Goal: Contribute content: Contribute content

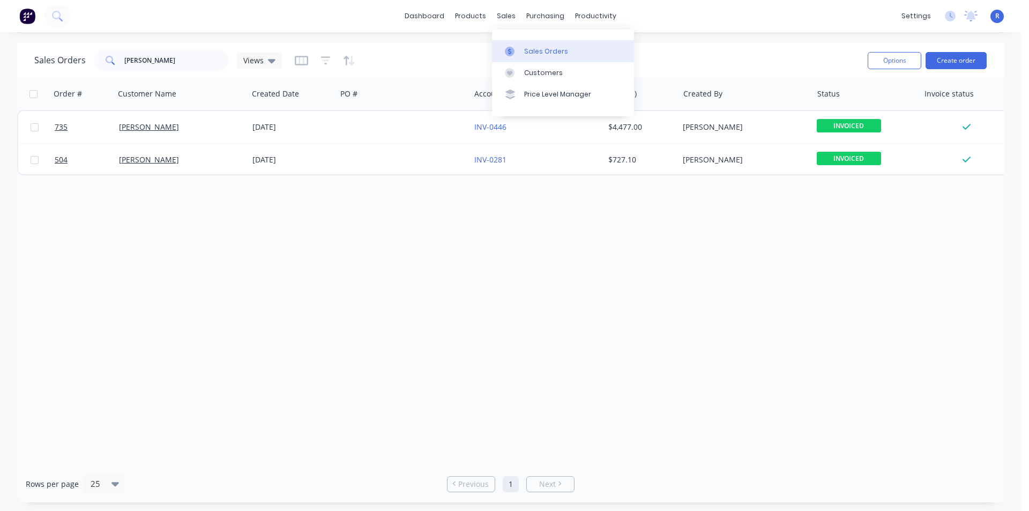
click at [535, 60] on link "Sales Orders" at bounding box center [563, 50] width 142 height 21
drag, startPoint x: 153, startPoint y: 66, endPoint x: 114, endPoint y: 66, distance: 39.7
click at [114, 66] on div "TOMMY" at bounding box center [161, 60] width 134 height 21
type input "elysium"
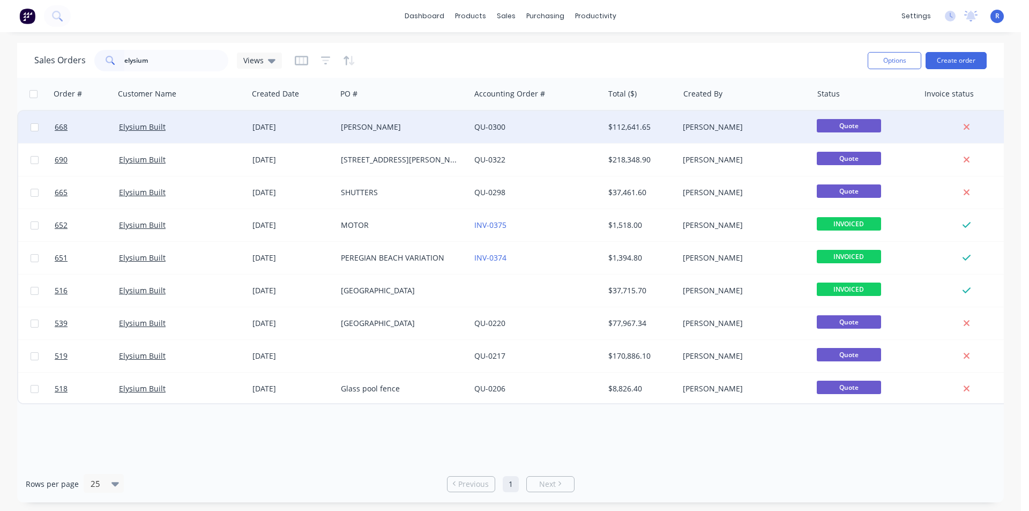
click at [406, 131] on div "[PERSON_NAME]" at bounding box center [400, 127] width 119 height 11
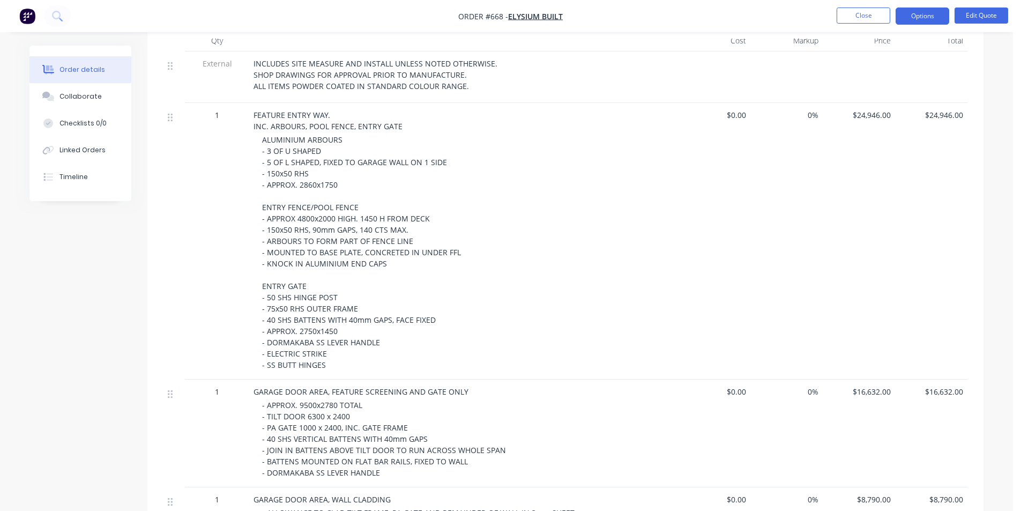
scroll to position [54, 0]
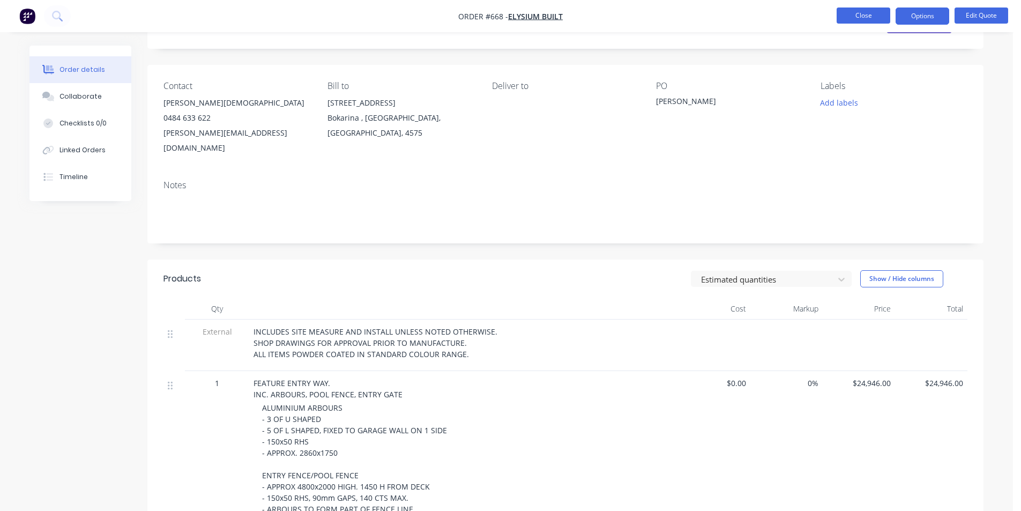
click at [870, 17] on button "Close" at bounding box center [864, 16] width 54 height 16
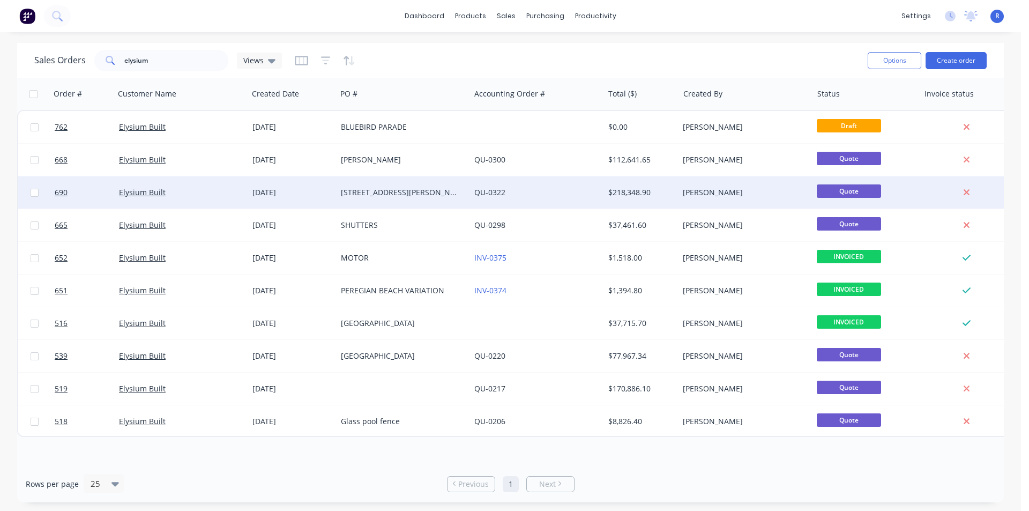
click at [373, 188] on div "[STREET_ADDRESS][PERSON_NAME]" at bounding box center [400, 192] width 119 height 11
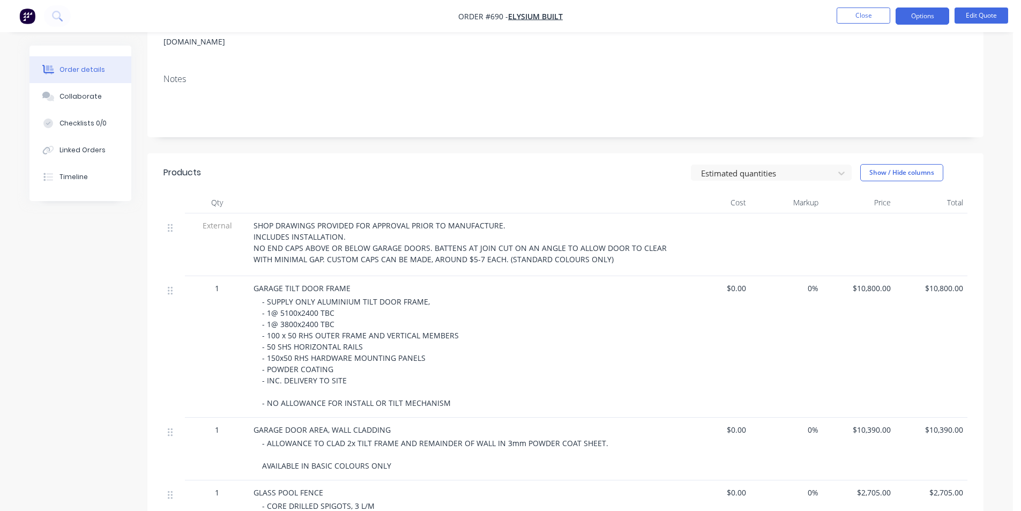
scroll to position [161, 0]
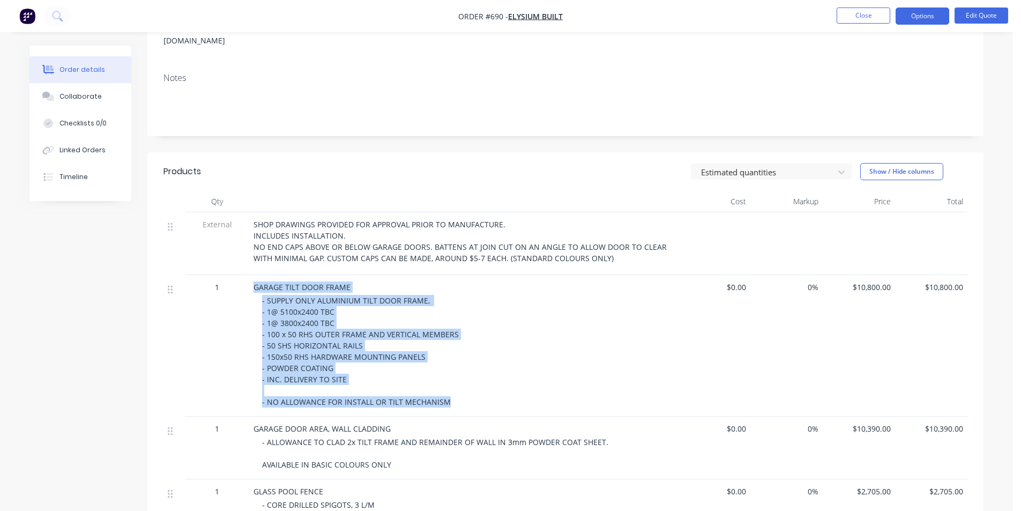
drag, startPoint x: 459, startPoint y: 389, endPoint x: 247, endPoint y: 272, distance: 242.5
click at [247, 275] on div "1 GARAGE TILT DOOR FRAME - SUPPLY ONLY ALUMINIUM TILT DOOR FRAME, - 1@ 5100x240…" at bounding box center [565, 345] width 804 height 141
copy div "GARAGE TILT DOOR FRAME - SUPPLY ONLY ALUMINIUM TILT DOOR FRAME, - 1@ 5100x2400 …"
click at [579, 297] on div "- SUPPLY ONLY ALUMINIUM TILT DOOR FRAME, - 1@ 5100x2400 TBC - 1@ 3800x2400 TBC …" at bounding box center [468, 351] width 412 height 113
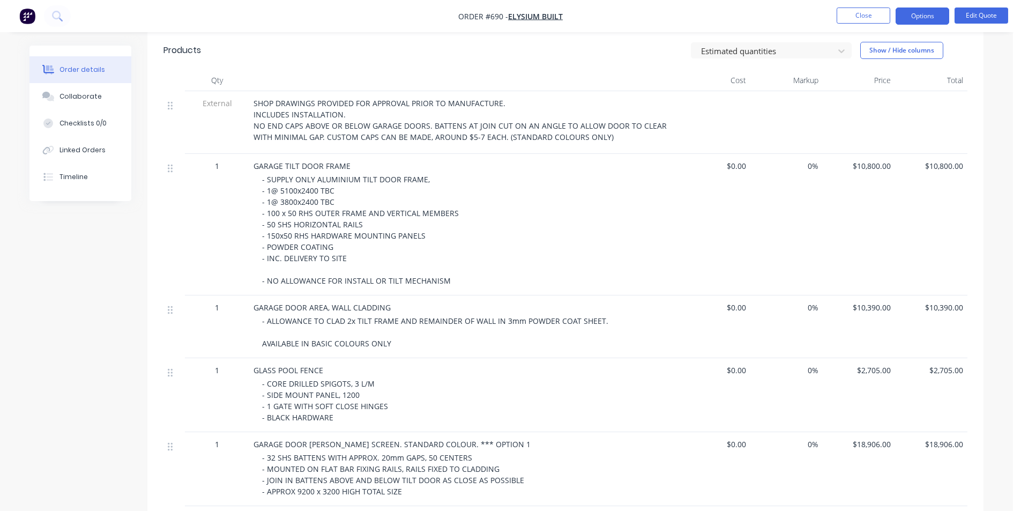
scroll to position [322, 0]
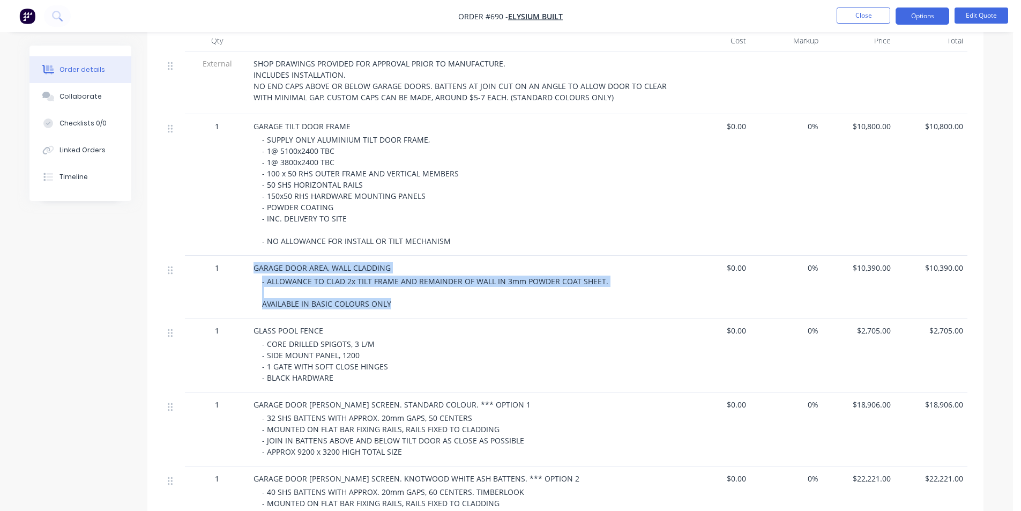
drag, startPoint x: 393, startPoint y: 290, endPoint x: 233, endPoint y: 259, distance: 163.7
click at [233, 259] on div "1 GARAGE DOOR AREA, WALL CLADDING - ALLOWANCE TO CLAD 2x TILT FRAME AND REMAIND…" at bounding box center [565, 287] width 804 height 63
copy div "GARAGE DOOR AREA, WALL CLADDING - ALLOWANCE TO CLAD 2x TILT FRAME AND REMAINDER…"
click at [660, 262] on div "GARAGE DOOR AREA, WALL CLADDING" at bounding box center [463, 267] width 420 height 11
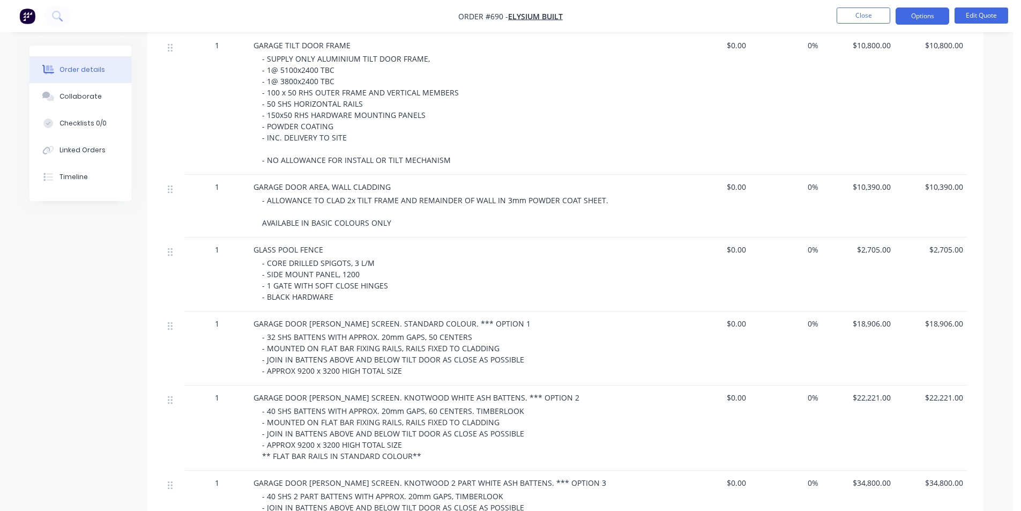
scroll to position [429, 0]
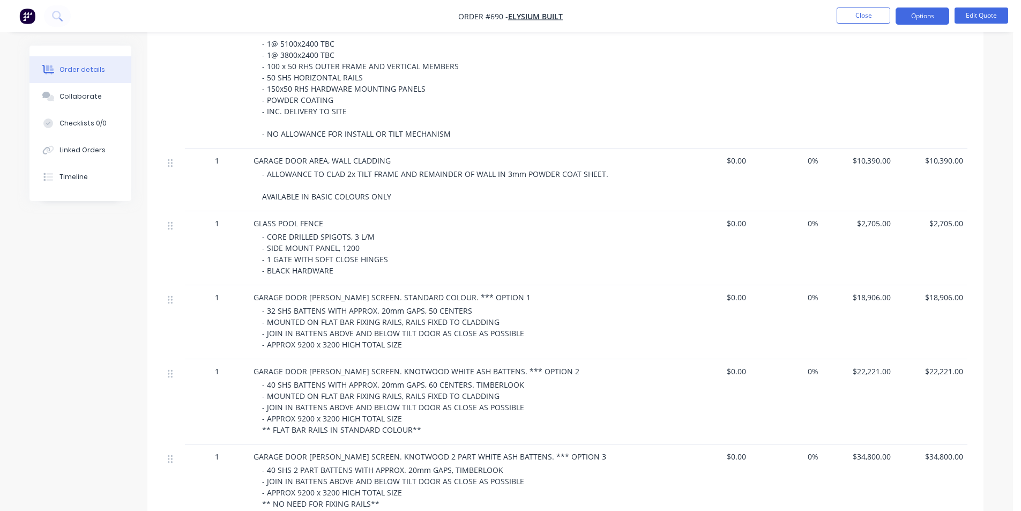
click at [408, 332] on div "- 32 SHS BATTENS WITH APPROX. 20mm GAPS, 50 CENTERS - MOUNTED ON FLAT BAR FIXIN…" at bounding box center [468, 327] width 412 height 45
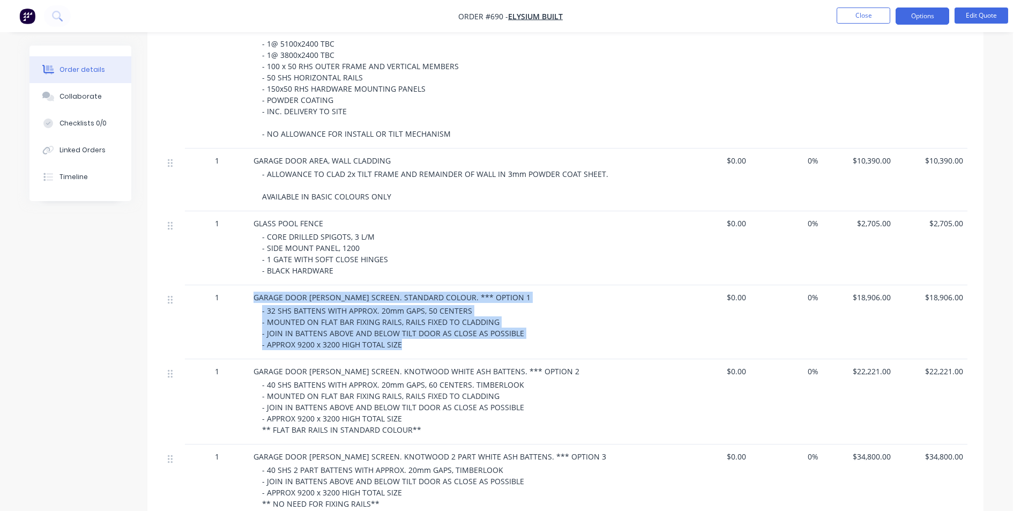
drag, startPoint x: 407, startPoint y: 328, endPoint x: 250, endPoint y: 276, distance: 166.1
click at [250, 285] on div "GARAGE DOOR BATTEN SCREEN. STANDARD COLOUR. *** OPTION 1 - 32 SHS BATTENS WITH …" at bounding box center [463, 322] width 429 height 74
copy div "GARAGE DOOR BATTEN SCREEN. STANDARD COLOUR. *** OPTION 1 - 32 SHS BATTENS WITH …"
click at [580, 305] on div "- 32 SHS BATTENS WITH APPROX. 20mm GAPS, 50 CENTERS - MOUNTED ON FLAT BAR FIXIN…" at bounding box center [468, 327] width 412 height 45
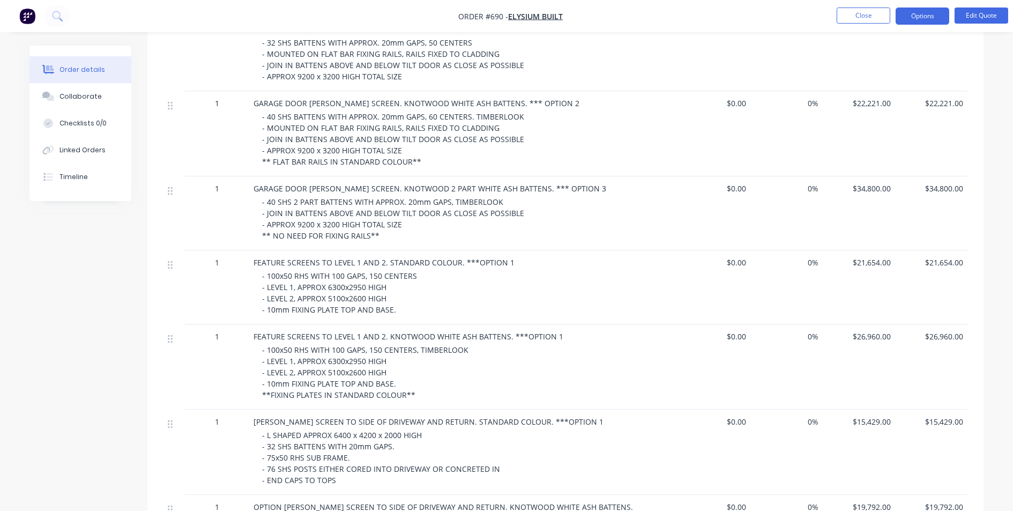
scroll to position [911, 0]
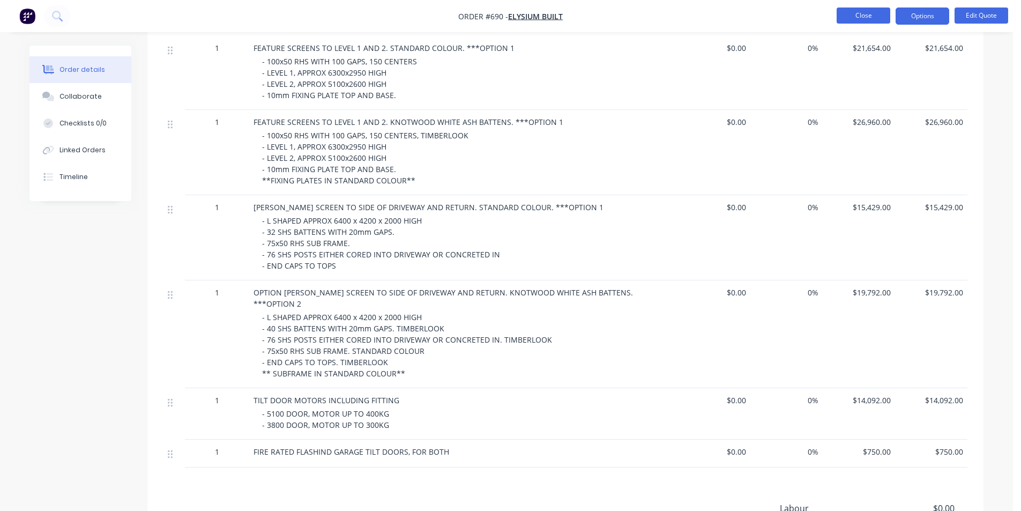
click at [867, 21] on button "Close" at bounding box center [864, 16] width 54 height 16
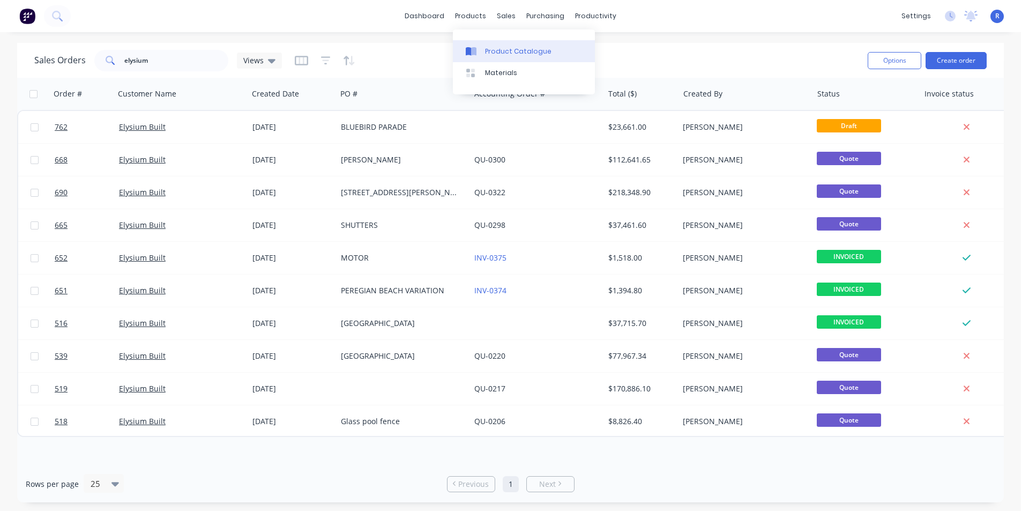
click at [491, 46] on link "Product Catalogue" at bounding box center [524, 50] width 142 height 21
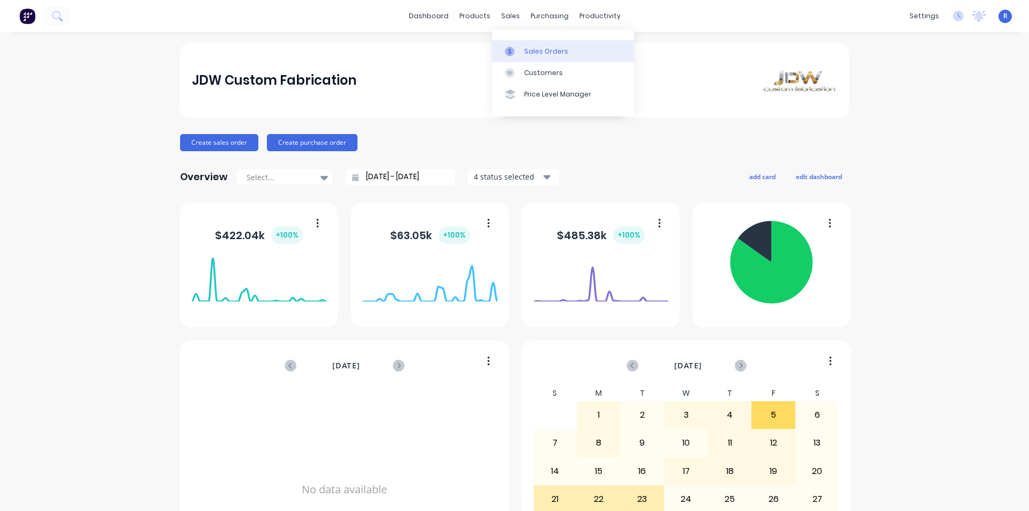
click at [541, 50] on div "Sales Orders" at bounding box center [546, 52] width 44 height 10
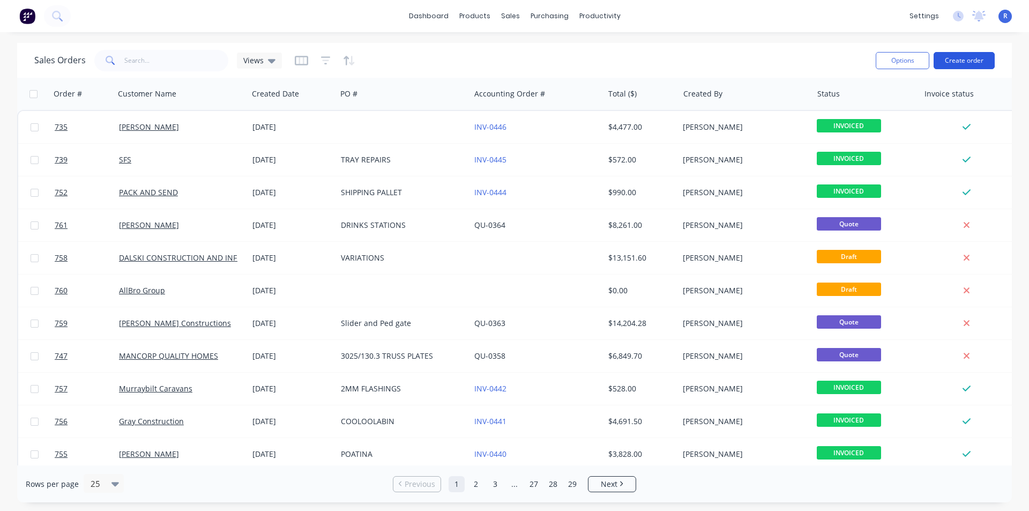
click at [942, 56] on button "Create order" at bounding box center [963, 60] width 61 height 17
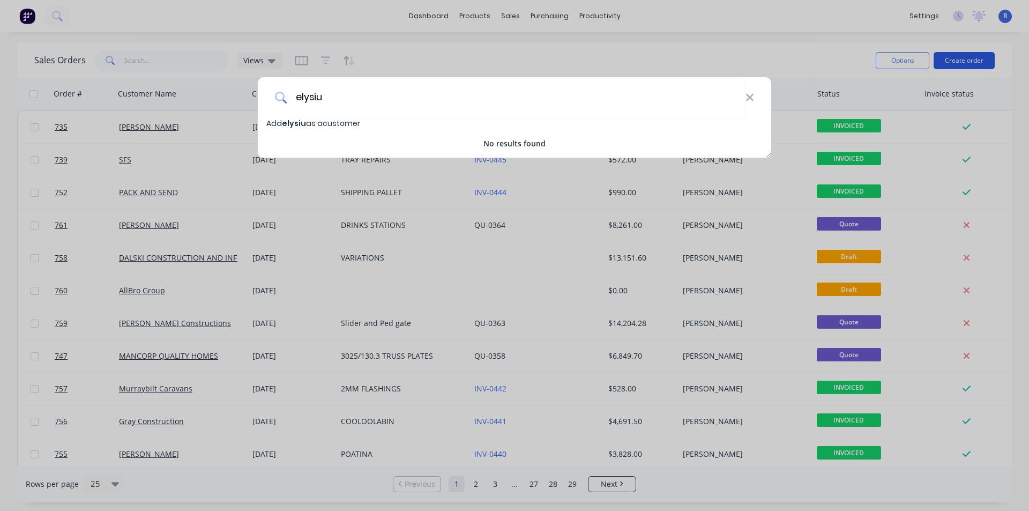
type input "elysiu"
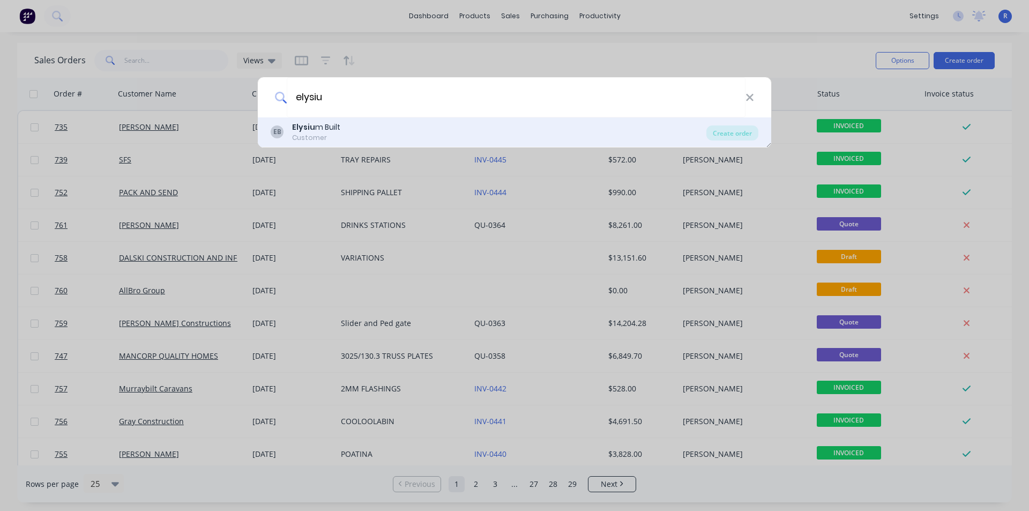
click at [410, 130] on div "EB Elysiu m Built Customer" at bounding box center [489, 132] width 436 height 21
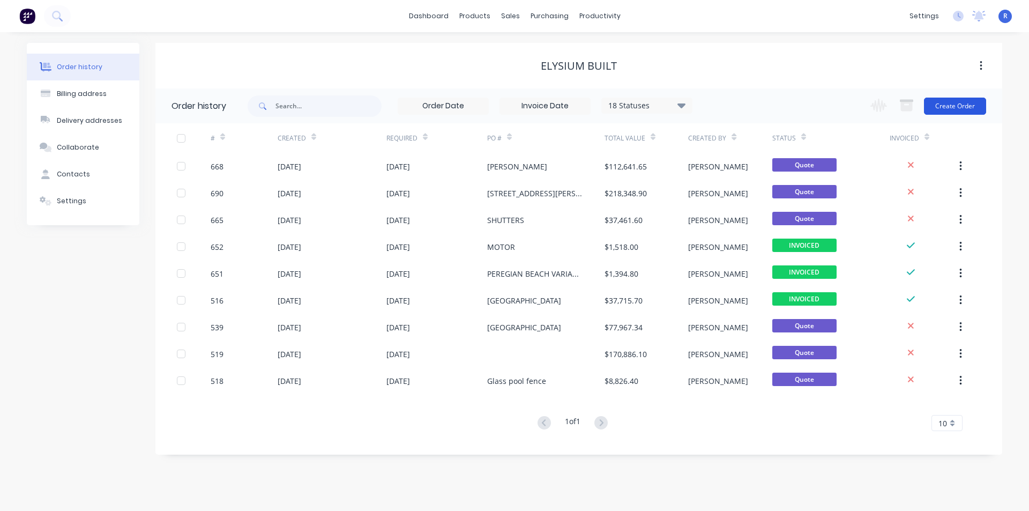
click at [935, 111] on button "Create Order" at bounding box center [955, 106] width 62 height 17
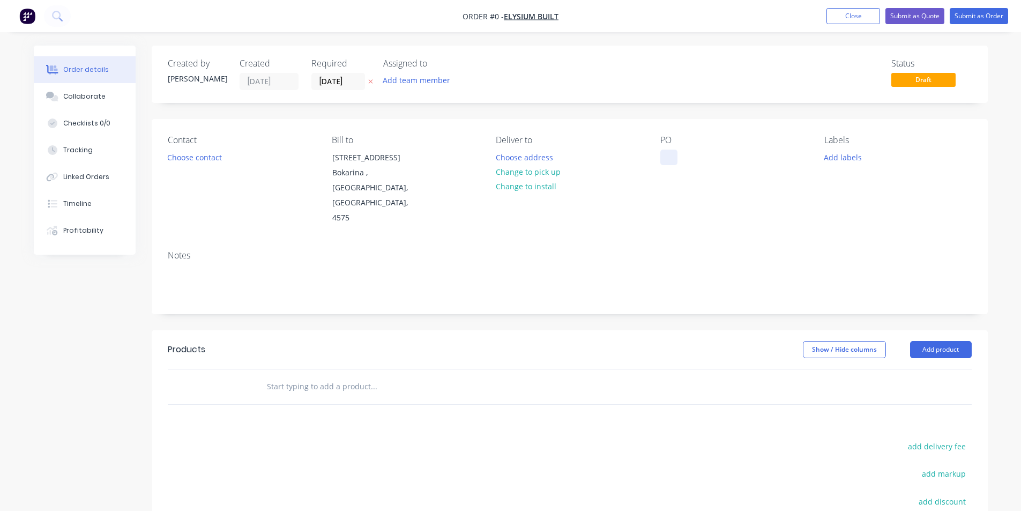
click at [672, 158] on div at bounding box center [668, 158] width 17 height 16
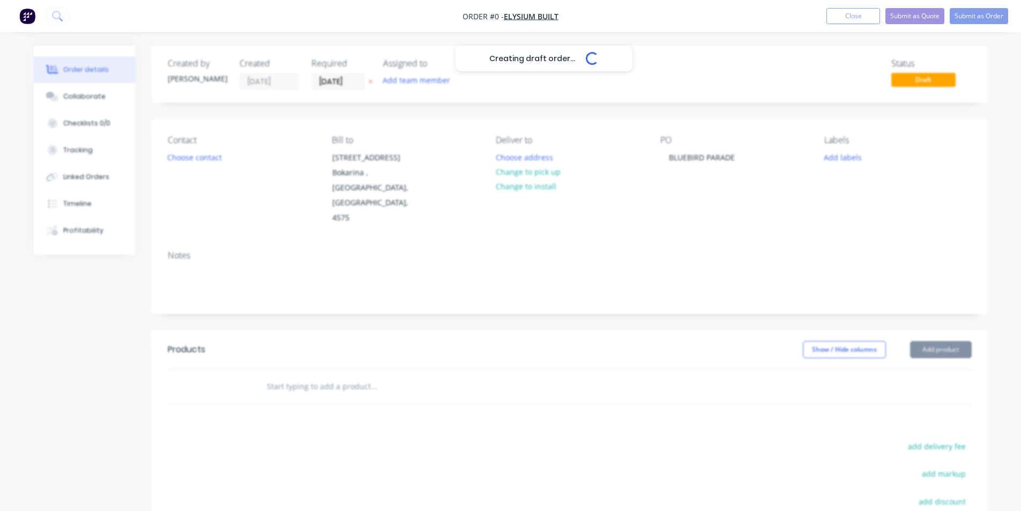
click at [605, 301] on div "Creating draft order... Loading... Order details Collaborate Checklists 0/0 Tra…" at bounding box center [510, 362] width 975 height 632
click at [325, 376] on input "text" at bounding box center [373, 386] width 214 height 21
paste input "GARAGE TILT DOOR FRAME - SUPPLY ONLY ALUMINIUM TILT DOOR FRAME, - 1@ 5100x2400 …"
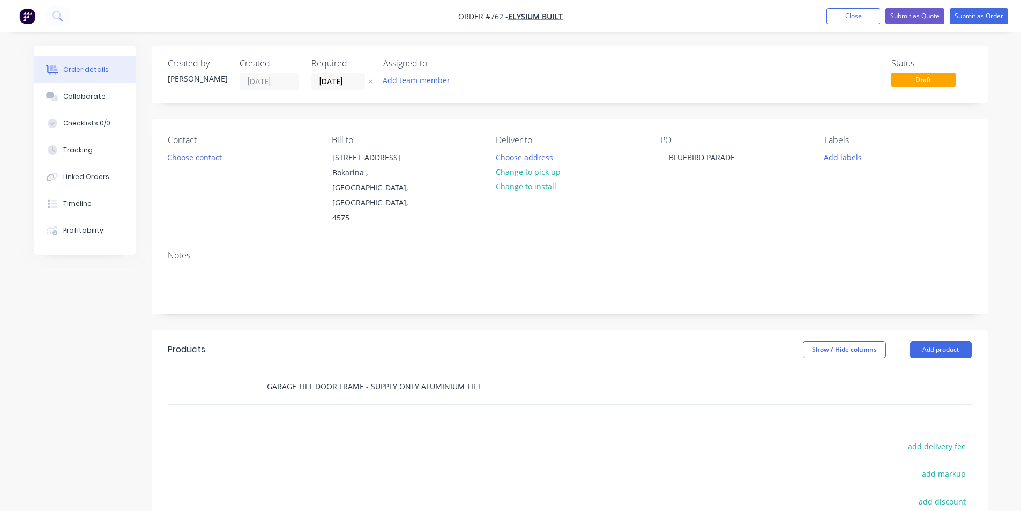
scroll to position [0, 998]
type input "GARAGE TILT DOOR FRAME - SUPPLY ONLY ALUMINIUM TILT DOOR FRAME, - 1@ 5100x2400 …"
click at [954, 341] on button "Add product" at bounding box center [941, 349] width 62 height 17
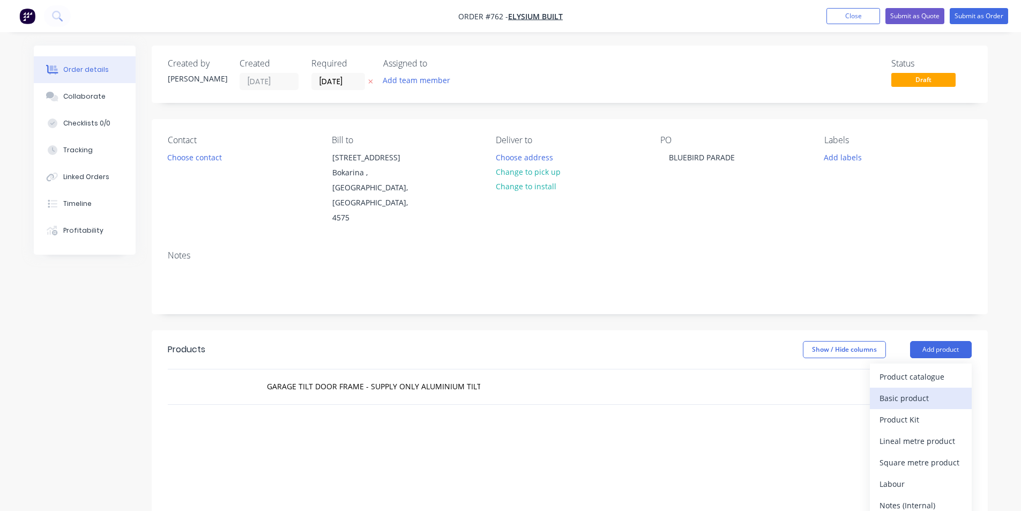
click at [895, 390] on div "Basic product" at bounding box center [920, 398] width 83 height 16
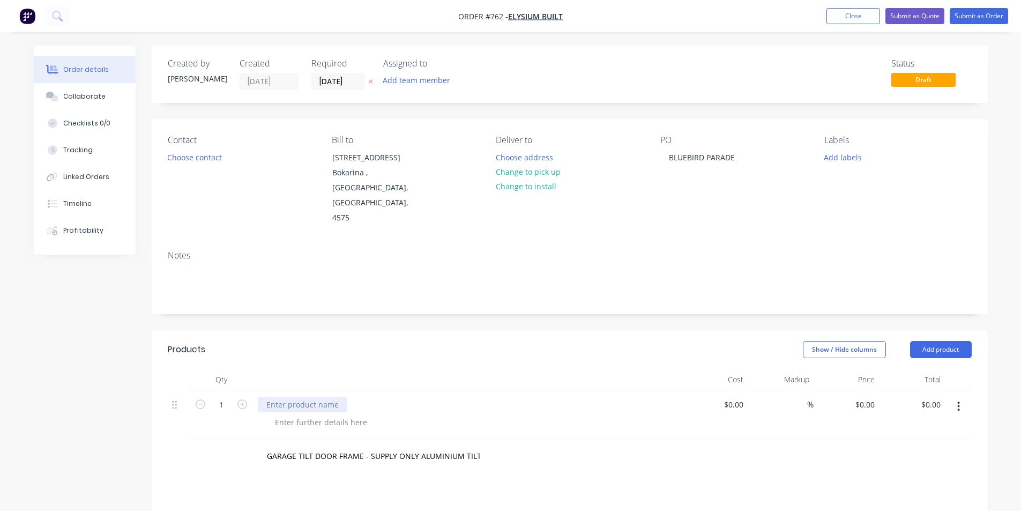
click at [306, 397] on div at bounding box center [302, 405] width 89 height 16
paste div
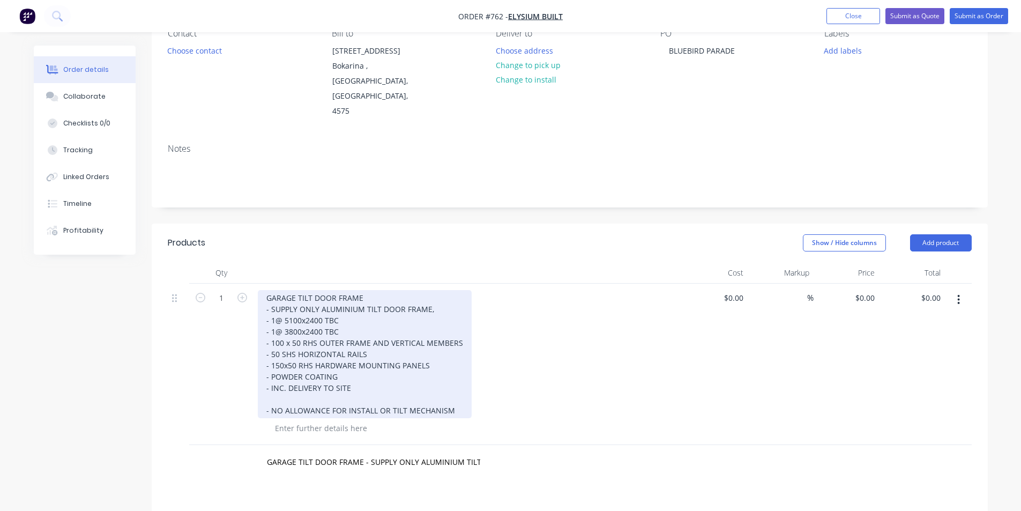
scroll to position [107, 0]
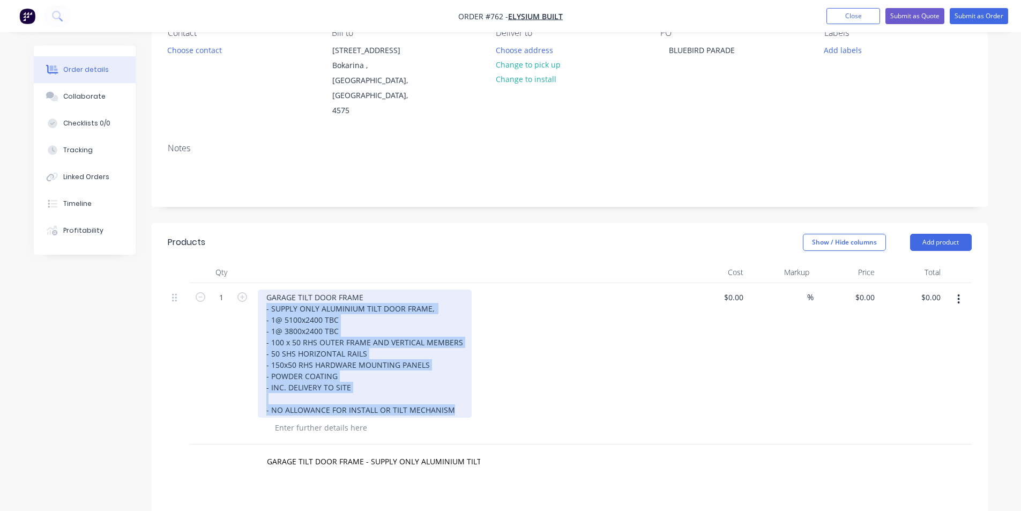
drag, startPoint x: 463, startPoint y: 379, endPoint x: 265, endPoint y: 281, distance: 221.2
click at [265, 289] on div "GARAGE TILT DOOR FRAME - SUPPLY ONLY ALUMINIUM TILT DOOR FRAME, - 1@ 5100x2400 …" at bounding box center [365, 353] width 214 height 128
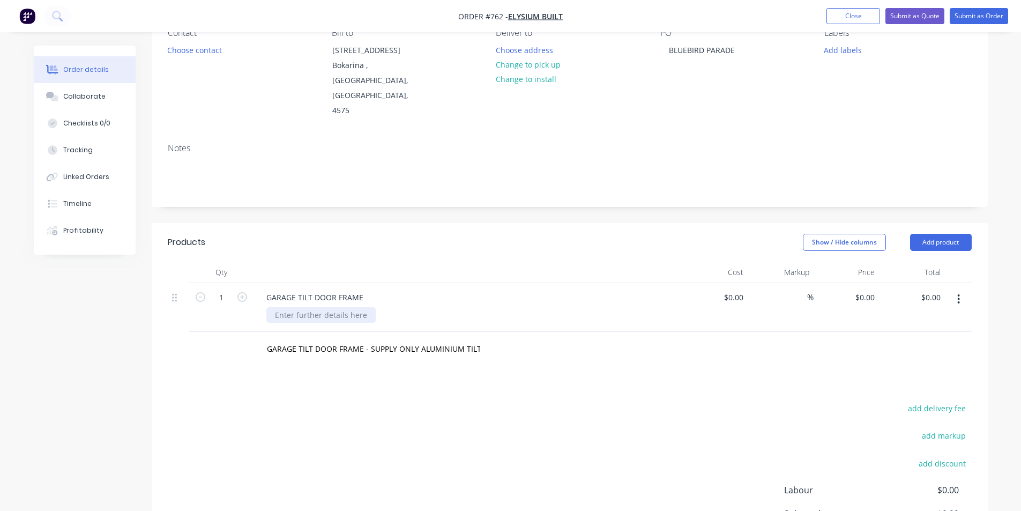
click at [306, 296] on div "GARAGE TILT DOOR FRAME" at bounding box center [467, 307] width 429 height 49
click at [320, 307] on div at bounding box center [320, 315] width 109 height 16
paste div
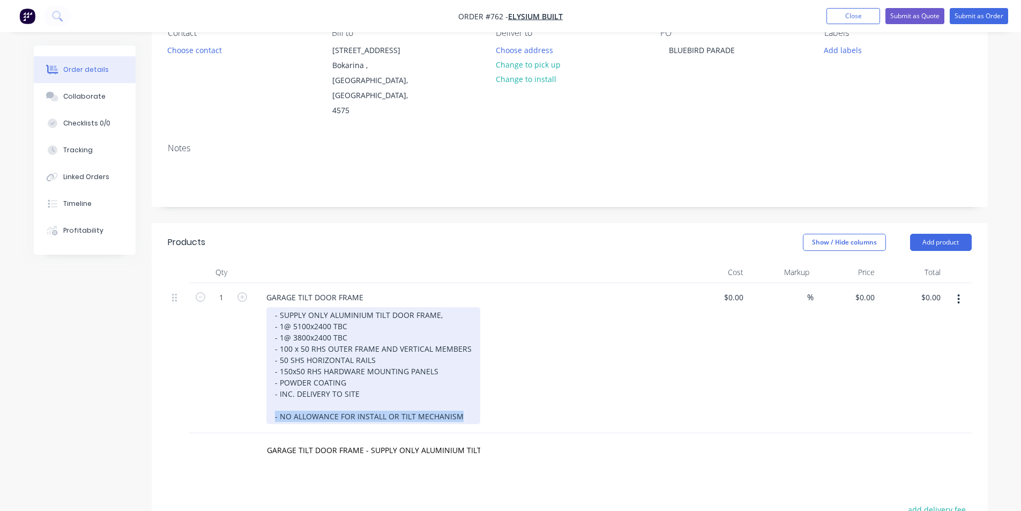
drag, startPoint x: 467, startPoint y: 387, endPoint x: 269, endPoint y: 386, distance: 197.7
click at [269, 386] on div "- SUPPLY ONLY ALUMINIUM TILT DOOR FRAME, - 1@ 5100x2400 TBC - 1@ 3800x2400 TBC …" at bounding box center [373, 365] width 214 height 117
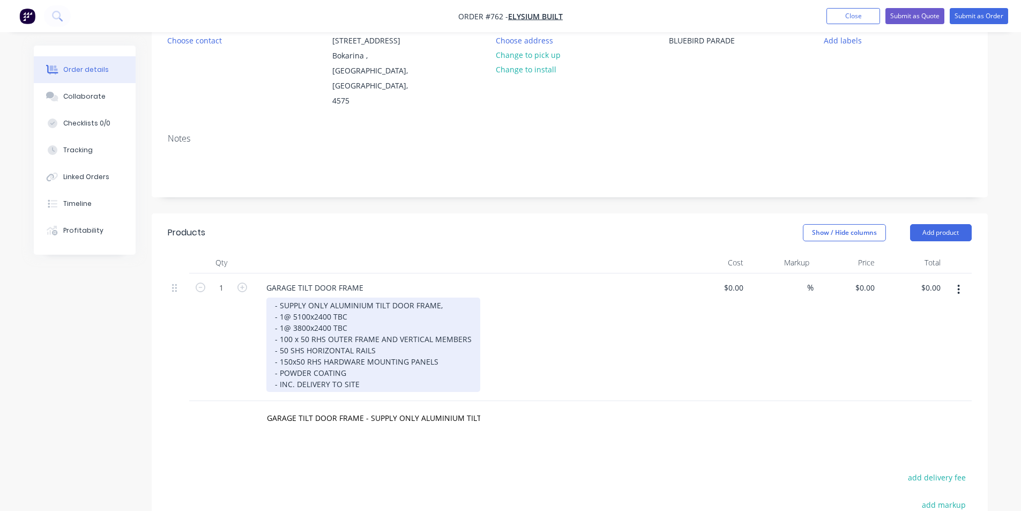
scroll to position [161, 0]
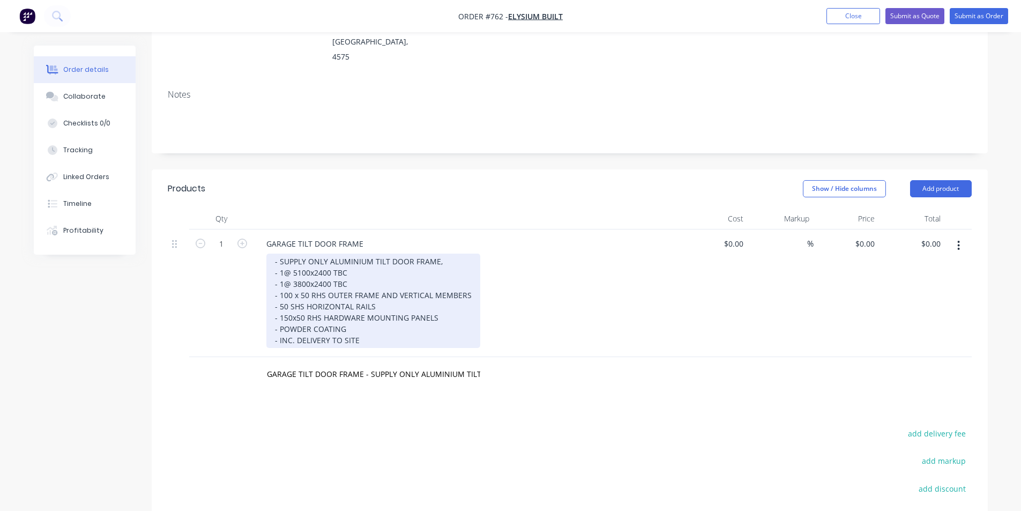
click at [300, 253] on div "- SUPPLY ONLY ALUMINIUM TILT DOOR FRAME, - 1@ 5100x2400 TBC - 1@ 3800x2400 TBC …" at bounding box center [373, 300] width 214 height 94
drag, startPoint x: 326, startPoint y: 243, endPoint x: 319, endPoint y: 245, distance: 7.1
click at [319, 253] on div "- SUPPLY ONLY ALUMINIUM TILT DOOR FRAME, - 1@ 5000x2400 TBC - 1@ 3800x2400 TBC …" at bounding box center [373, 300] width 214 height 94
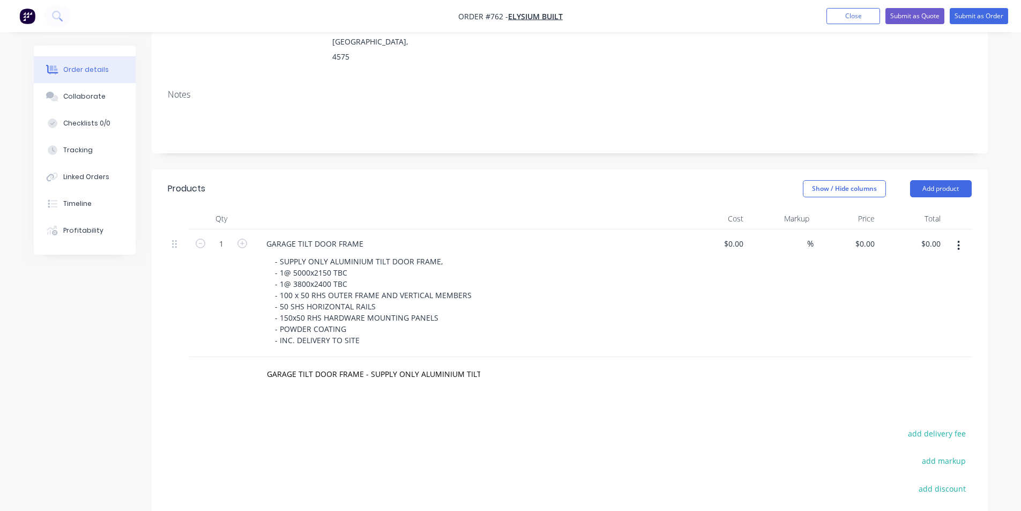
click at [552, 270] on div "- SUPPLY ONLY ALUMINIUM TILT DOOR FRAME, - 1@ 5000x2150 TBC - 1@ 3800x2400 TBC …" at bounding box center [472, 300] width 412 height 94
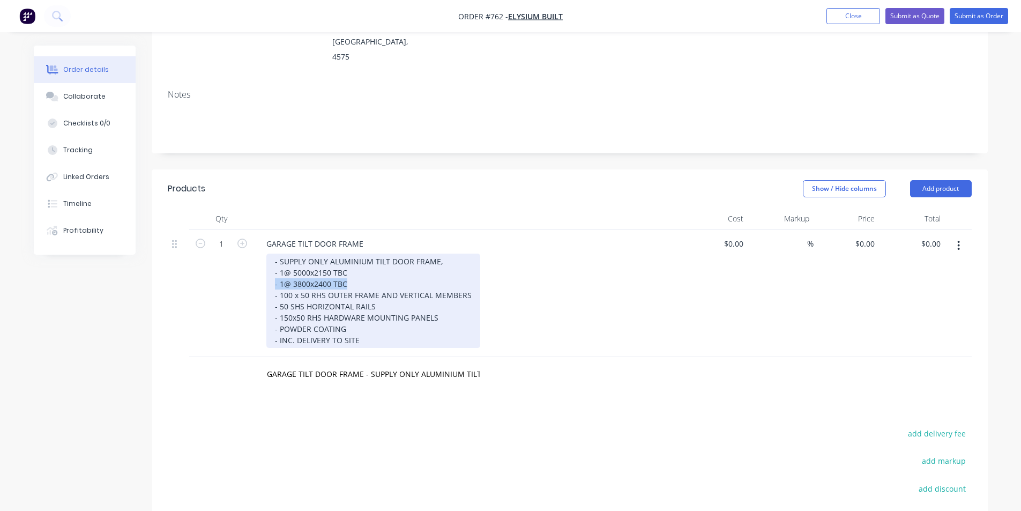
drag, startPoint x: 371, startPoint y: 258, endPoint x: 275, endPoint y: 256, distance: 96.5
click at [275, 256] on div "- SUPPLY ONLY ALUMINIUM TILT DOOR FRAME, - 1@ 5000x2150 TBC - 1@ 3800x2400 TBC …" at bounding box center [373, 300] width 214 height 94
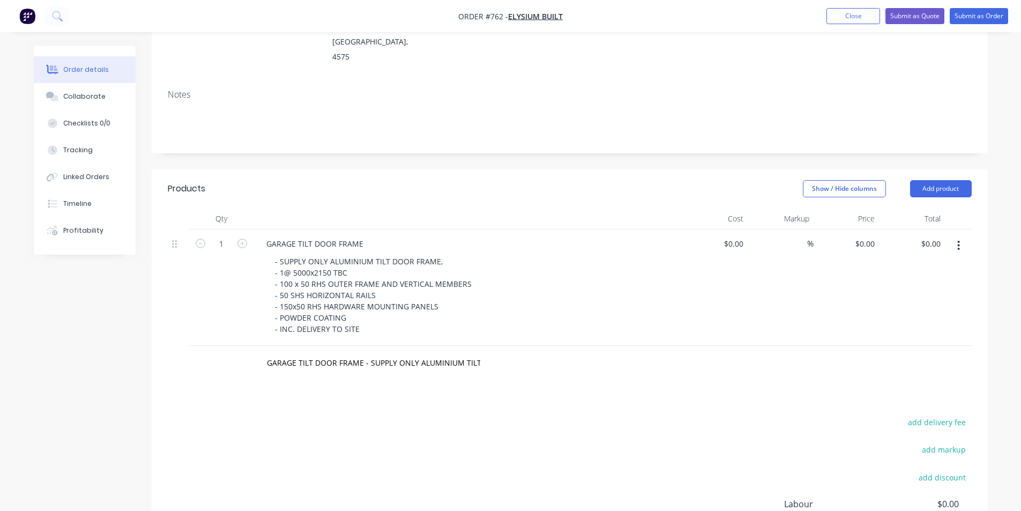
click at [557, 280] on div "- SUPPLY ONLY ALUMINIUM TILT DOOR FRAME, - 1@ 5000x2150 TBC - 100 x 50 RHS OUTE…" at bounding box center [472, 294] width 412 height 83
click at [871, 236] on input "0" at bounding box center [873, 244] width 12 height 16
type input "$5,800.00"
click at [696, 351] on div "Products Show / Hide columns Add product Qty Cost Markup Price Total 1 GARAGE T…" at bounding box center [570, 403] width 836 height 468
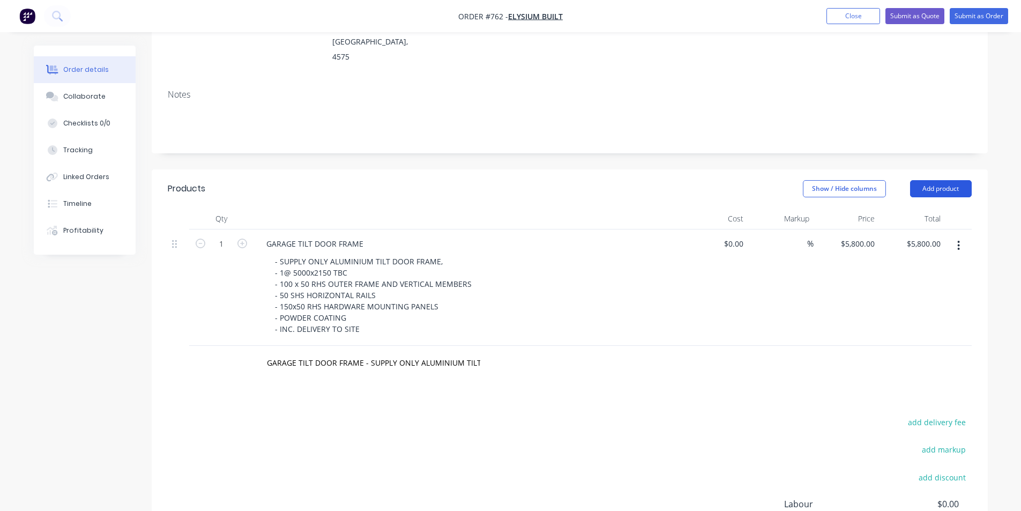
click at [934, 180] on button "Add product" at bounding box center [941, 188] width 62 height 17
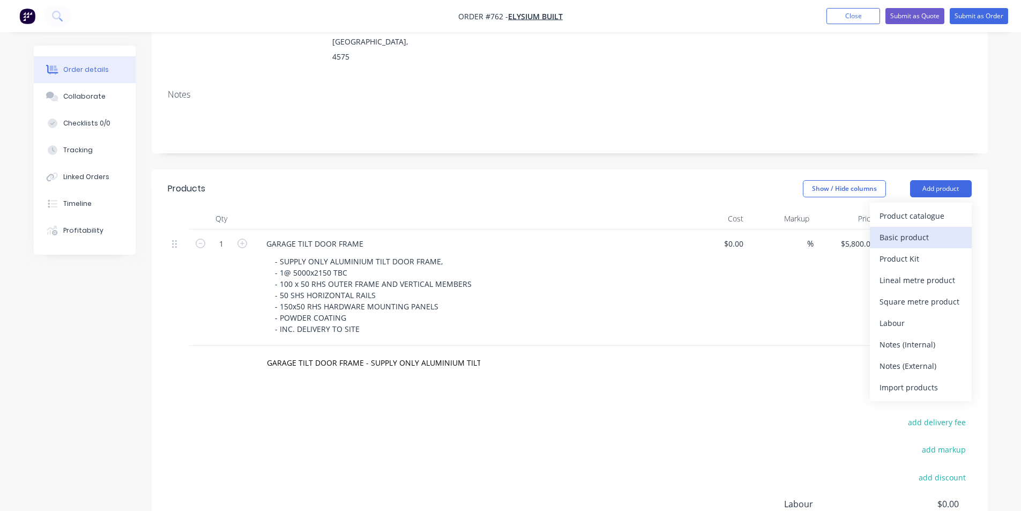
click at [922, 229] on div "Basic product" at bounding box center [920, 237] width 83 height 16
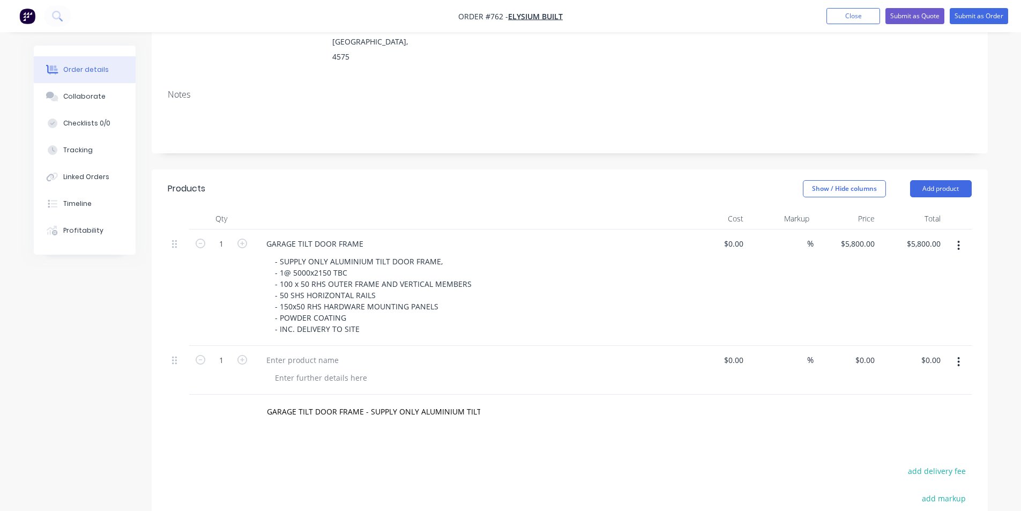
click at [957, 352] on button "button" at bounding box center [958, 361] width 25 height 19
click at [897, 404] on div "Duplicate" at bounding box center [920, 412] width 83 height 16
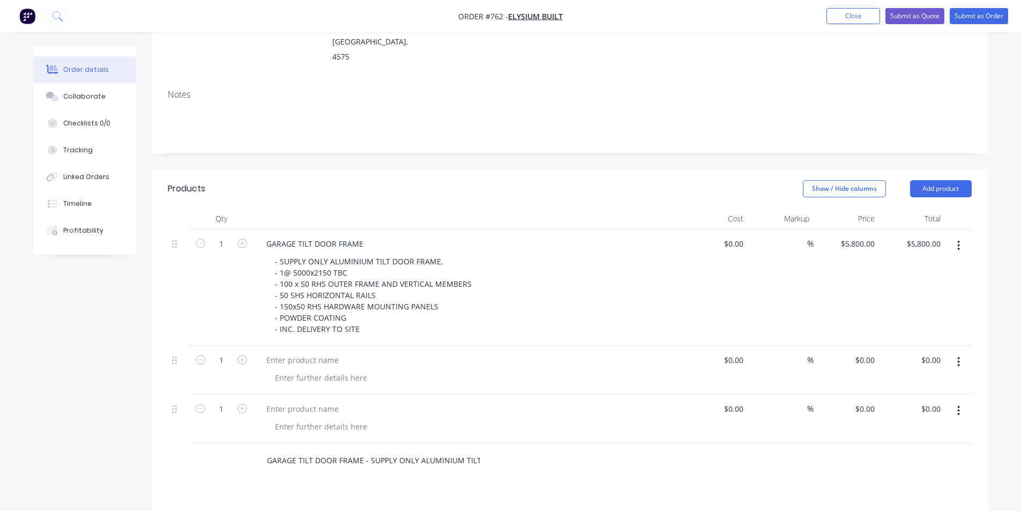
drag, startPoint x: 489, startPoint y: 432, endPoint x: 400, endPoint y: 437, distance: 89.1
click at [339, 450] on div "GARAGE TILT DOOR FRAME - SUPPLY ONLY ALUMINIUM TILT DOOR FRAME, - 1@ 5100x2400 …" at bounding box center [419, 460] width 322 height 21
drag, startPoint x: 463, startPoint y: 429, endPoint x: 218, endPoint y: 444, distance: 245.4
click at [218, 444] on div "GARAGE TILT DOOR FRAME - SUPPLY ONLY ALUMINIUM TILT DOOR FRAME, - 1@ 5100x2400 …" at bounding box center [570, 460] width 804 height 35
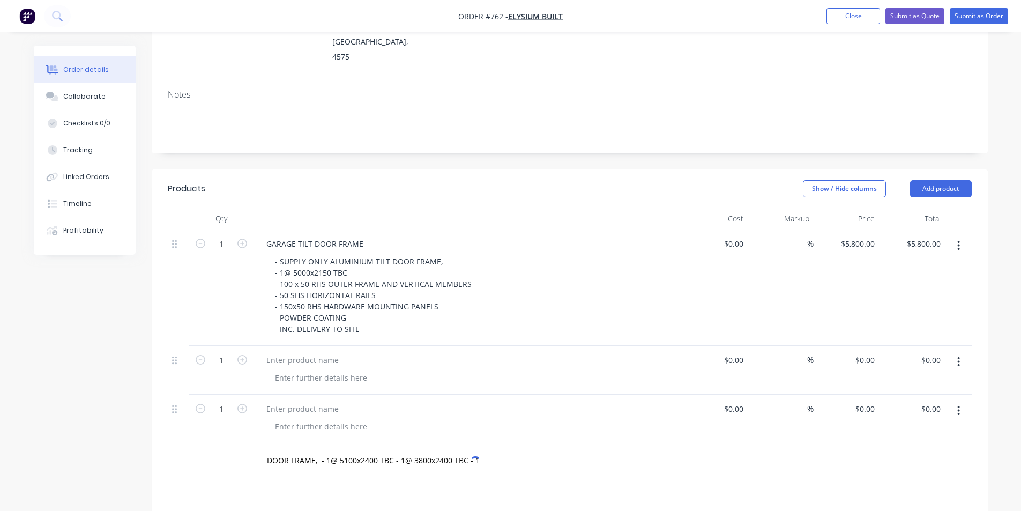
click at [620, 455] on div "Products Show / Hide columns Add product Qty Cost Markup Price Total 1 GARAGE T…" at bounding box center [570, 452] width 836 height 566
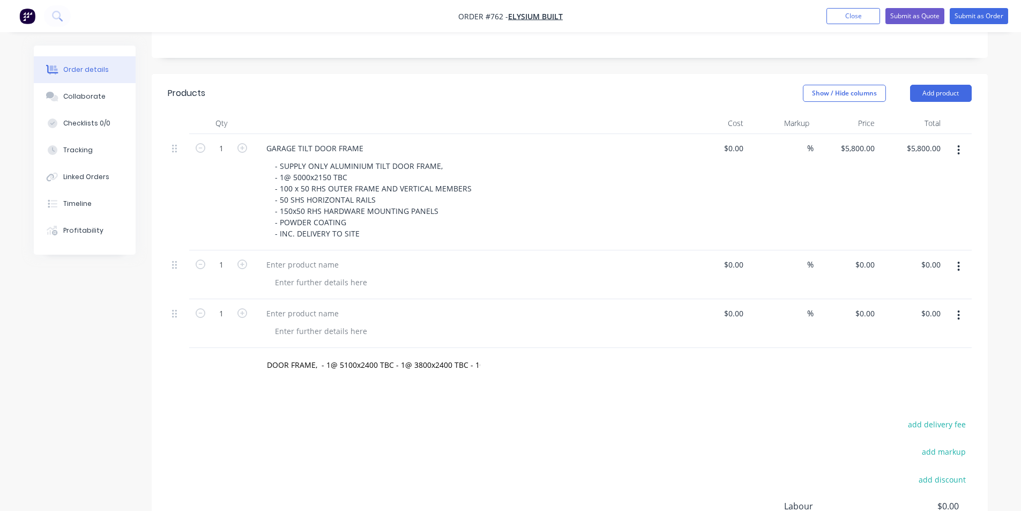
scroll to position [268, 0]
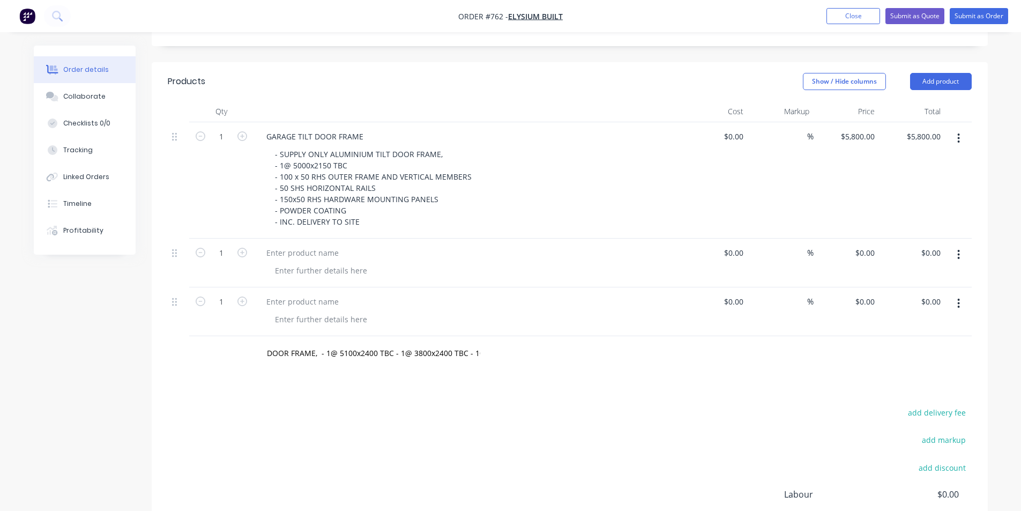
drag, startPoint x: 516, startPoint y: 453, endPoint x: 297, endPoint y: 346, distance: 243.2
click at [297, 346] on div "Products Show / Hide columns Add product Qty Cost Markup Price Total 1 GARAGE T…" at bounding box center [570, 345] width 836 height 566
click at [470, 342] on input "DOOR FRAME, - 1@ 5100x2400 TBC - 1@ 3800x2400 TBC - 100 x 50 RHS OUTER FRAME AN…" at bounding box center [373, 352] width 214 height 21
type input "100 x 50 RHS OUTER FRAME AND VERTICAL MEMBERS - 50 SHS HORIZONTAL RAILS - 150x5…"
click at [454, 405] on div "add delivery fee add markup add discount Labour $0.00 Sub total $5,800.00 Margi…" at bounding box center [570, 508] width 804 height 207
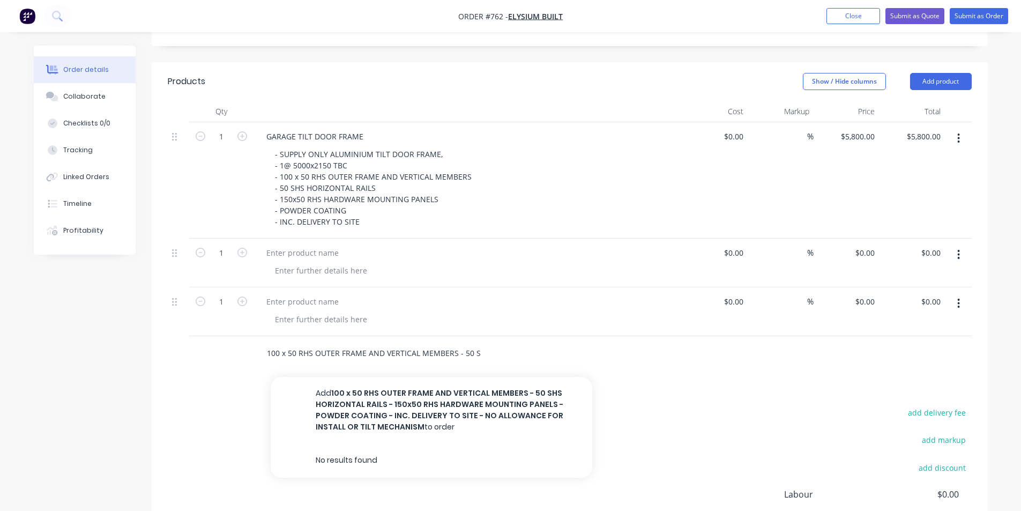
click at [458, 342] on input "100 x 50 RHS OUTER FRAME AND VERTICAL MEMBERS - 50 SHS HORIZONTAL RAILS - 150x5…" at bounding box center [373, 352] width 214 height 21
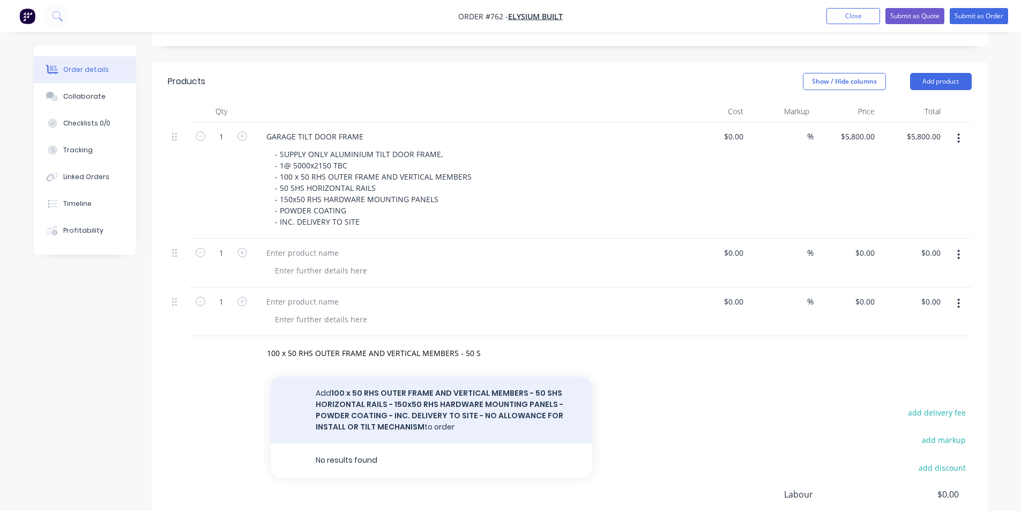
click at [454, 391] on button "Add 100 x 50 RHS OUTER FRAME AND VERTICAL MEMBERS - 50 SHS HORIZONTAL RAILS - 1…" at bounding box center [432, 410] width 322 height 66
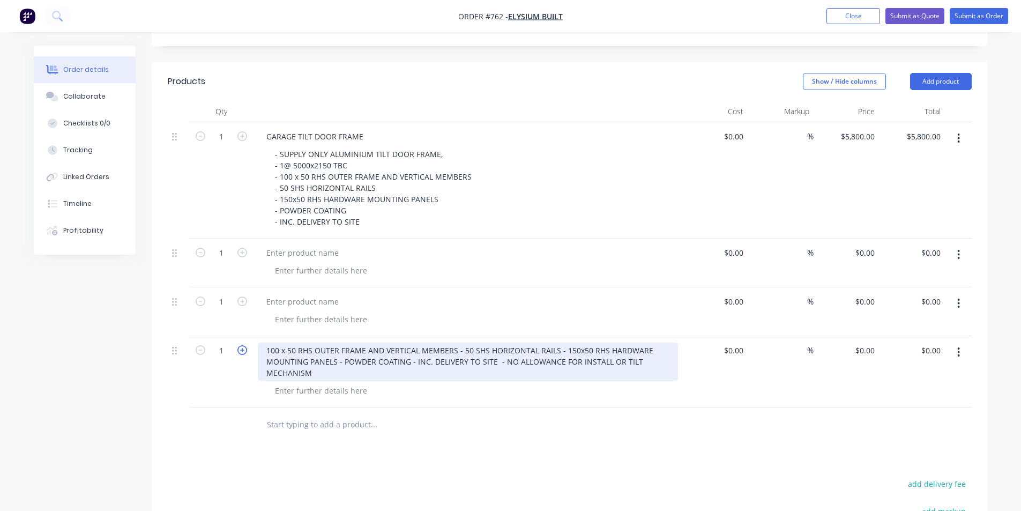
drag, startPoint x: 327, startPoint y: 345, endPoint x: 244, endPoint y: 323, distance: 86.3
click at [244, 336] on div "1 100 x 50 RHS OUTER FRAME AND VERTICAL MEMBERS - 50 SHS HORIZONTAL RAILS - 150…" at bounding box center [570, 371] width 804 height 71
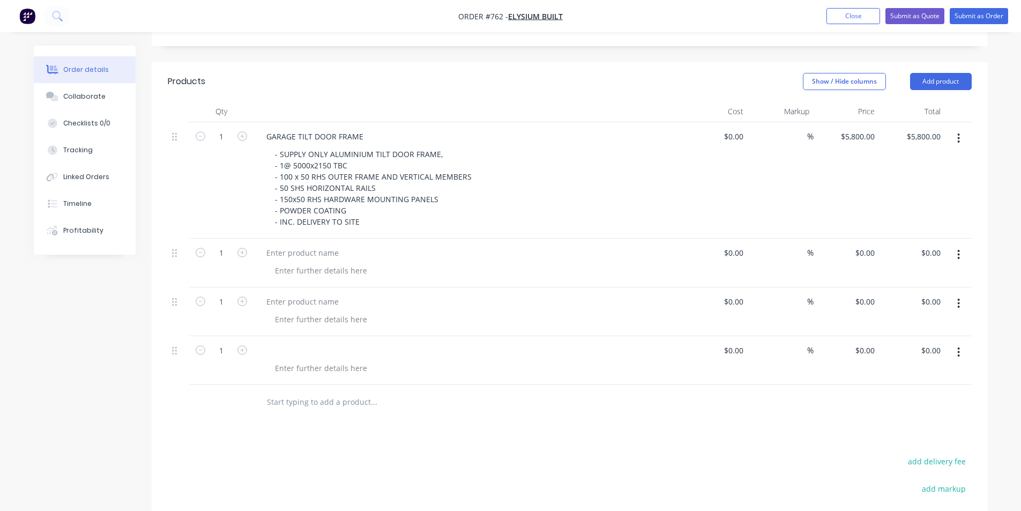
click at [301, 245] on div at bounding box center [302, 253] width 89 height 16
paste div
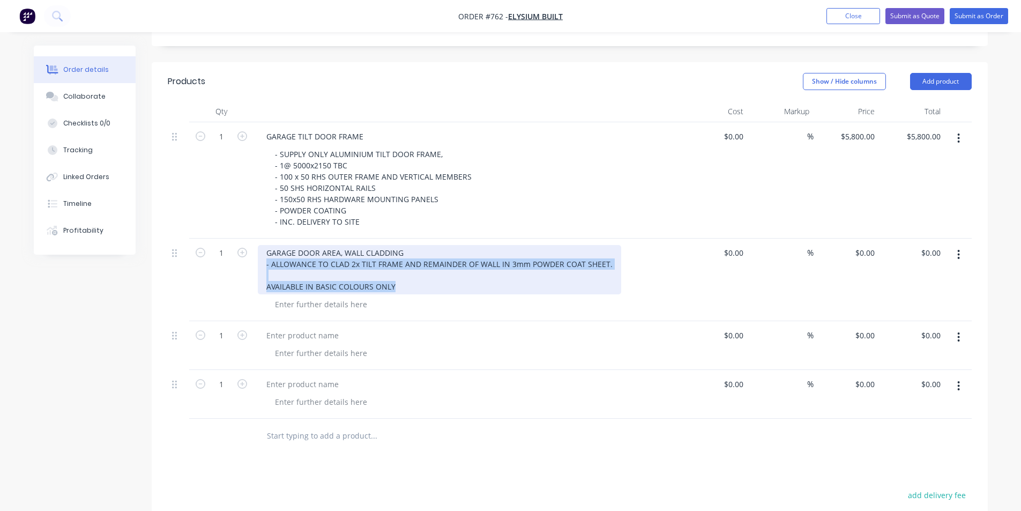
drag, startPoint x: 418, startPoint y: 256, endPoint x: 266, endPoint y: 235, distance: 153.6
click at [266, 245] on div "GARAGE DOOR AREA, WALL CLADDING - ALLOWANCE TO CLAD 2x TILT FRAME AND REMAINDER…" at bounding box center [439, 269] width 363 height 49
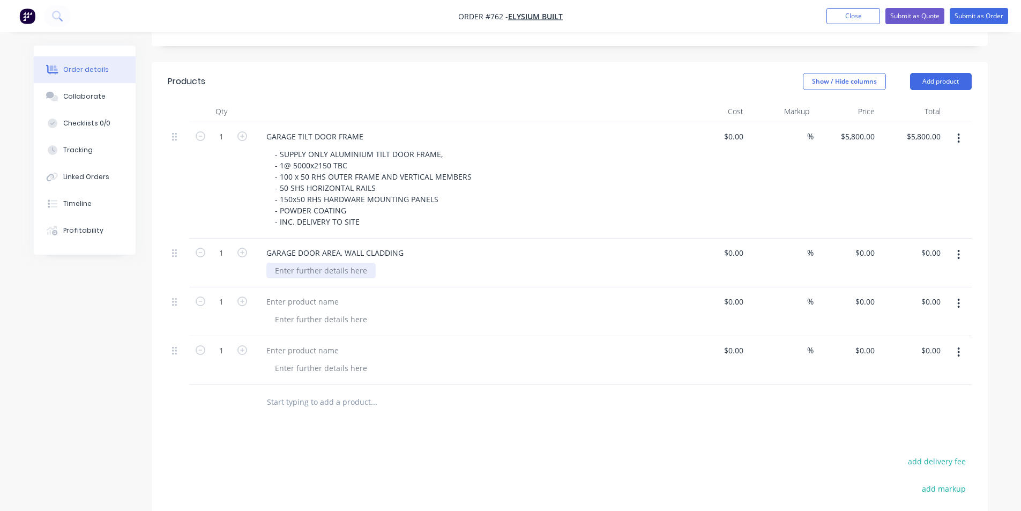
click at [315, 255] on div "GARAGE DOOR AREA, WALL CLADDING" at bounding box center [467, 262] width 429 height 49
click at [306, 263] on div at bounding box center [320, 271] width 109 height 16
paste div
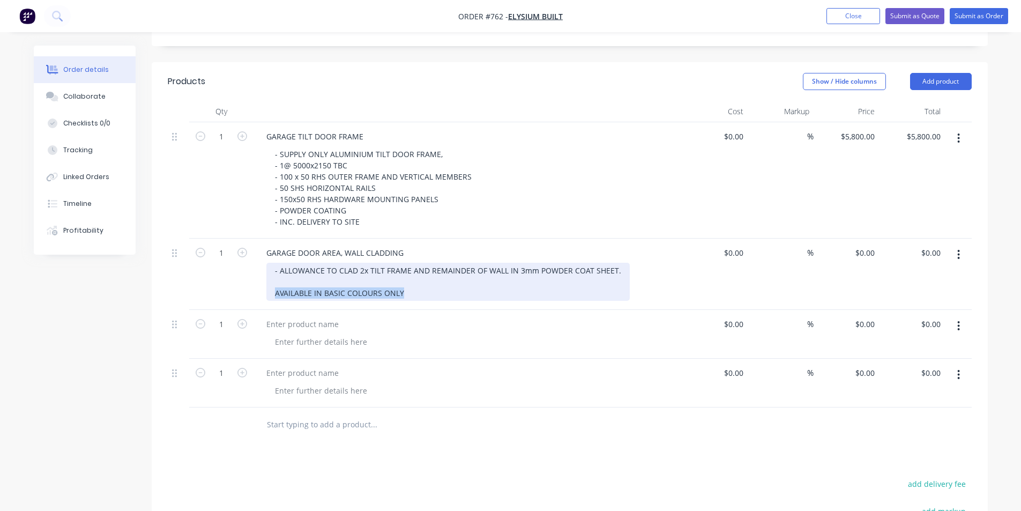
drag, startPoint x: 410, startPoint y: 261, endPoint x: 258, endPoint y: 261, distance: 152.2
click at [258, 261] on div "GARAGE DOOR AREA, WALL CLADDING - ALLOWANCE TO CLAD 2x TILT FRAME AND REMAINDER…" at bounding box center [467, 273] width 429 height 71
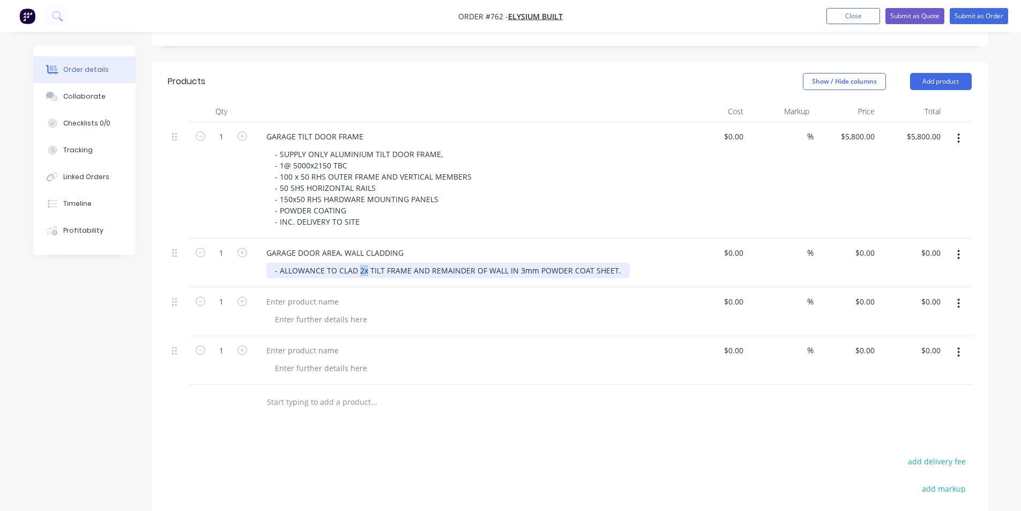
drag, startPoint x: 366, startPoint y: 243, endPoint x: 359, endPoint y: 244, distance: 7.0
click at [359, 263] on div "- ALLOWANCE TO CLAD 2x TILT FRAME AND REMAINDER OF WALL IN 3mm POWDER COAT SHEE…" at bounding box center [447, 271] width 363 height 16
click at [623, 263] on div "- ALLOWANCE TO CLAD TILT FRAME AND REMAINDER OF WALL IN 3mm POWDER COAT SHEET." at bounding box center [472, 271] width 412 height 16
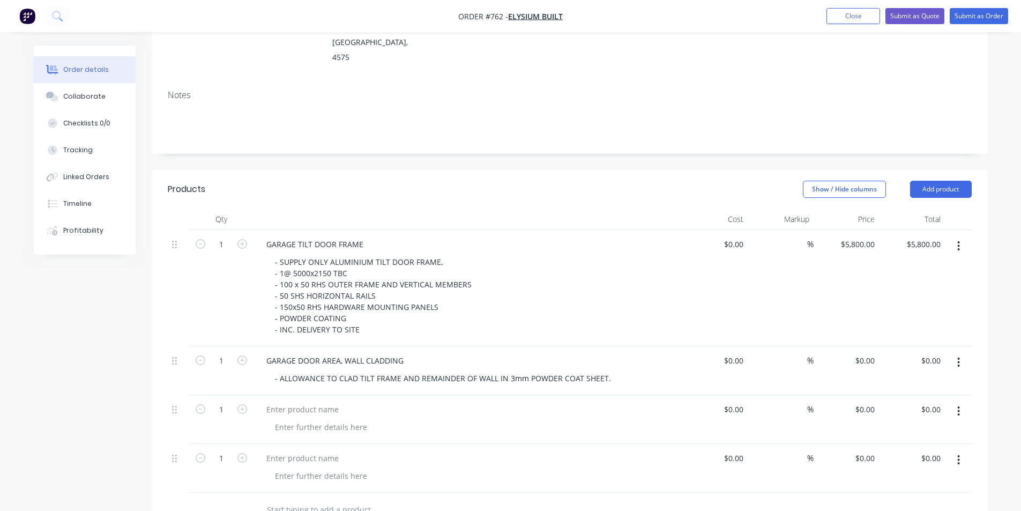
scroll to position [161, 0]
click at [604, 370] on div "- ALLOWANCE TO CLAD TILT FRAME AND REMAINDER OF WALL IN 3mm POWDER COAT SHEET." at bounding box center [442, 378] width 353 height 16
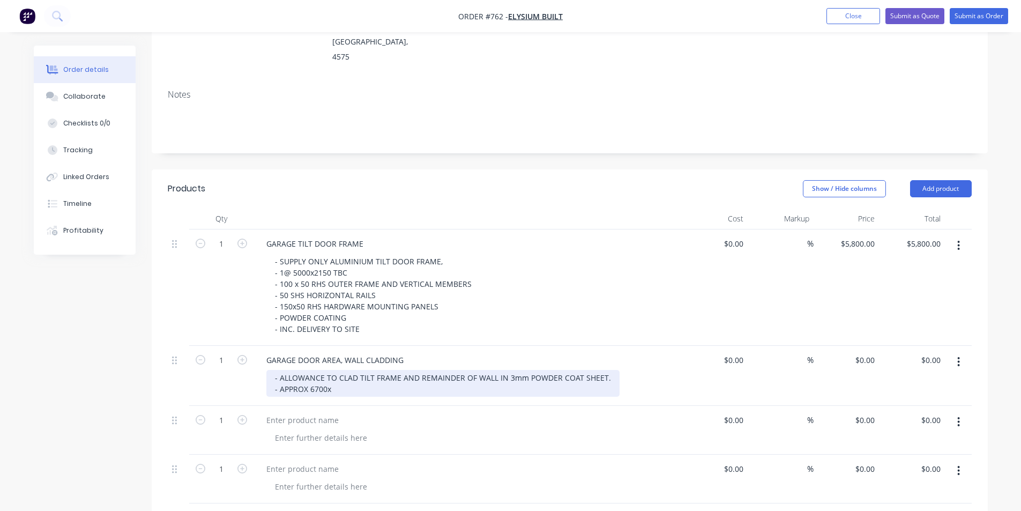
click at [351, 370] on div "- ALLOWANCE TO CLAD TILT FRAME AND REMAINDER OF WALL IN 3mm POWDER COAT SHEET. …" at bounding box center [442, 383] width 353 height 27
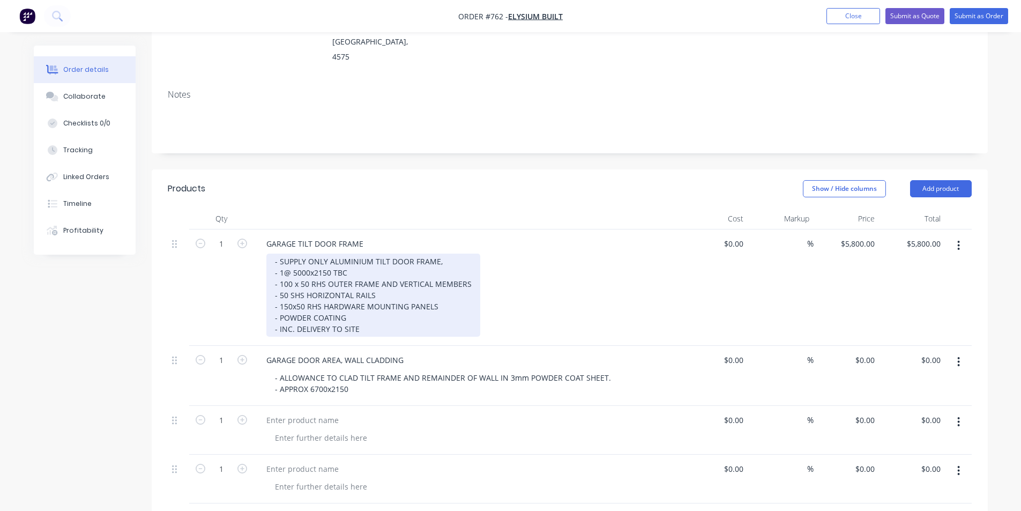
click at [321, 253] on div "- SUPPLY ONLY ALUMINIUM TILT DOOR FRAME, - 1@ 5000x2150 TBC - 100 x 50 RHS OUTE…" at bounding box center [373, 294] width 214 height 83
click at [325, 253] on div "- SUPPLY ONLY ALUMINIUM TILT DOOR FRAME, - 1@ 5000x2150 TBC - 100 x 50 RHS OUTE…" at bounding box center [373, 294] width 214 height 83
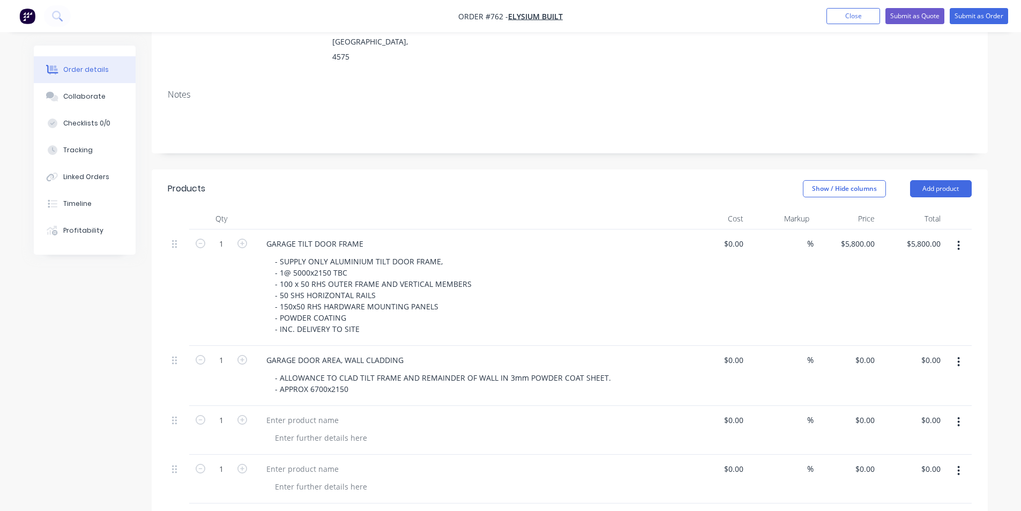
click at [370, 170] on header "Products Show / Hide columns Add product" at bounding box center [570, 188] width 836 height 39
click at [875, 352] on input "0" at bounding box center [873, 360] width 12 height 16
type input "$6,180.00"
click at [50, 364] on div "Created by [PERSON_NAME] Created [DATE] Required [DATE] Assigned to Add team me…" at bounding box center [511, 348] width 954 height 927
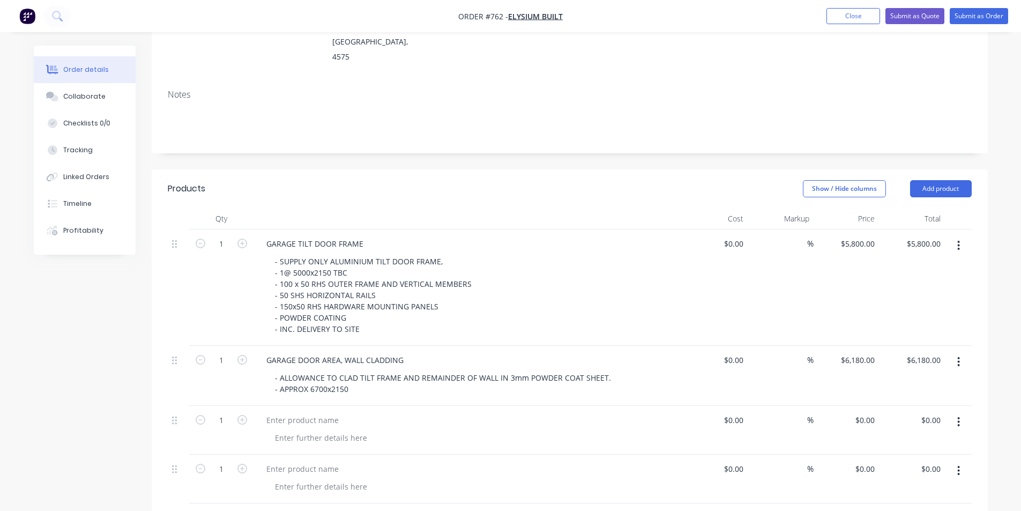
scroll to position [214, 0]
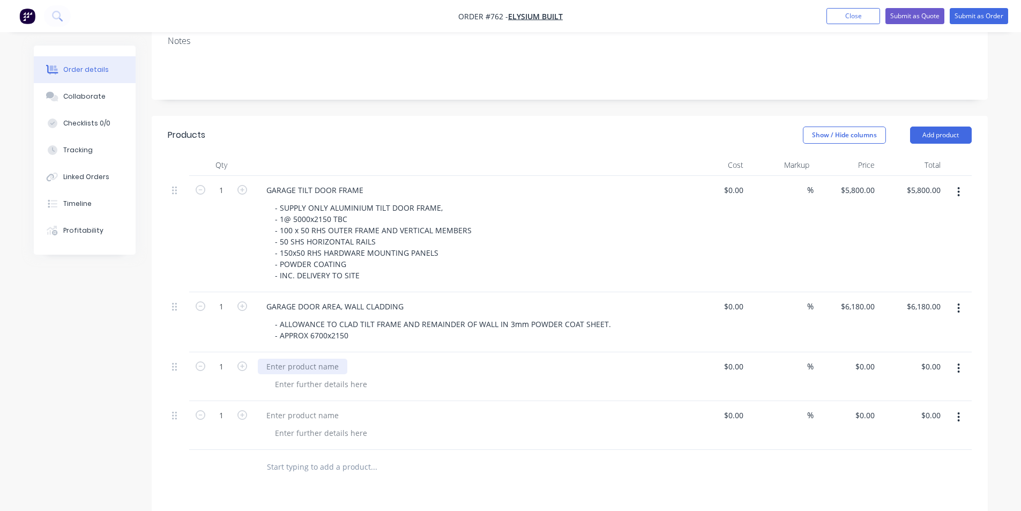
click at [285, 359] on div at bounding box center [302, 367] width 89 height 16
paste div
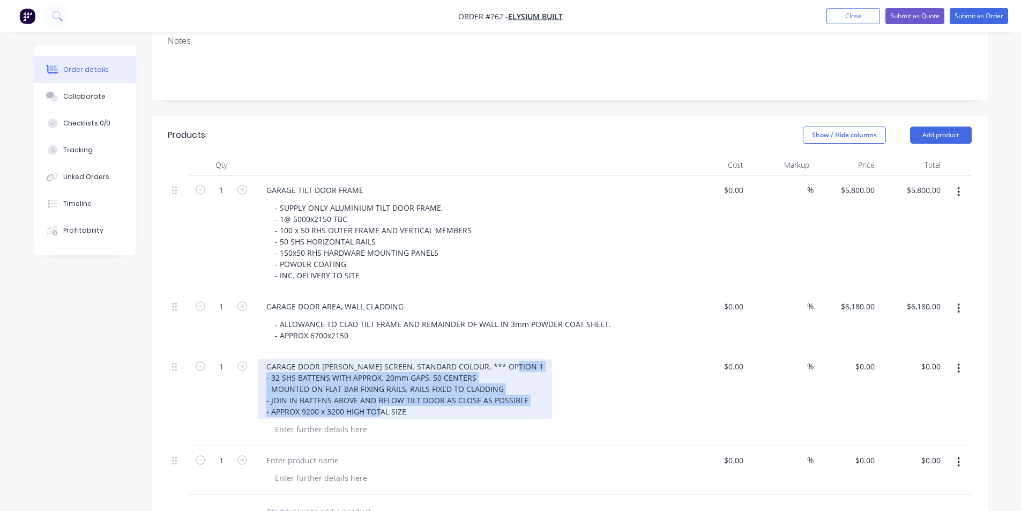
drag, startPoint x: 414, startPoint y: 380, endPoint x: 258, endPoint y: 348, distance: 159.1
click at [258, 359] on div "GARAGE DOOR [PERSON_NAME] SCREEN. STANDARD COLOUR. *** OPTION 1 - 32 SHS BATTEN…" at bounding box center [405, 389] width 294 height 61
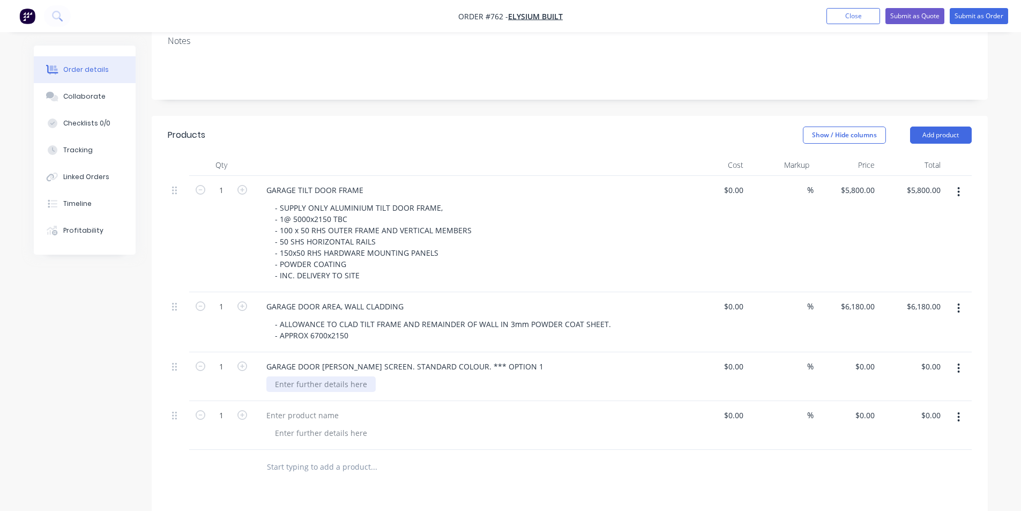
click at [311, 368] on div "GARAGE DOOR [PERSON_NAME] SCREEN. STANDARD COLOUR. *** OPTION 1" at bounding box center [467, 376] width 429 height 49
click at [310, 376] on div at bounding box center [320, 384] width 109 height 16
paste div
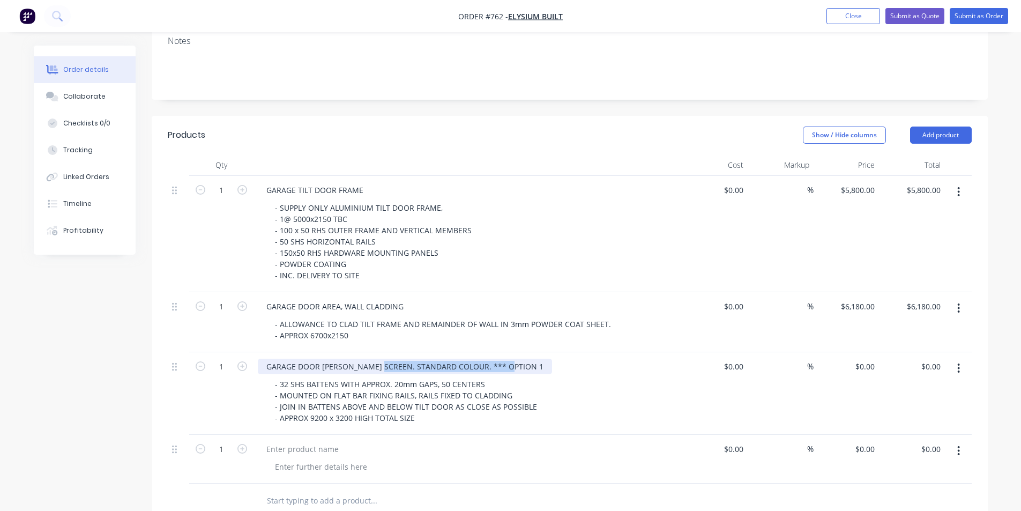
drag, startPoint x: 510, startPoint y: 335, endPoint x: 380, endPoint y: 337, distance: 130.2
click at [380, 359] on div "GARAGE DOOR [PERSON_NAME] SCREEN. STANDARD COLOUR. *** OPTION 1" at bounding box center [405, 367] width 294 height 16
click at [70, 390] on div "Created by [PERSON_NAME] Created [DATE] Required [DATE] Assigned to Add team me…" at bounding box center [511, 311] width 954 height 960
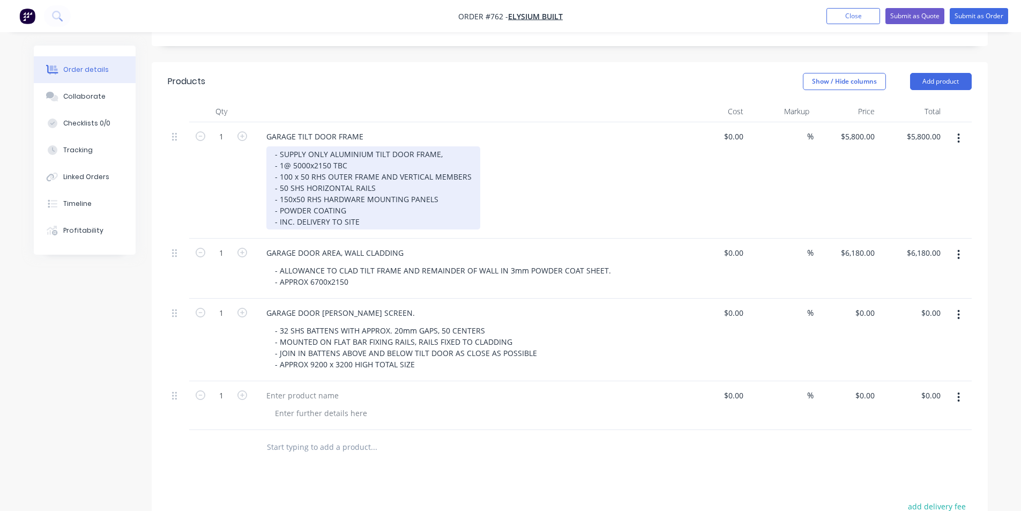
click at [361, 191] on div "- SUPPLY ONLY ALUMINIUM TILT DOOR FRAME, - 1@ 5000x2150 TBC - 100 x 50 RHS OUTE…" at bounding box center [373, 187] width 214 height 83
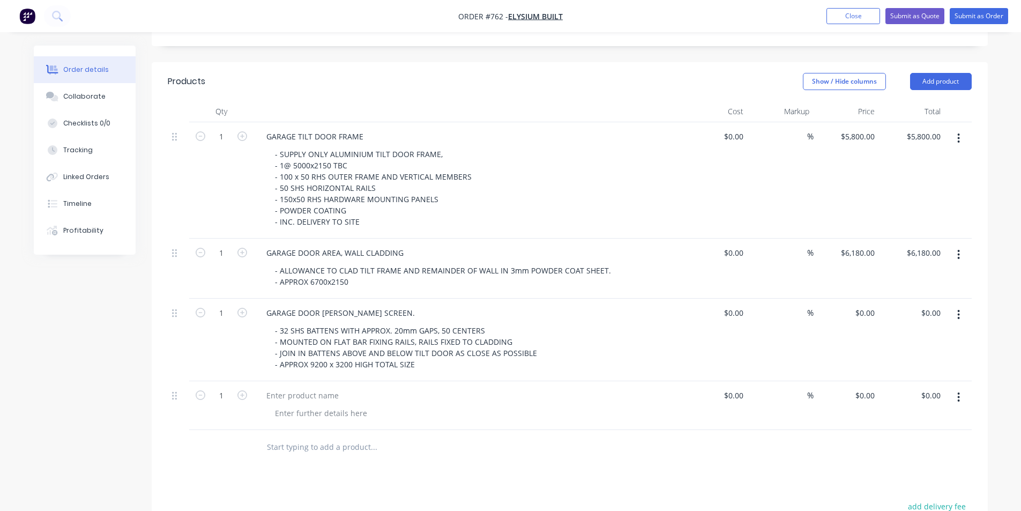
click at [136, 421] on div "Created by [PERSON_NAME] Created [DATE] Required [DATE] Assigned to Add team me…" at bounding box center [511, 258] width 954 height 960
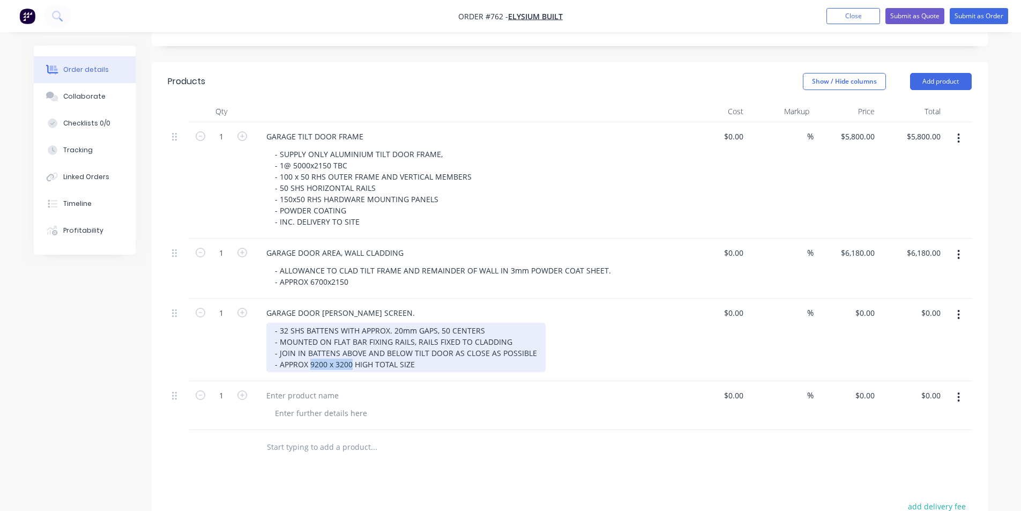
drag, startPoint x: 350, startPoint y: 333, endPoint x: 311, endPoint y: 336, distance: 38.7
click at [311, 336] on div "- 32 SHS BATTENS WITH APPROX. 20mm GAPS, 50 CENTERS - MOUNTED ON FLAT BAR FIXIN…" at bounding box center [405, 347] width 279 height 49
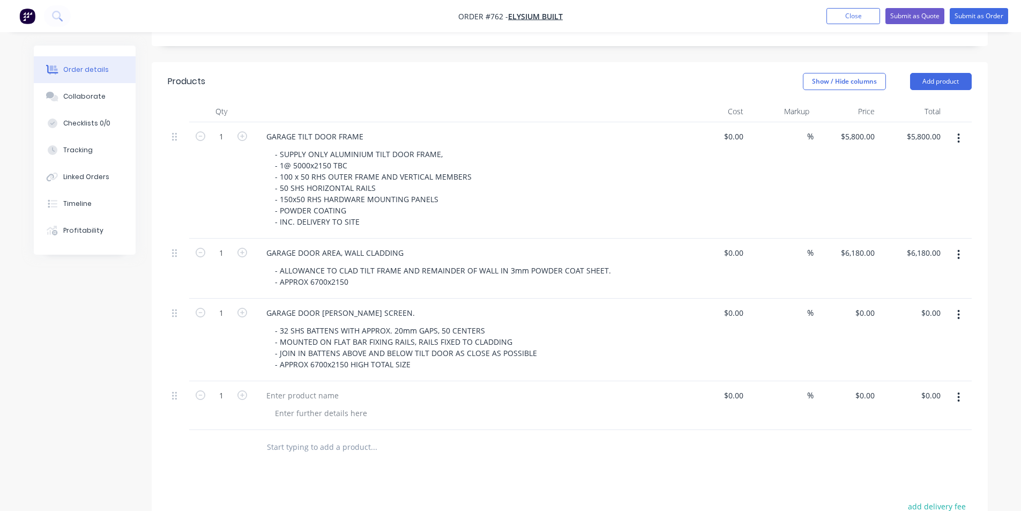
click at [145, 366] on div "Created by [PERSON_NAME] Created [DATE] Required [DATE] Assigned to Add team me…" at bounding box center [511, 258] width 954 height 960
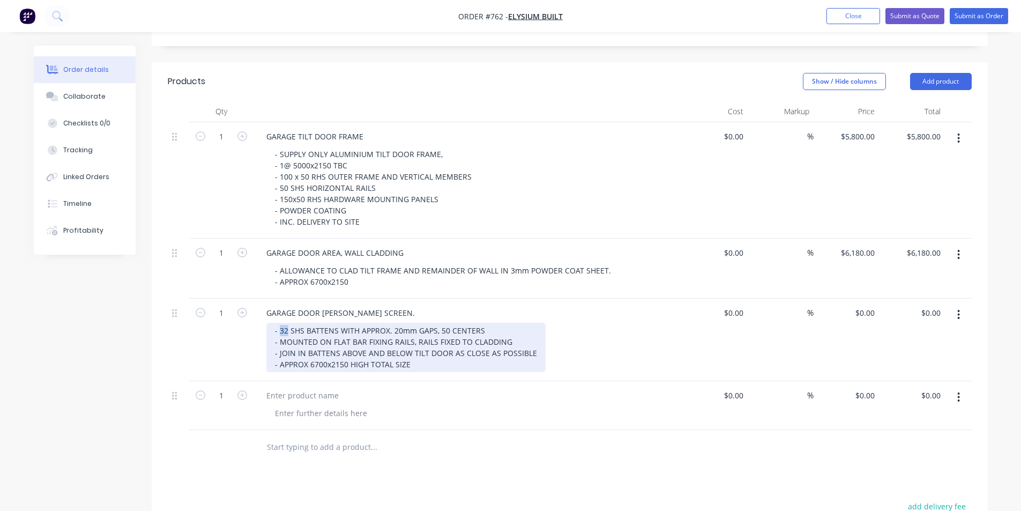
drag, startPoint x: 288, startPoint y: 301, endPoint x: 278, endPoint y: 303, distance: 9.8
click at [278, 323] on div "- 32 SHS BATTENS WITH APPROX. 20mm GAPS, 50 CENTERS - MOUNTED ON FLAT BAR FIXIN…" at bounding box center [405, 347] width 279 height 49
drag, startPoint x: 399, startPoint y: 298, endPoint x: 393, endPoint y: 302, distance: 6.7
click at [393, 323] on div "- 40 SHS BATTENS WITH APPROX. 20mm GAPS, 50 CENTERS - MOUNTED ON FLAT BAR FIXIN…" at bounding box center [405, 347] width 279 height 49
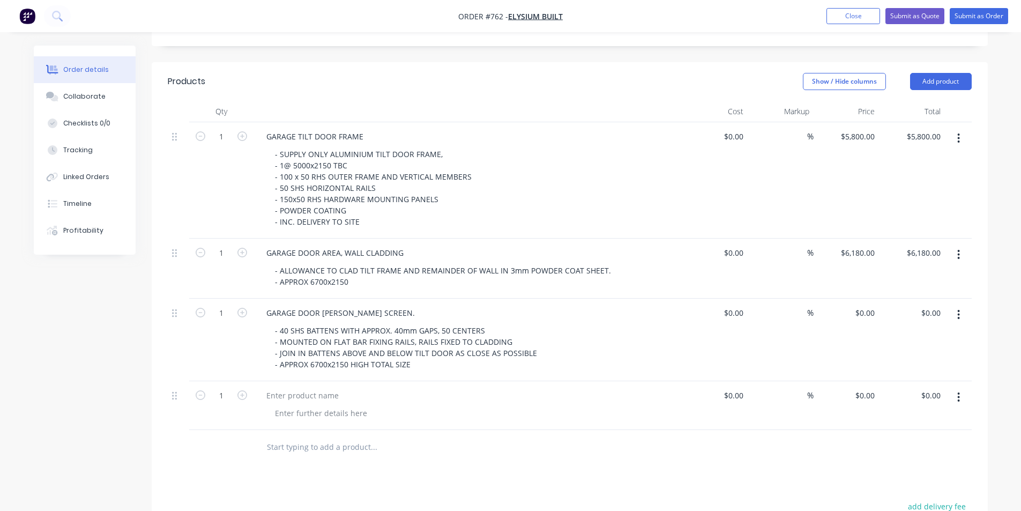
click at [126, 363] on div "Created by [PERSON_NAME] Created [DATE] Required [DATE] Assigned to Add team me…" at bounding box center [511, 258] width 954 height 960
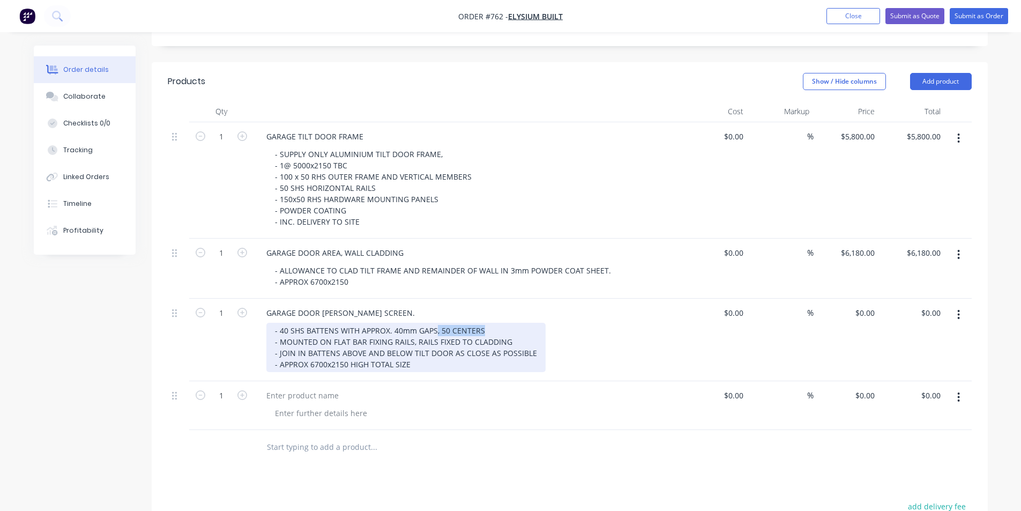
drag, startPoint x: 484, startPoint y: 302, endPoint x: 435, endPoint y: 302, distance: 49.3
click at [435, 323] on div "- 40 SHS BATTENS WITH APPROX. 40mm GAPS, 50 CENTERS - MOUNTED ON FLAT BAR FIXIN…" at bounding box center [405, 347] width 279 height 49
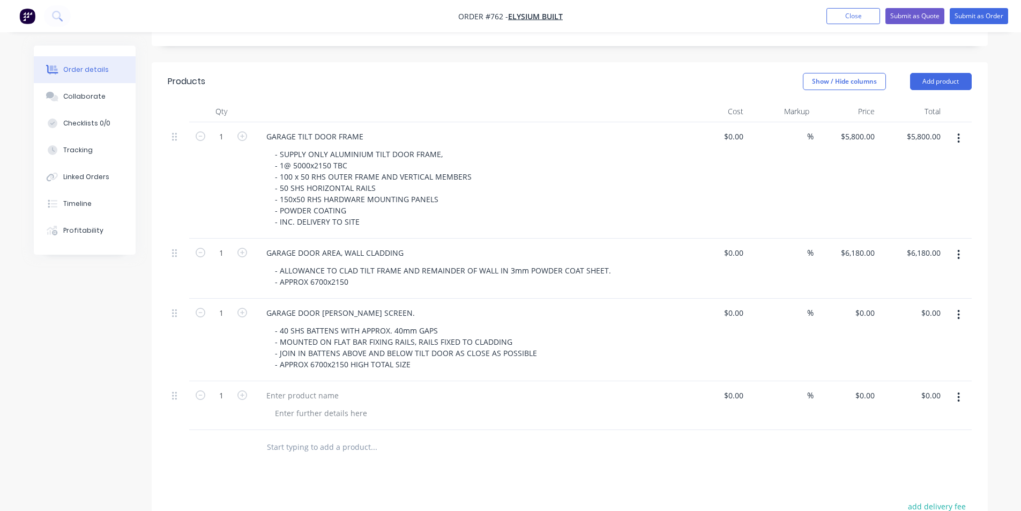
click at [488, 443] on div "Products Show / Hide columns Add product Qty Cost Markup Price Total 1 GARAGE T…" at bounding box center [570, 392] width 836 height 660
click at [586, 323] on div "- 40 SHS BATTENS WITH APPROX. 40mm GAPS - MOUNTED ON FLAT BAR FIXING RAILS, RAI…" at bounding box center [472, 347] width 412 height 49
click at [873, 305] on input "0" at bounding box center [866, 313] width 25 height 16
type input "$9,530.00"
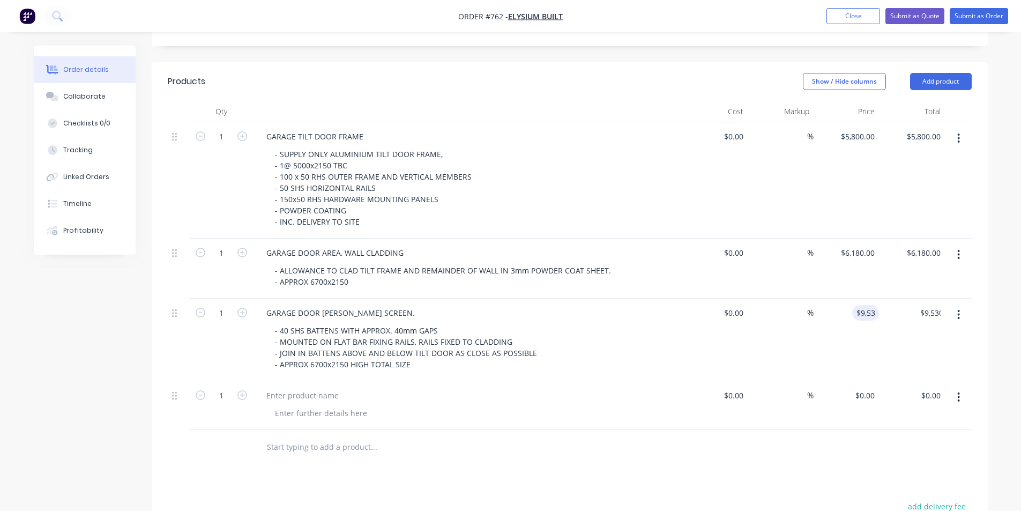
click at [562, 440] on div "Products Show / Hide columns Add product Qty Cost Markup Price Total 1 GARAGE T…" at bounding box center [570, 392] width 836 height 660
click at [952, 73] on button "Add product" at bounding box center [941, 81] width 62 height 17
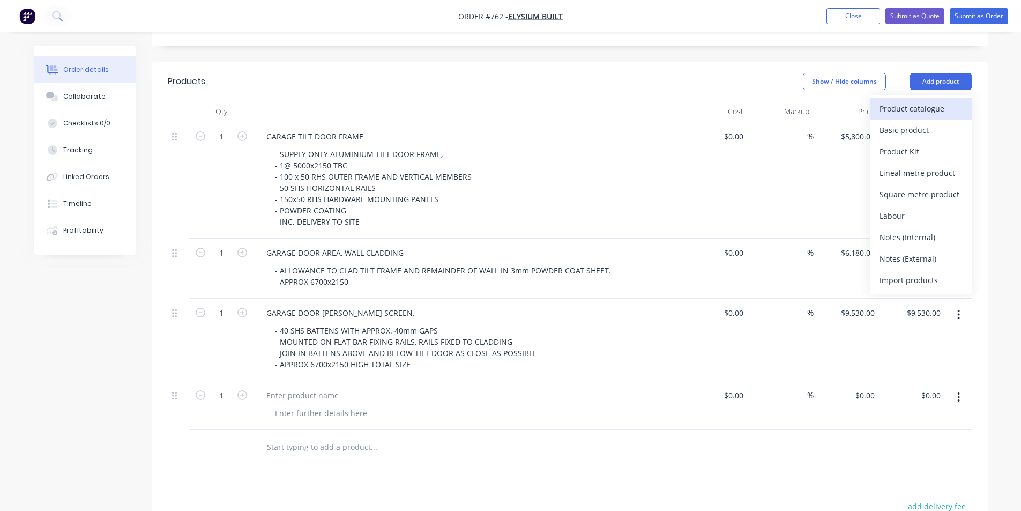
click at [932, 101] on div "Product catalogue" at bounding box center [920, 109] width 83 height 16
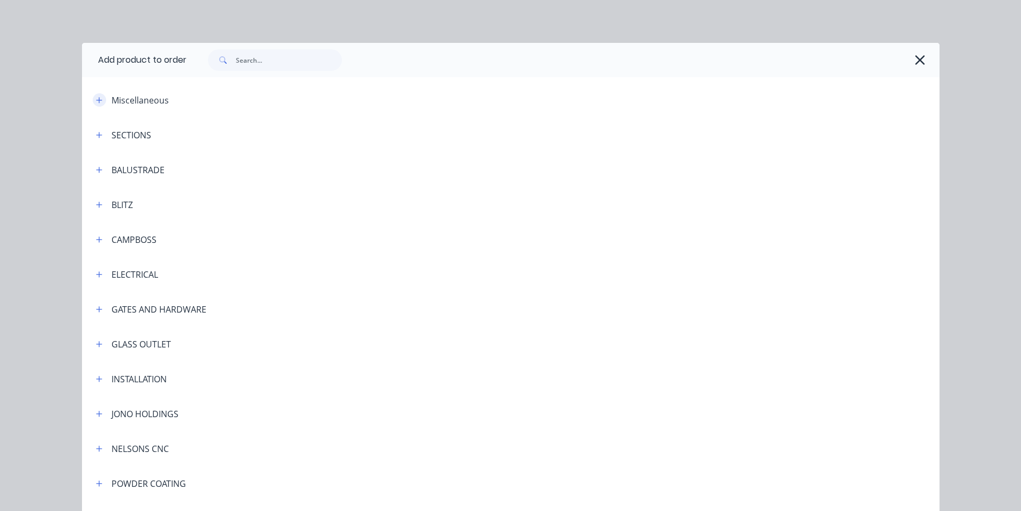
click at [96, 99] on icon "button" at bounding box center [99, 100] width 6 height 8
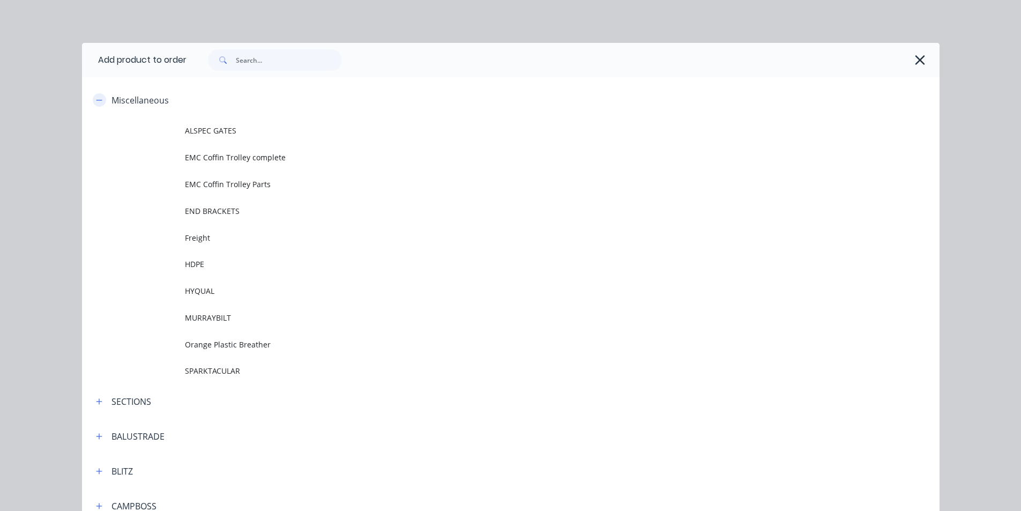
click at [96, 99] on icon "button" at bounding box center [99, 100] width 6 height 8
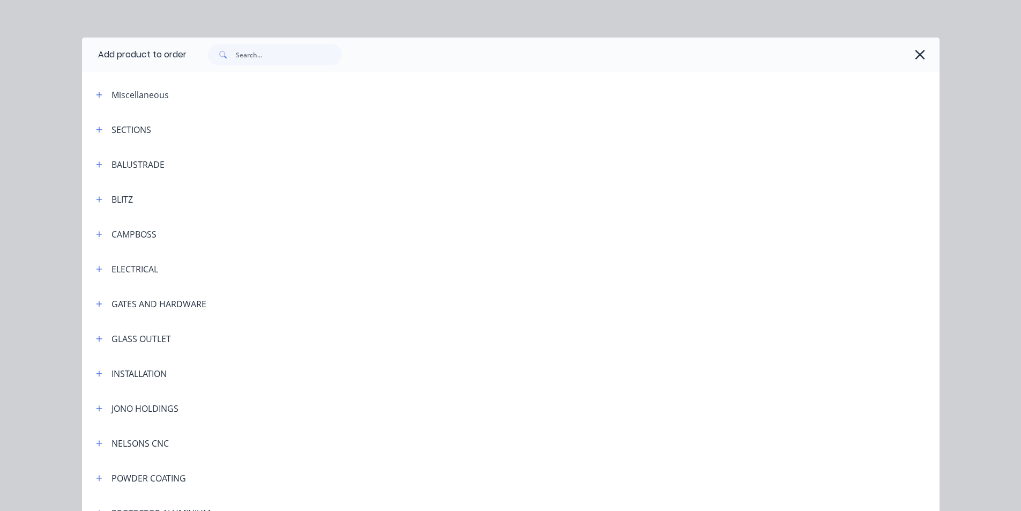
scroll to position [0, 0]
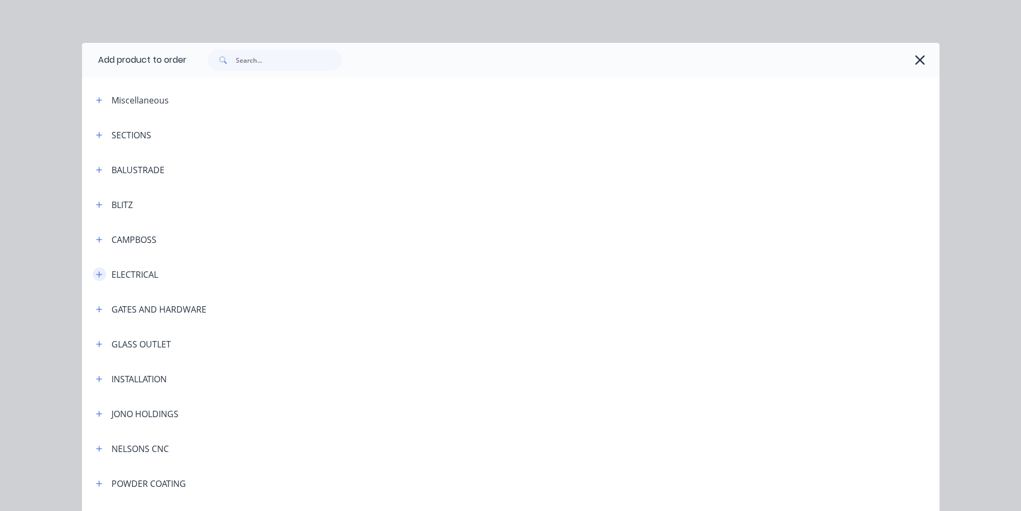
click at [93, 275] on button "button" at bounding box center [99, 273] width 13 height 13
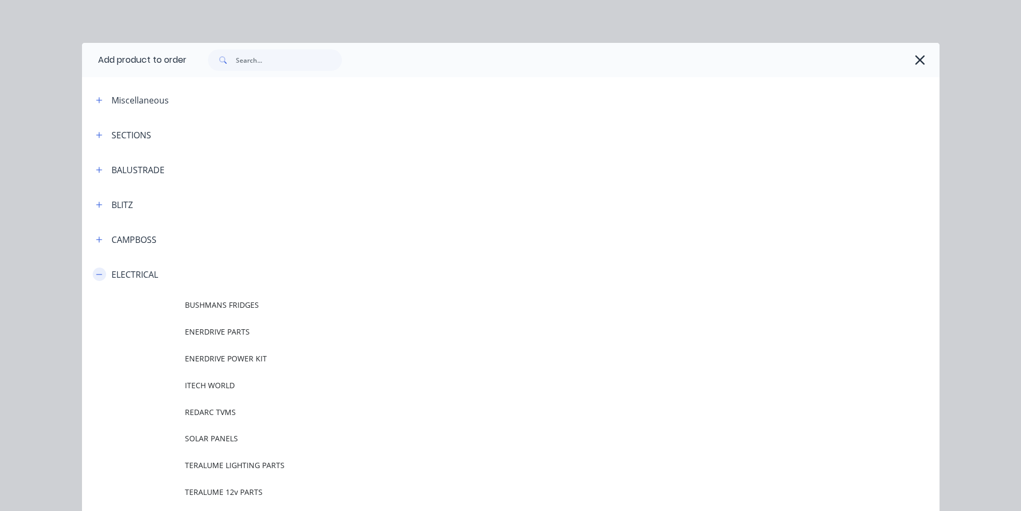
click at [96, 273] on icon "button" at bounding box center [99, 275] width 6 height 8
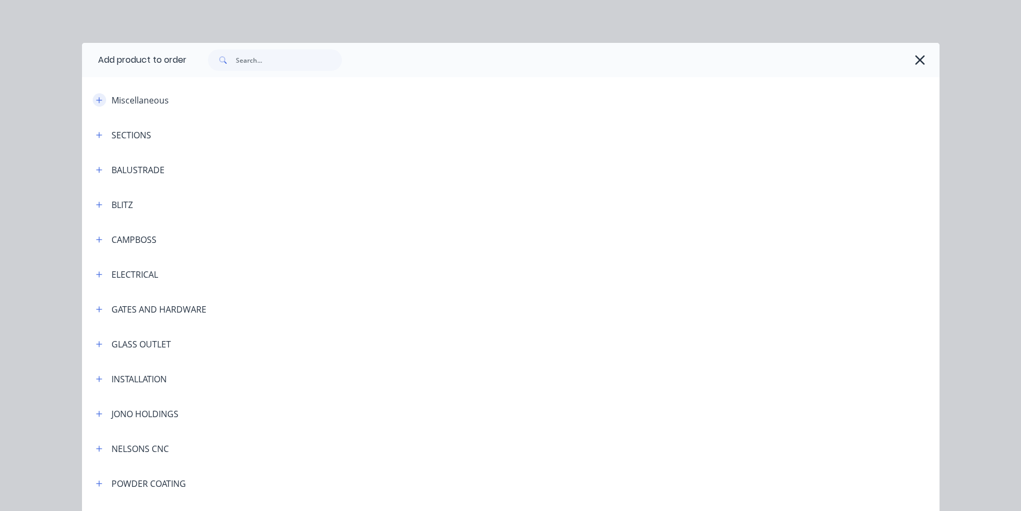
click at [96, 100] on icon "button" at bounding box center [99, 100] width 6 height 8
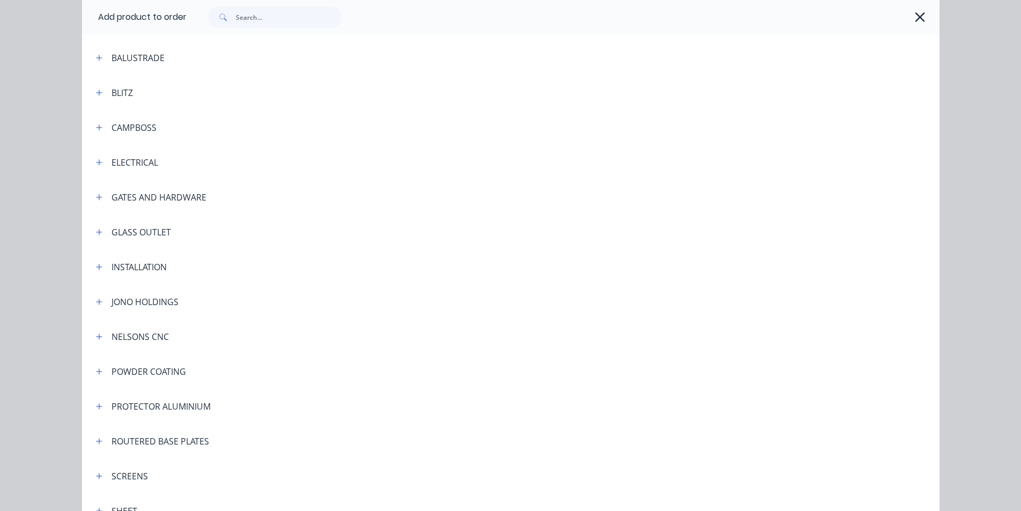
scroll to position [513, 0]
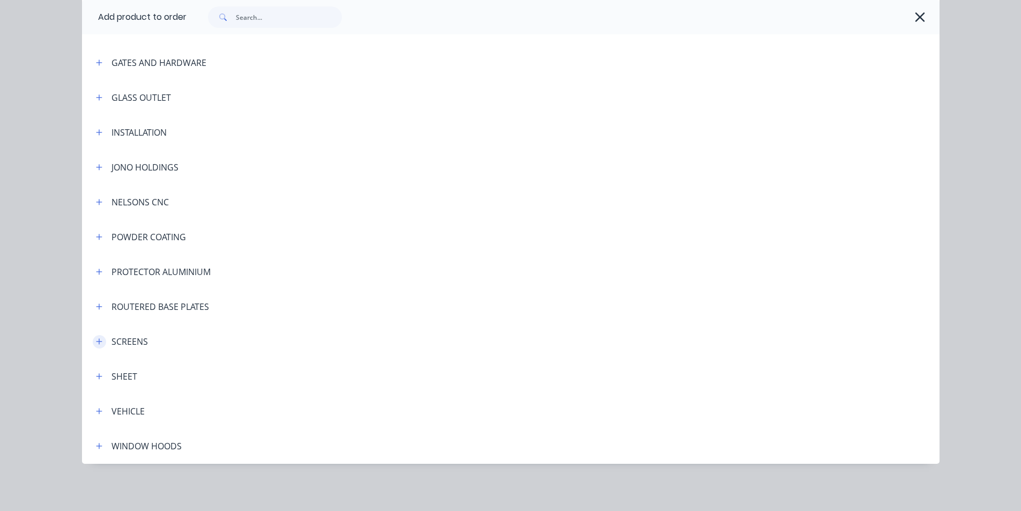
click at [96, 339] on icon "button" at bounding box center [99, 342] width 6 height 6
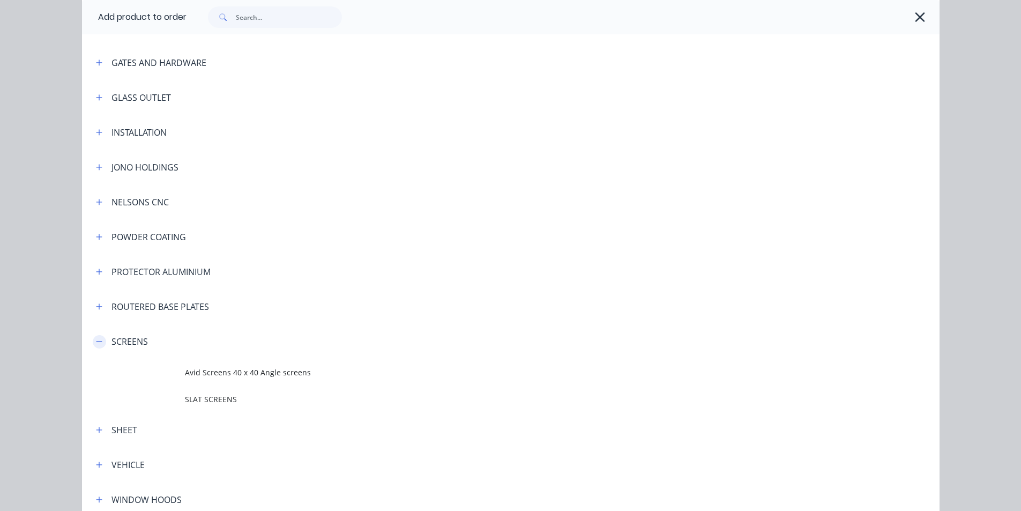
click at [96, 339] on icon "button" at bounding box center [99, 342] width 6 height 8
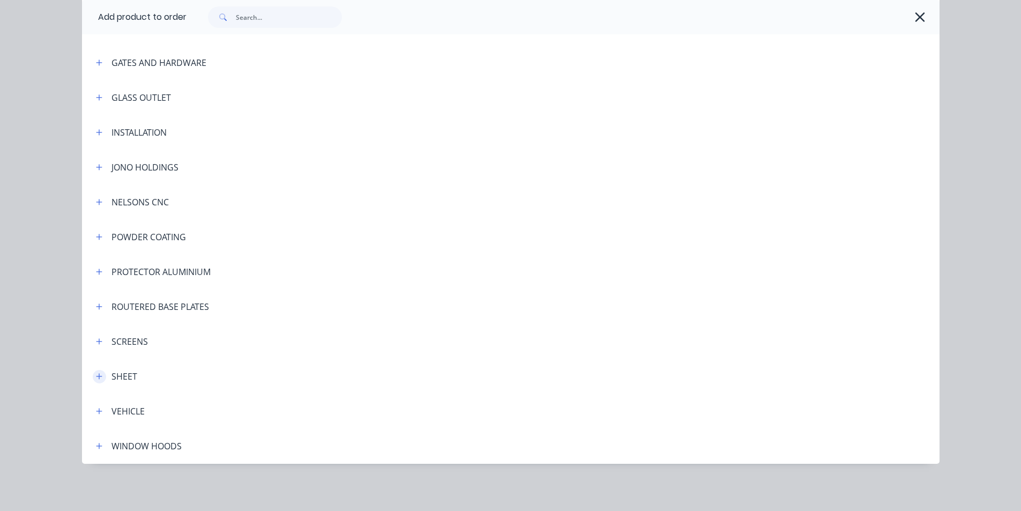
click at [95, 380] on button "button" at bounding box center [99, 376] width 13 height 13
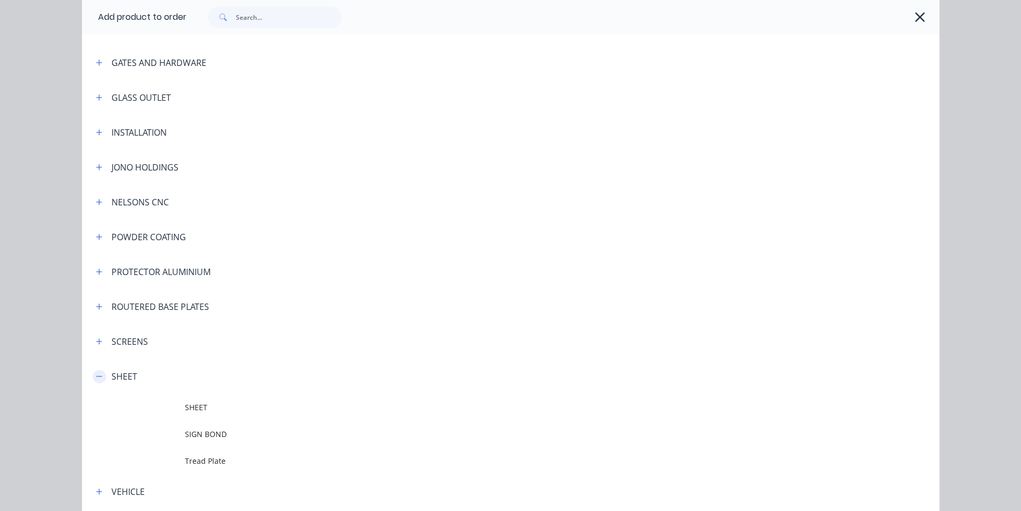
click at [95, 380] on button "button" at bounding box center [99, 376] width 13 height 13
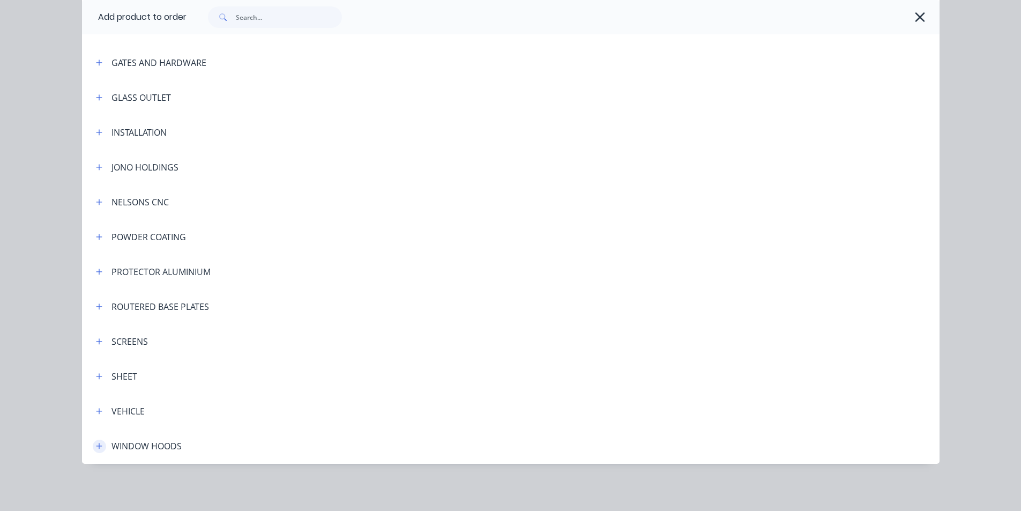
click at [98, 444] on icon "button" at bounding box center [99, 446] width 6 height 8
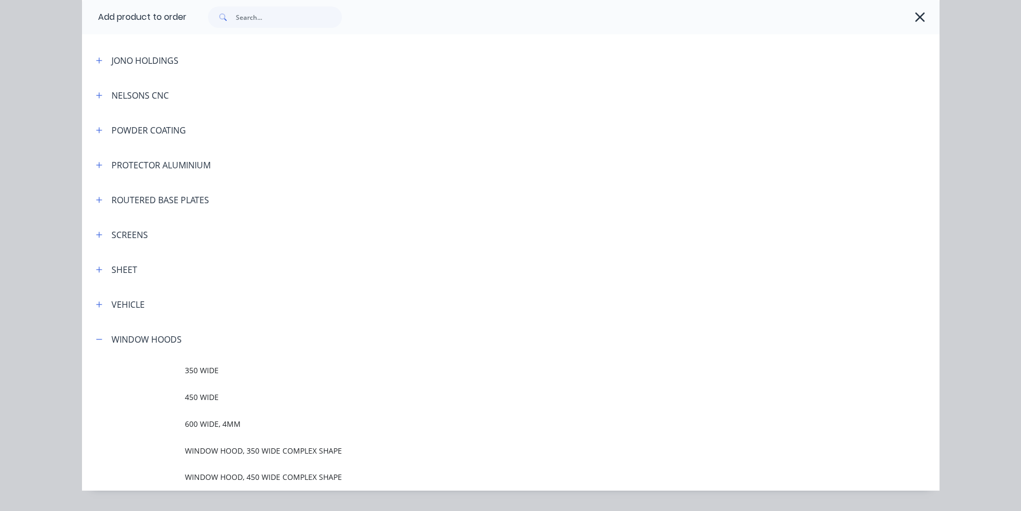
scroll to position [620, 0]
click at [96, 339] on icon "button" at bounding box center [99, 339] width 6 height 8
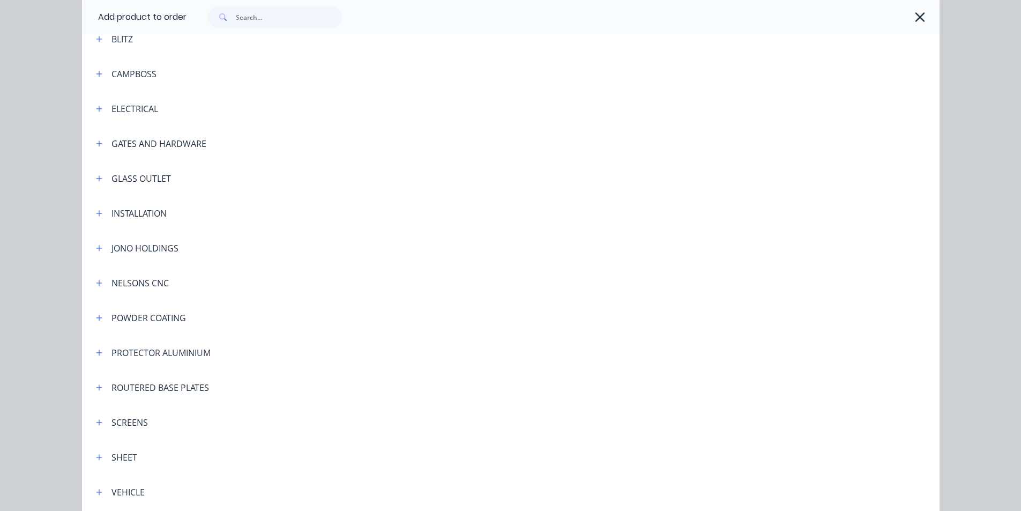
scroll to position [406, 0]
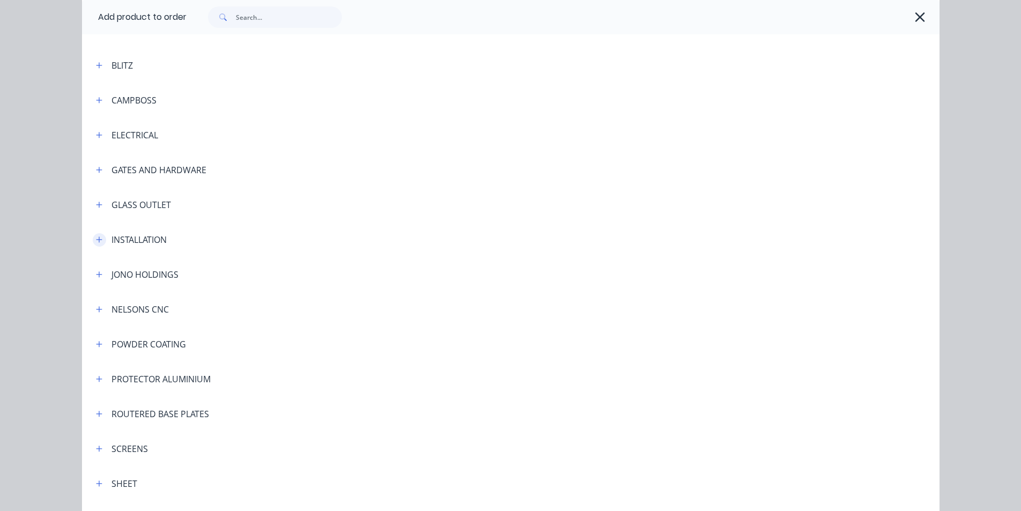
click at [96, 238] on icon "button" at bounding box center [99, 240] width 6 height 8
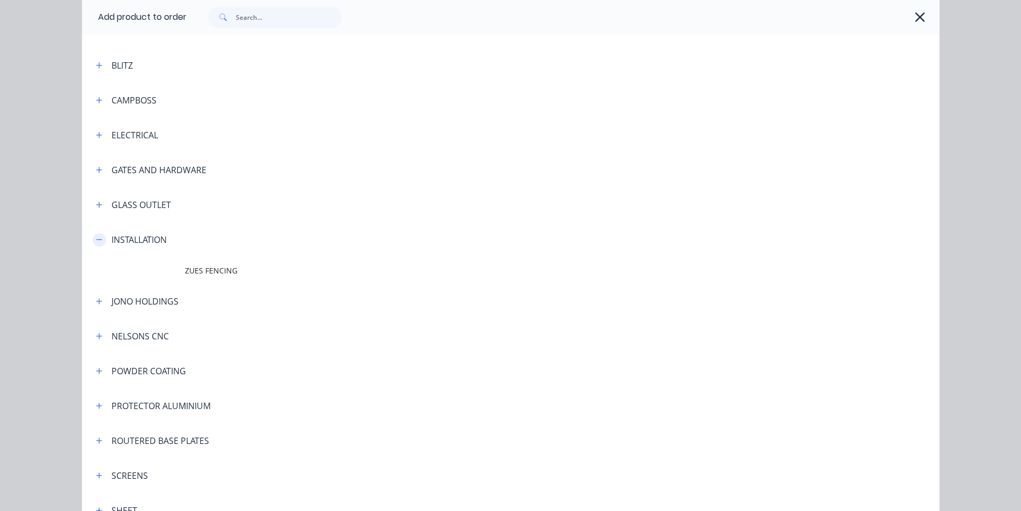
click at [96, 242] on icon "button" at bounding box center [99, 240] width 6 height 8
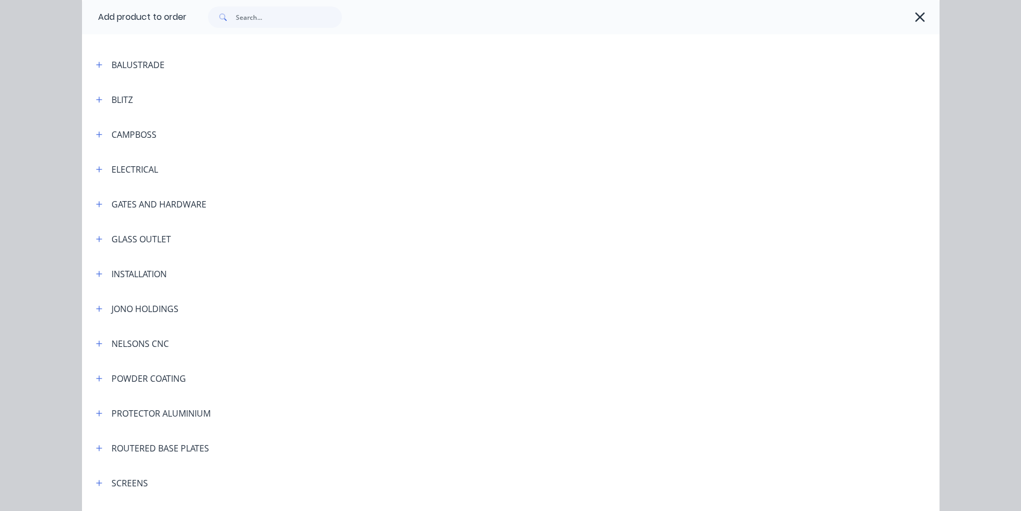
scroll to position [352, 0]
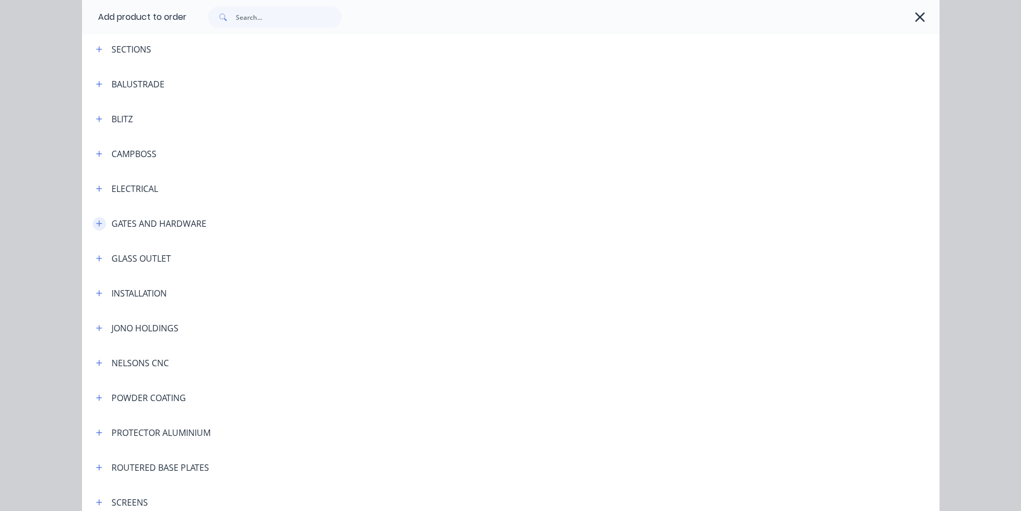
click at [96, 221] on icon "button" at bounding box center [99, 224] width 6 height 8
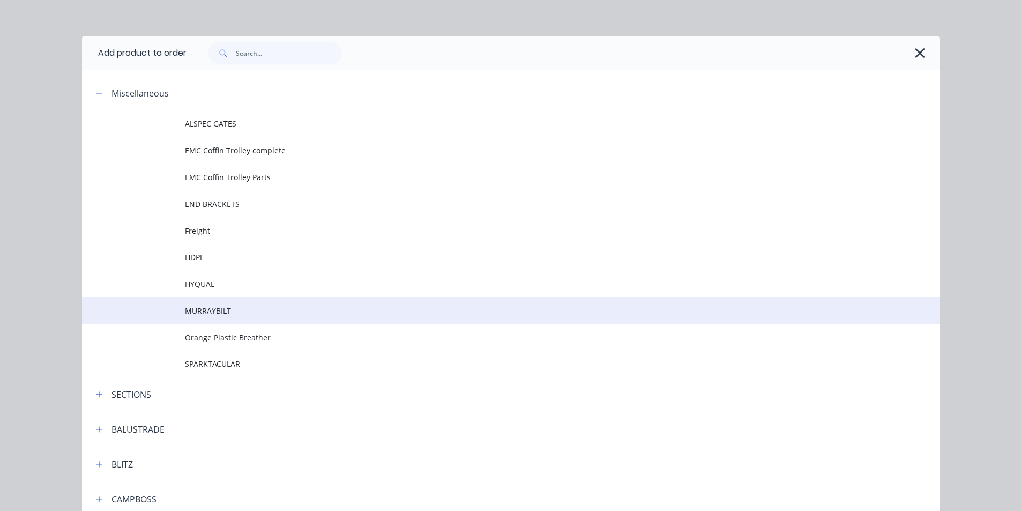
scroll to position [0, 0]
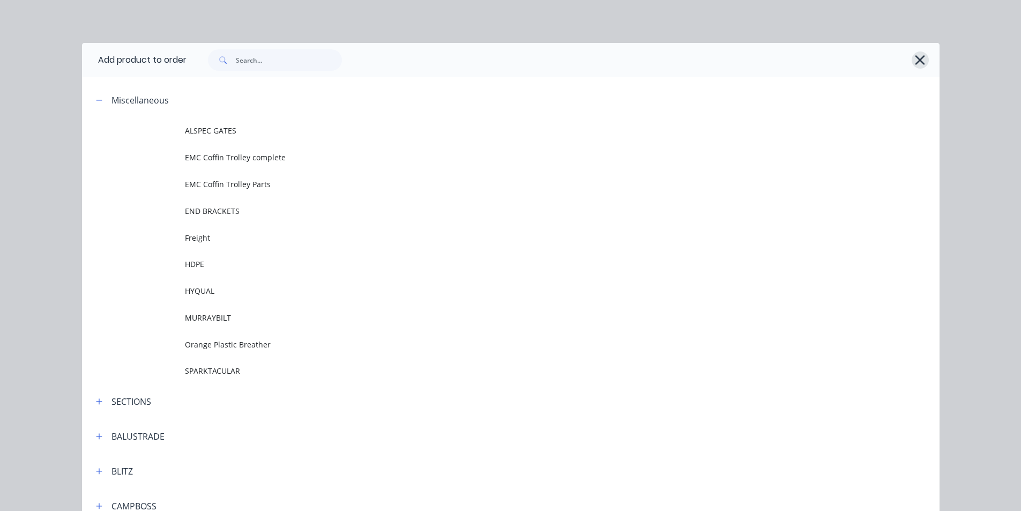
click at [917, 59] on icon "button" at bounding box center [920, 60] width 10 height 10
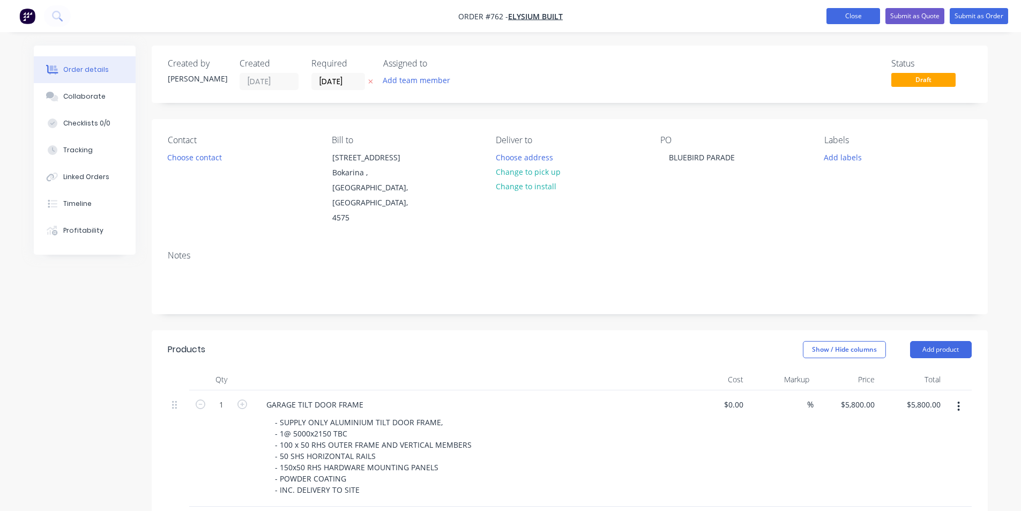
click at [845, 9] on button "Close" at bounding box center [853, 16] width 54 height 16
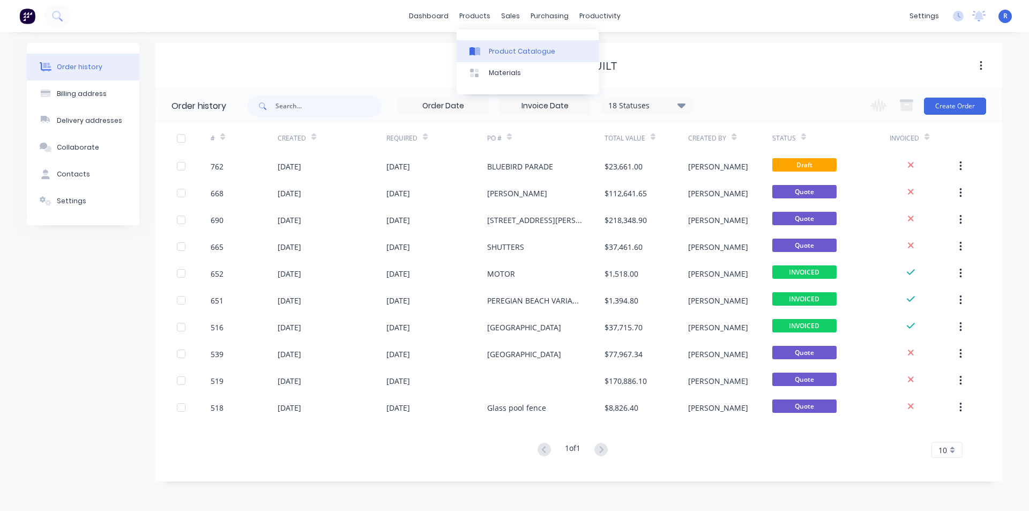
click at [505, 50] on div "Product Catalogue" at bounding box center [522, 52] width 66 height 10
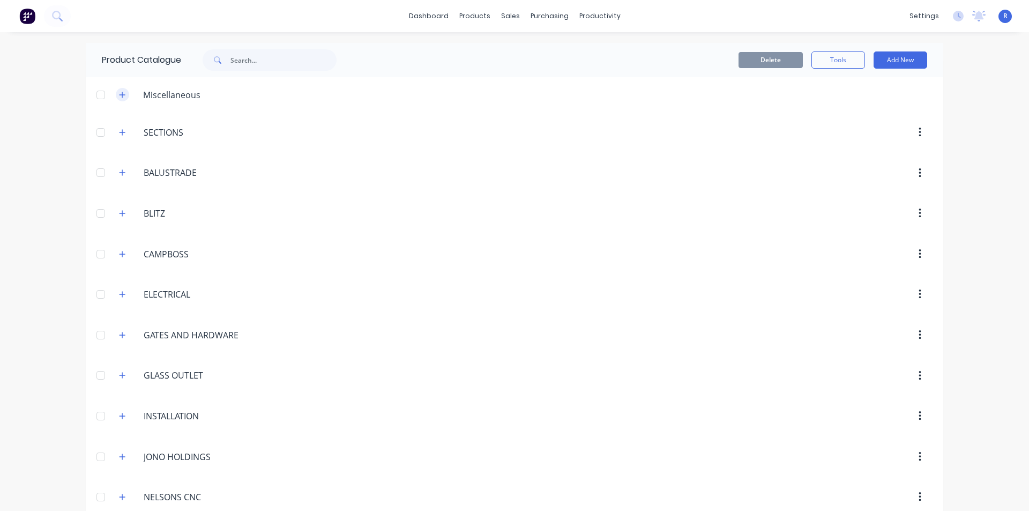
click at [120, 95] on icon "button" at bounding box center [123, 95] width 6 height 6
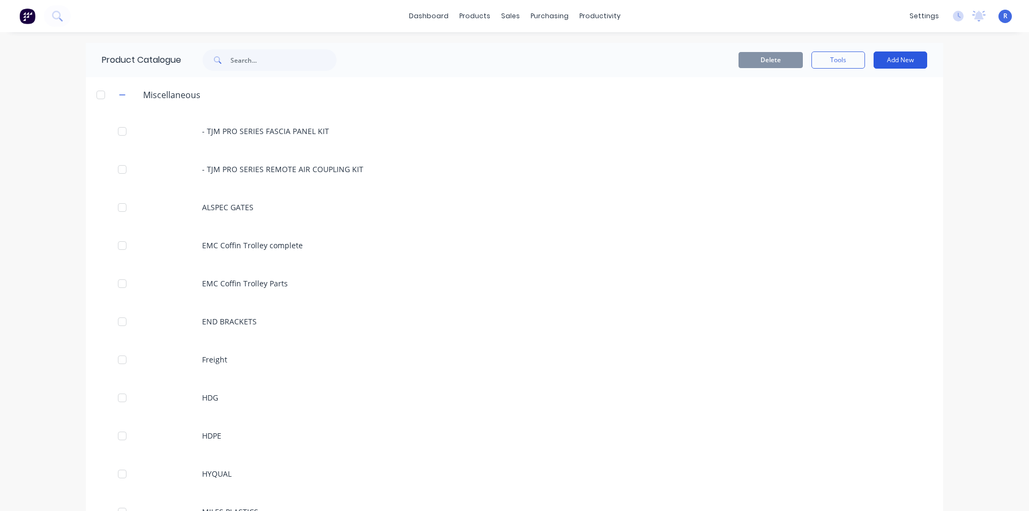
click at [884, 59] on button "Add New" at bounding box center [900, 59] width 54 height 17
click at [849, 106] on div "Product" at bounding box center [876, 109] width 83 height 16
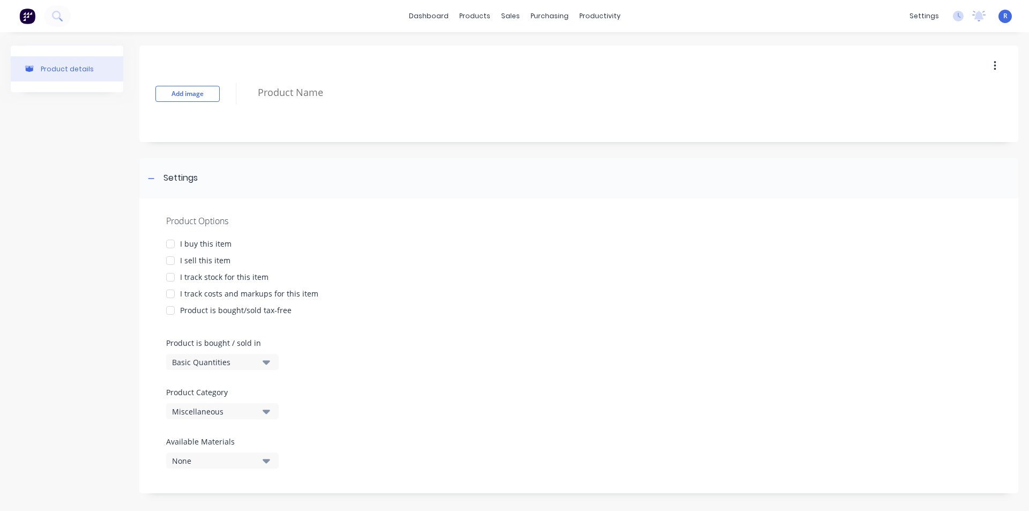
click at [173, 243] on div at bounding box center [170, 243] width 21 height 21
click at [169, 263] on div at bounding box center [170, 260] width 21 height 21
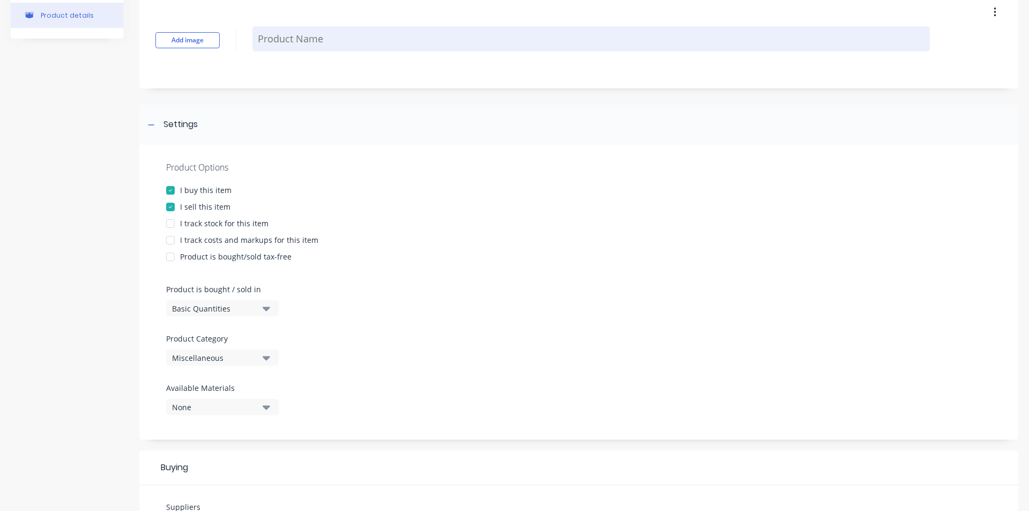
click at [288, 42] on textarea at bounding box center [590, 38] width 677 height 25
type textarea "x"
type textarea "G"
type textarea "x"
type textarea "GA"
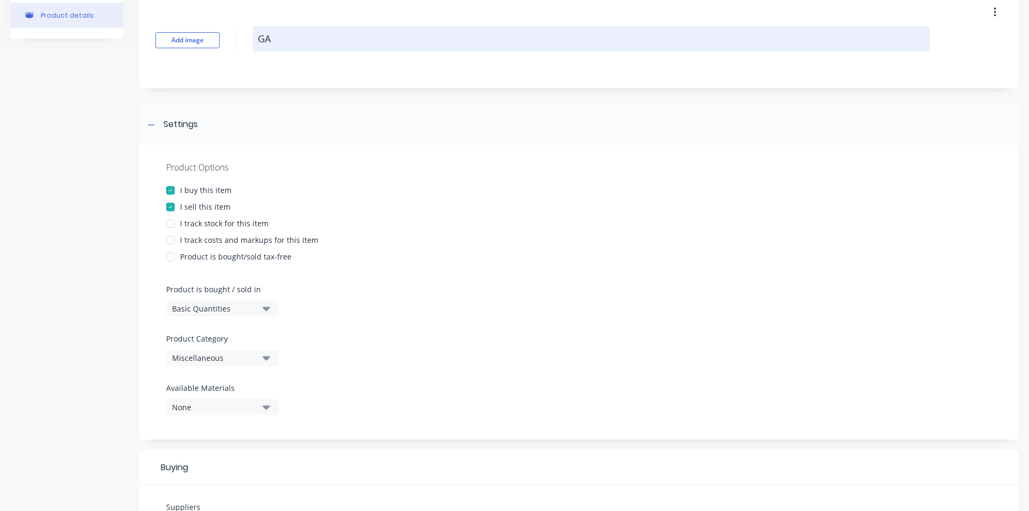
type textarea "x"
type textarea "GAR"
type textarea "x"
type textarea "GARA"
type textarea "x"
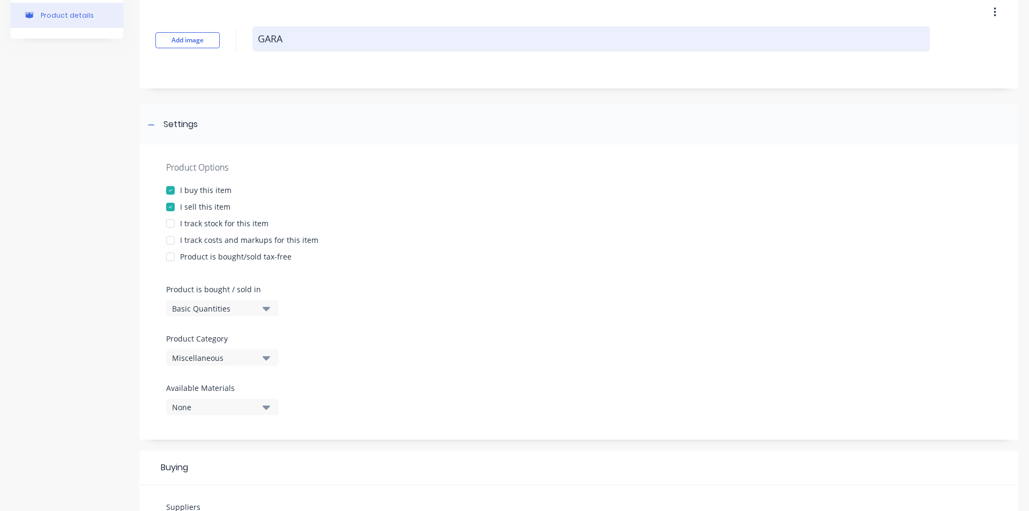
type textarea "GARAG"
type textarea "x"
type textarea "GARAGE"
type textarea "x"
type textarea "GARAGE"
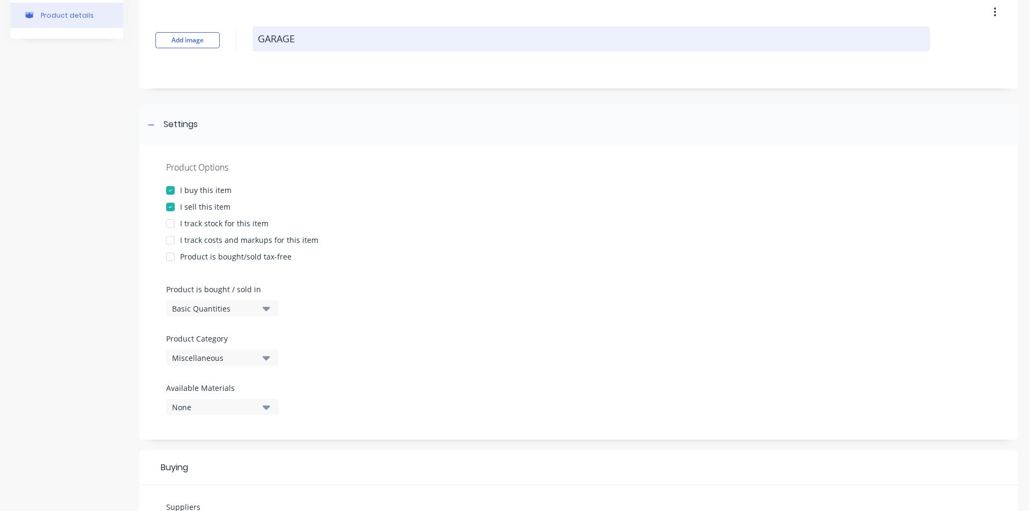
type textarea "x"
type textarea "GARAGE D"
type textarea "x"
type textarea "GARAGE DO"
type textarea "x"
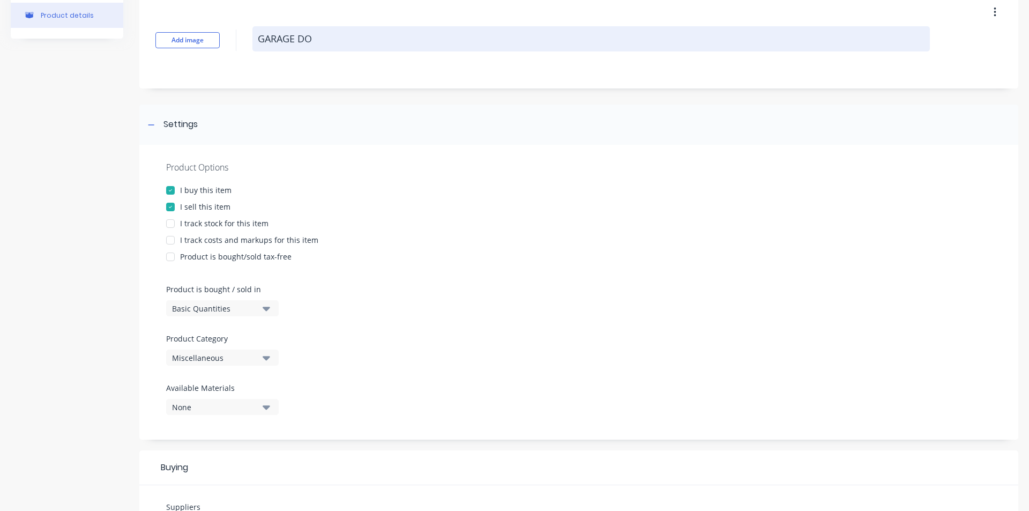
type textarea "GARAGE DOO"
type textarea "x"
type textarea "GARAGE DOOR"
type textarea "x"
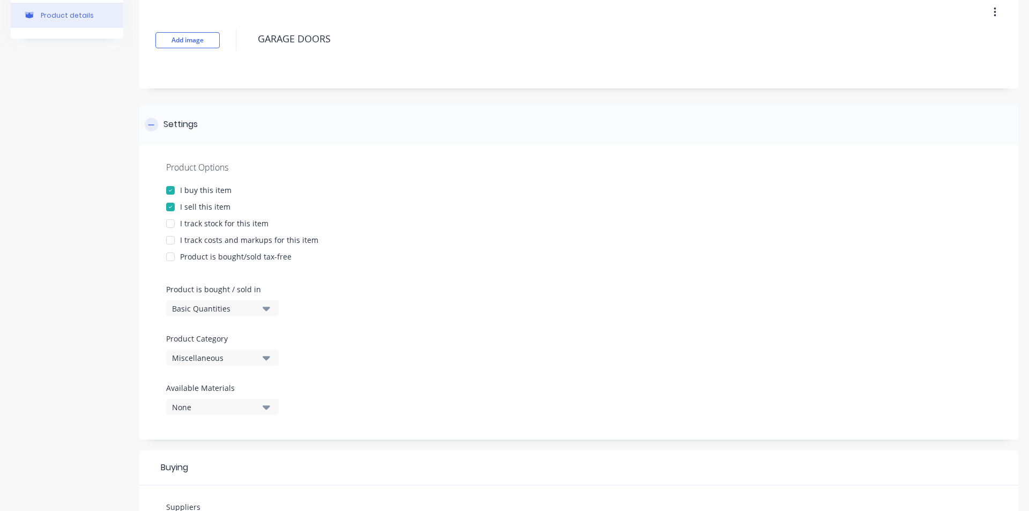
type textarea "GARAGE DOORS"
type textarea "x"
type textarea "GARAGE DOORS"
click at [299, 113] on div "Settings" at bounding box center [578, 124] width 879 height 40
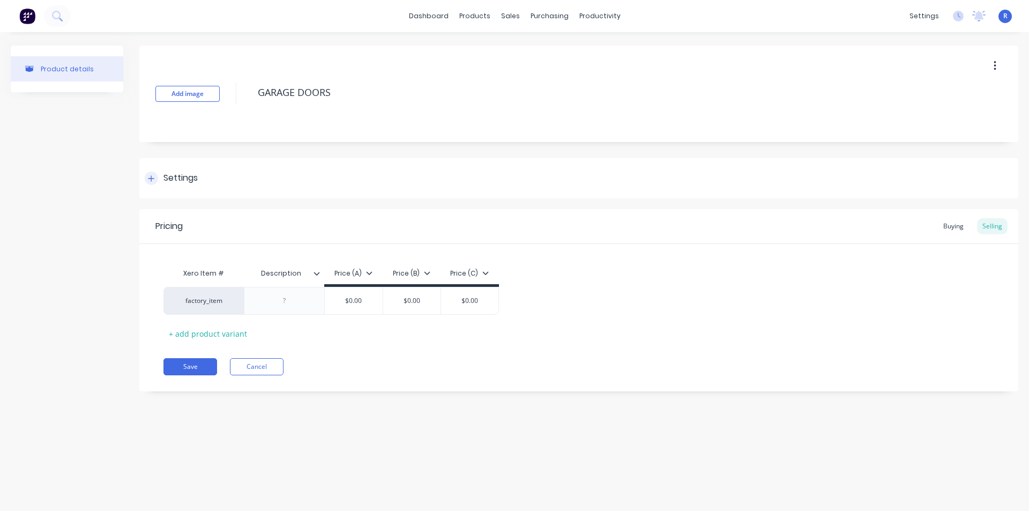
scroll to position [0, 0]
click at [152, 179] on icon at bounding box center [151, 178] width 6 height 6
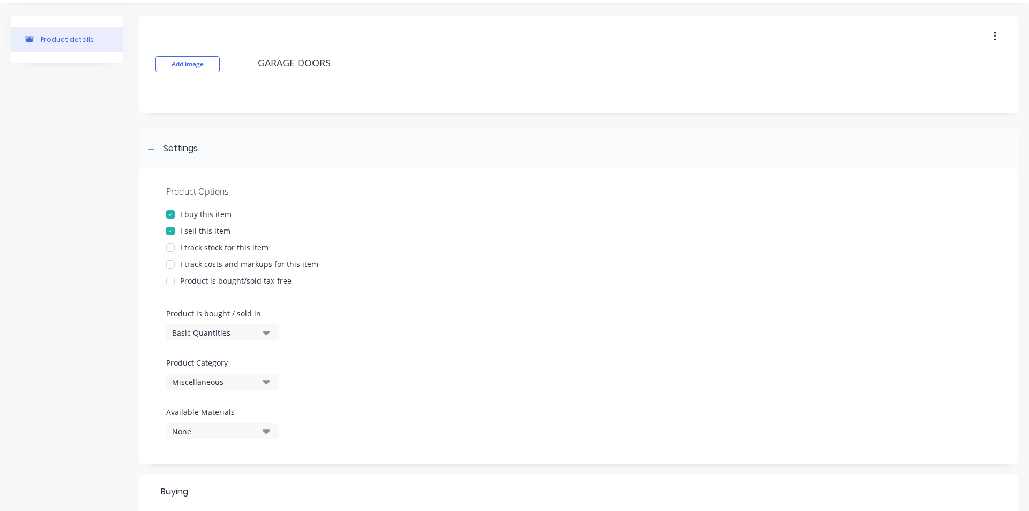
scroll to position [107, 0]
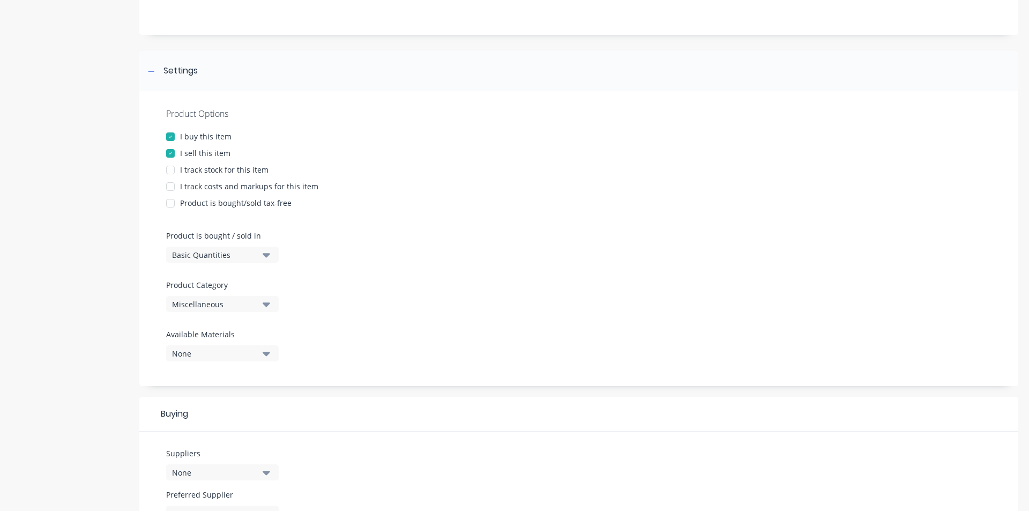
click at [262, 307] on button "Miscellaneous" at bounding box center [222, 304] width 113 height 16
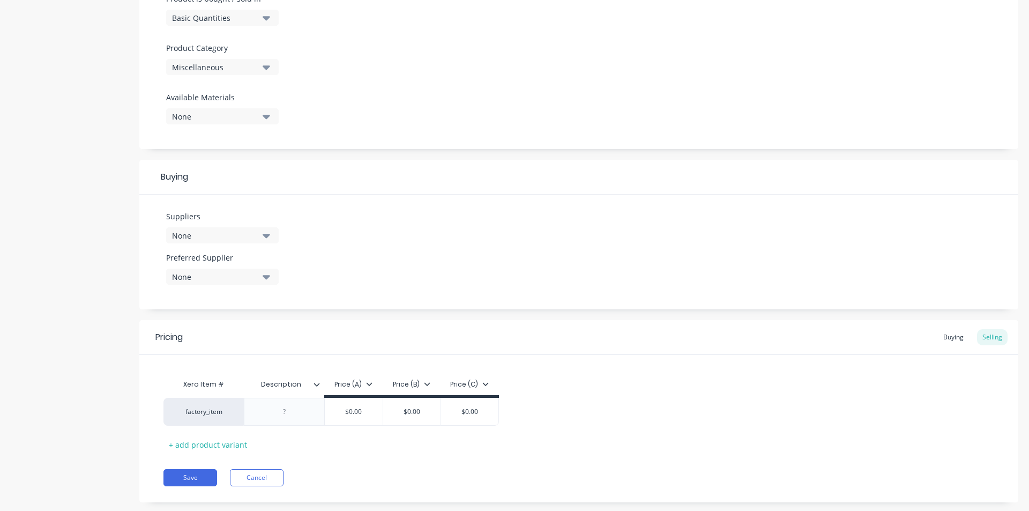
scroll to position [365, 0]
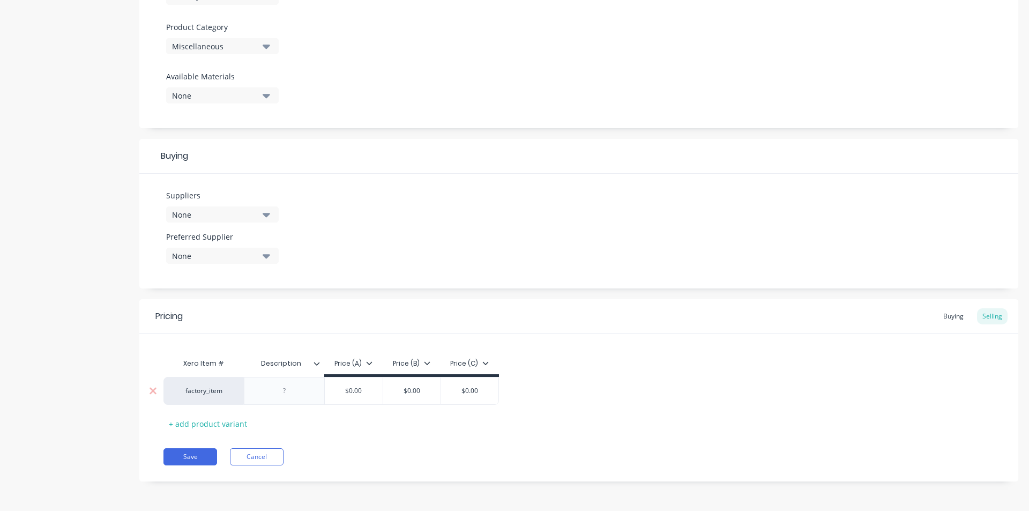
click at [283, 392] on div at bounding box center [285, 391] width 54 height 14
click at [318, 359] on div at bounding box center [321, 364] width 6 height 10
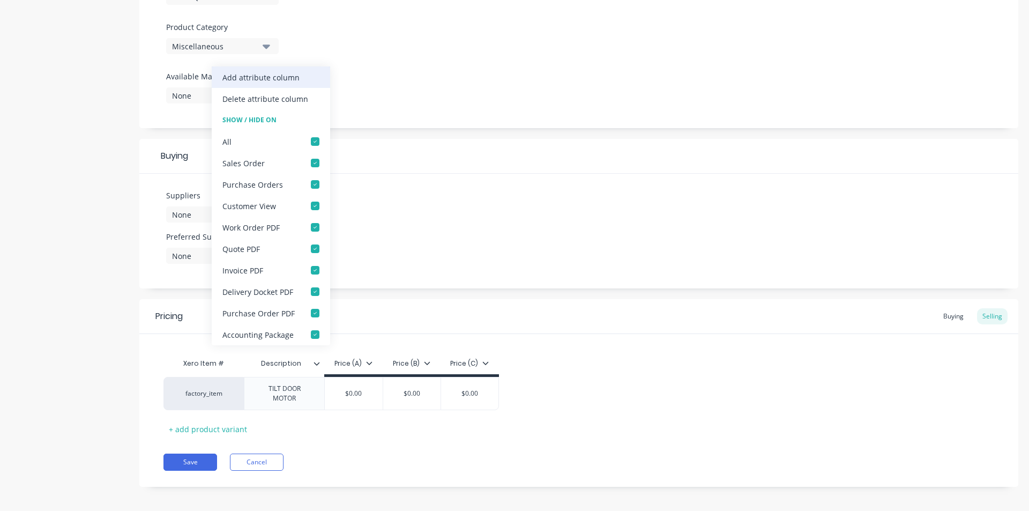
click at [255, 76] on div "Add attribute column" at bounding box center [260, 77] width 77 height 11
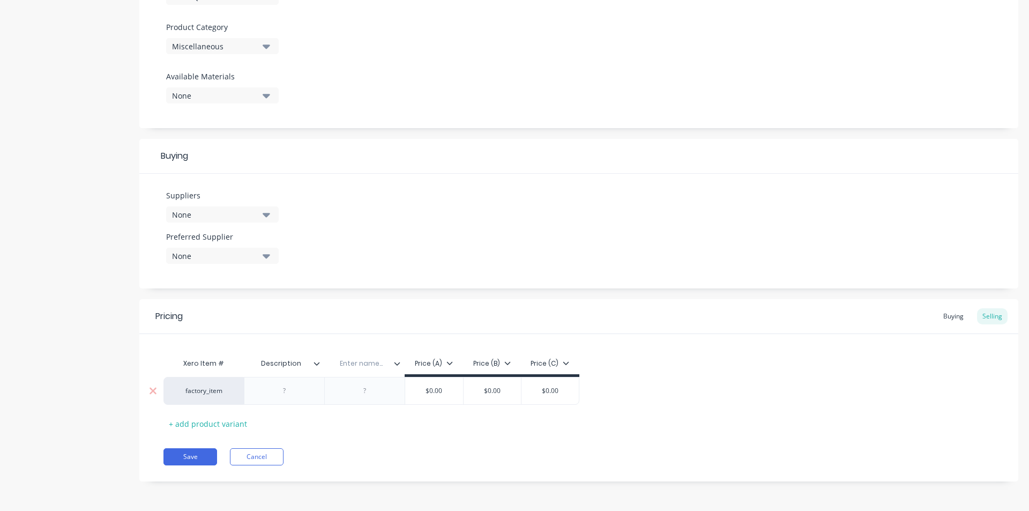
click at [289, 394] on div at bounding box center [285, 391] width 54 height 14
type textarea "x"
click at [365, 363] on input "text" at bounding box center [361, 364] width 74 height 10
type input "W"
type input "MAX WEIGHT"
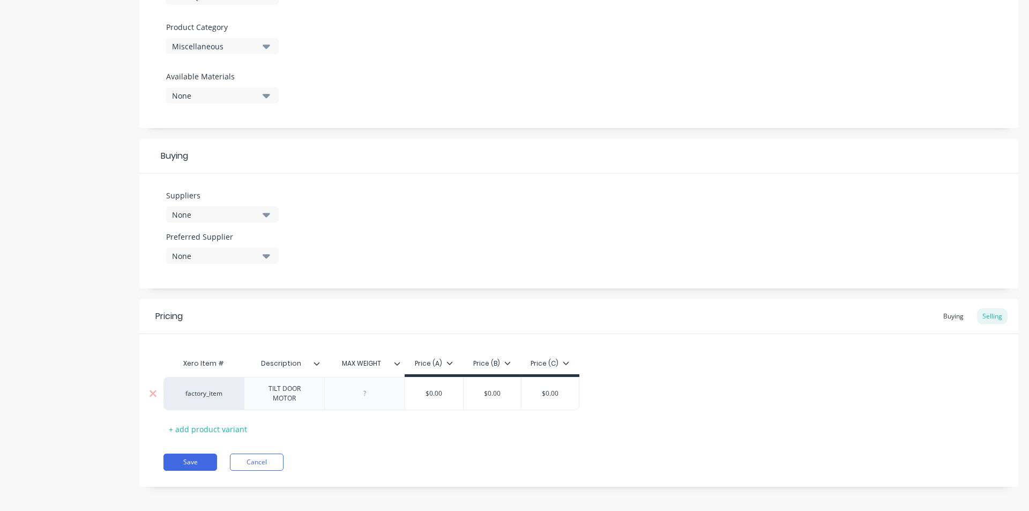
type textarea "x"
click at [213, 427] on div "+ add product variant" at bounding box center [207, 429] width 89 height 17
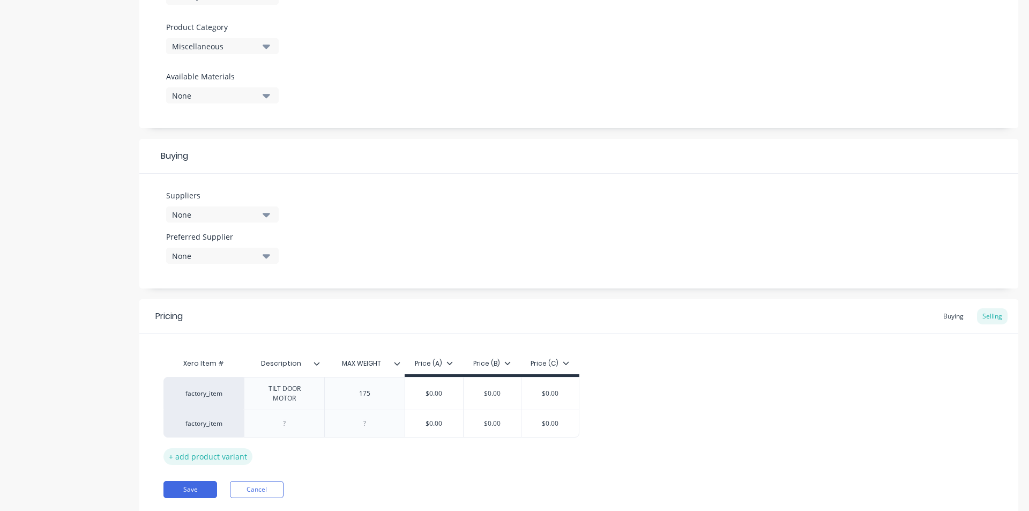
click at [211, 453] on div "+ add product variant" at bounding box center [207, 456] width 89 height 17
drag, startPoint x: 306, startPoint y: 403, endPoint x: 257, endPoint y: 389, distance: 50.7
click at [257, 389] on div "TILT DOOR MOTOR" at bounding box center [284, 394] width 71 height 24
copy div "TILT DOOR MOTOR"
type textarea "x"
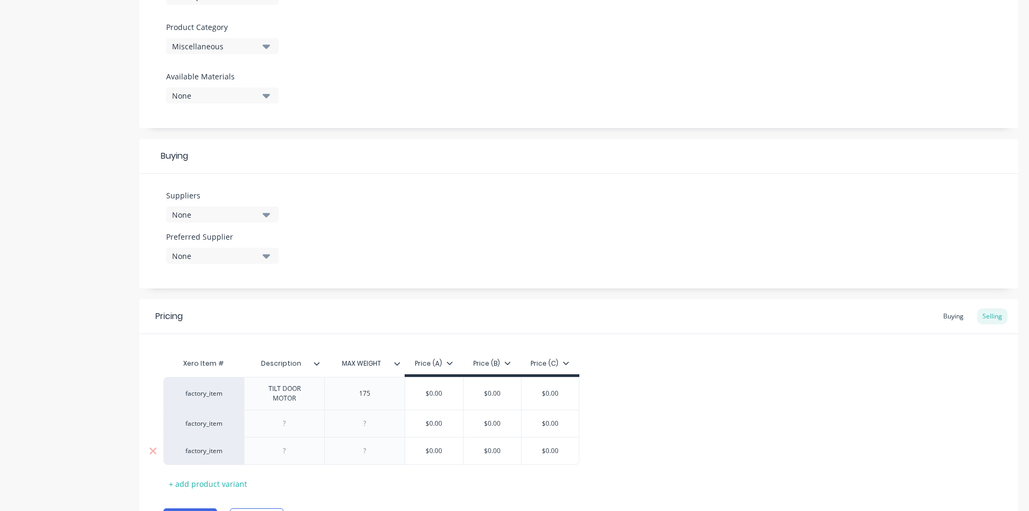
drag, startPoint x: 286, startPoint y: 428, endPoint x: 290, endPoint y: 438, distance: 11.0
click at [286, 427] on div at bounding box center [285, 423] width 54 height 14
paste div
type textarea "x"
click at [284, 459] on div at bounding box center [285, 456] width 54 height 14
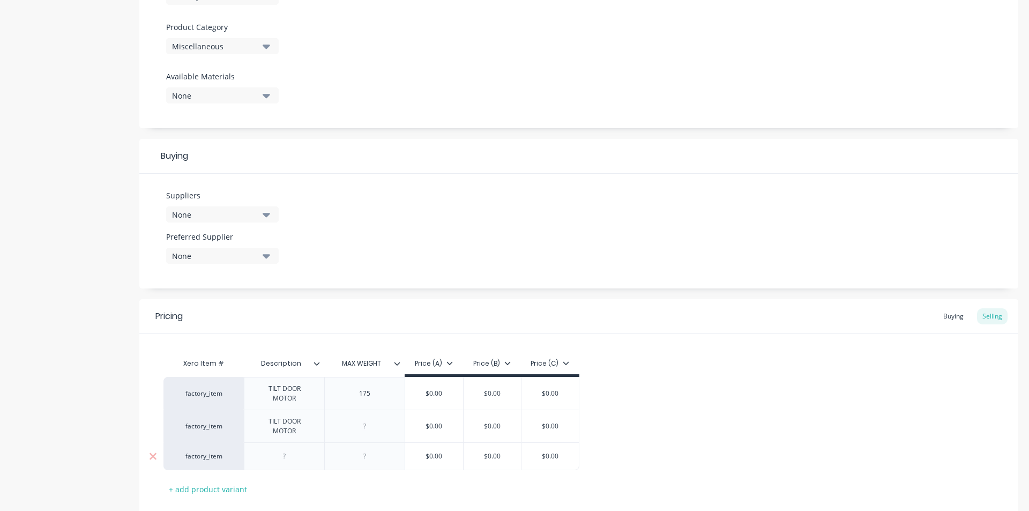
paste div
type textarea "x"
click at [367, 429] on div at bounding box center [365, 426] width 54 height 14
type textarea "x"
click at [368, 453] on div at bounding box center [365, 459] width 54 height 14
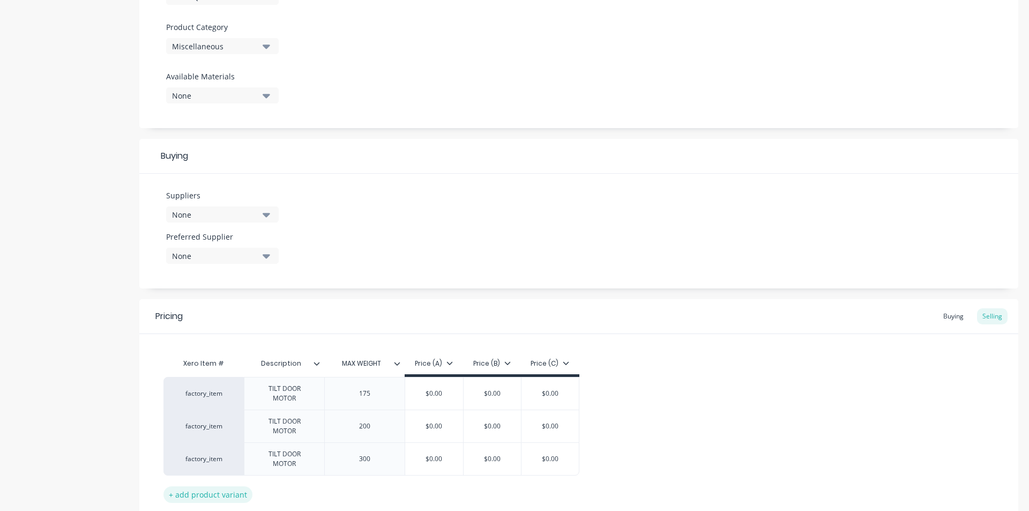
click at [219, 492] on div "+ add product variant" at bounding box center [207, 494] width 89 height 17
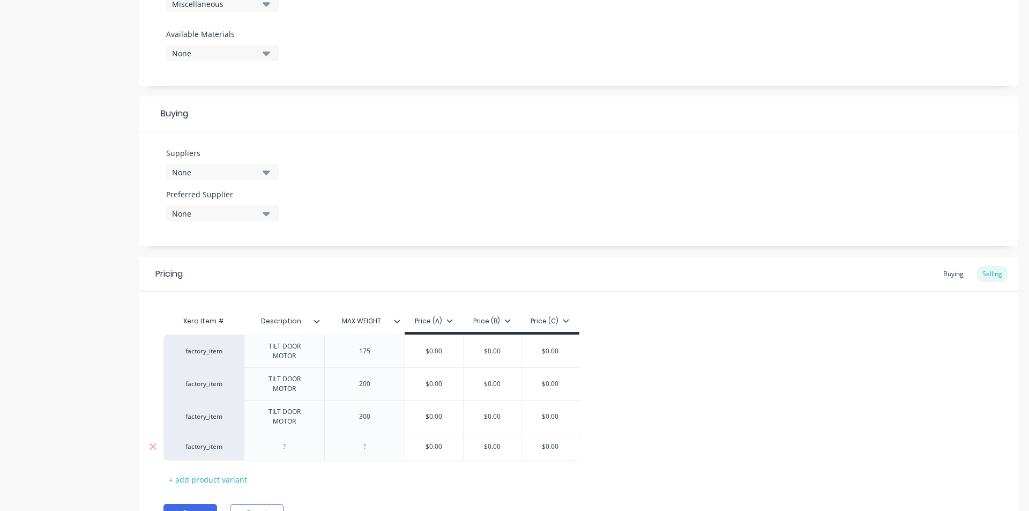
scroll to position [463, 0]
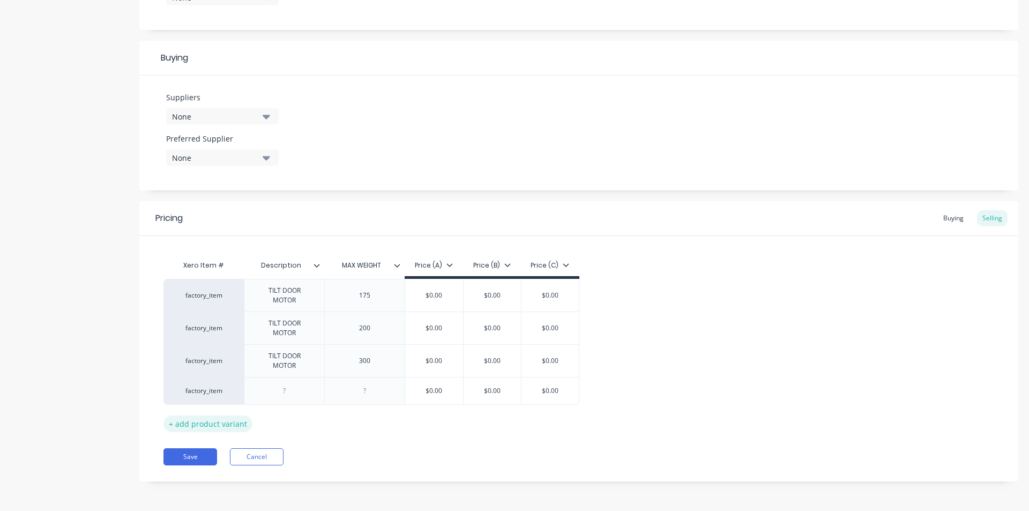
click at [220, 427] on div "+ add product variant" at bounding box center [207, 423] width 89 height 17
type textarea "x"
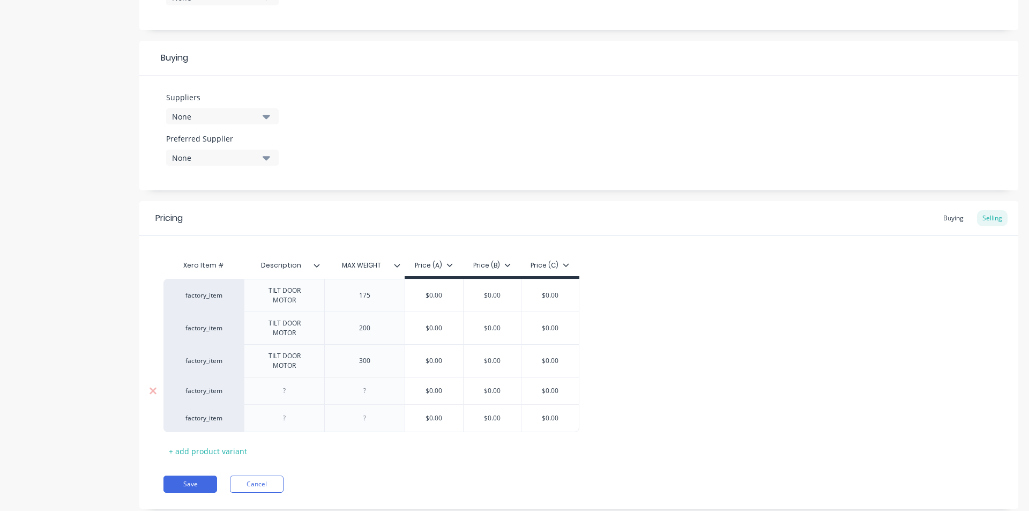
click at [290, 395] on div at bounding box center [285, 391] width 54 height 14
paste div
type textarea "x"
click at [284, 429] on div at bounding box center [285, 423] width 54 height 14
paste div
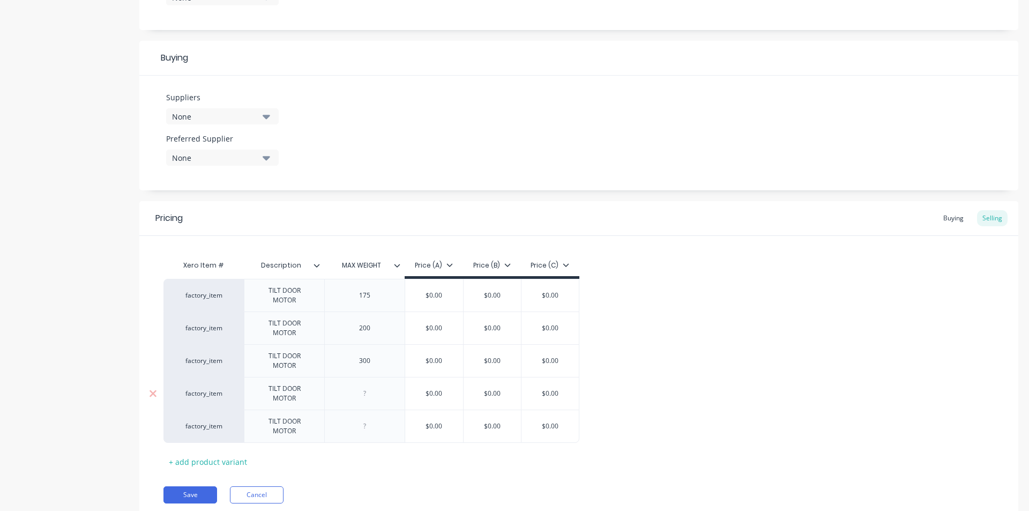
type textarea "x"
click at [371, 393] on div at bounding box center [365, 393] width 54 height 14
click at [212, 455] on div "+ add product variant" at bounding box center [207, 461] width 89 height 17
type textarea "x"
click at [287, 459] on div at bounding box center [285, 456] width 54 height 14
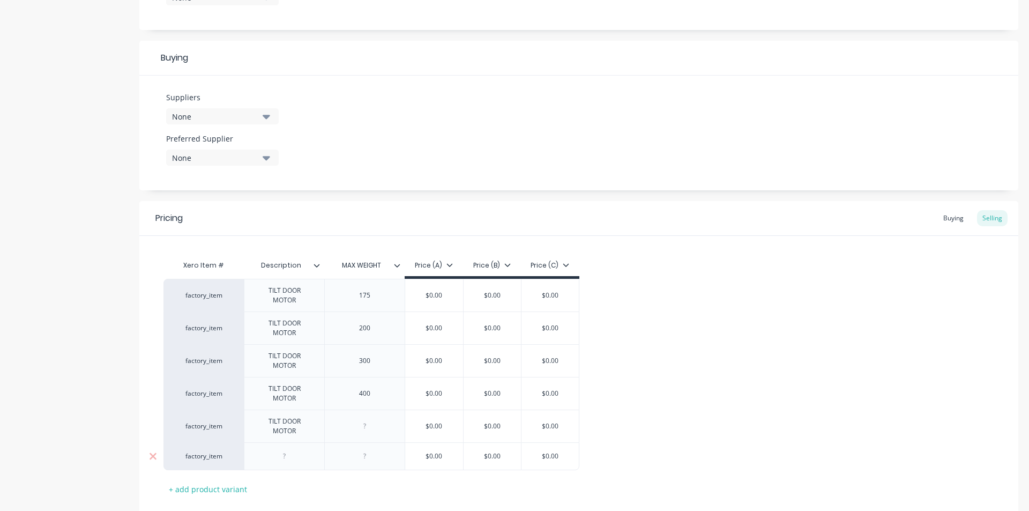
paste div
drag, startPoint x: 302, startPoint y: 301, endPoint x: 259, endPoint y: 294, distance: 42.8
click at [259, 294] on div "TILT DOOR MOTOR" at bounding box center [284, 295] width 71 height 24
drag, startPoint x: 304, startPoint y: 304, endPoint x: 250, endPoint y: 294, distance: 55.2
click at [250, 294] on div "MOUNTING HARDWARE" at bounding box center [284, 295] width 71 height 24
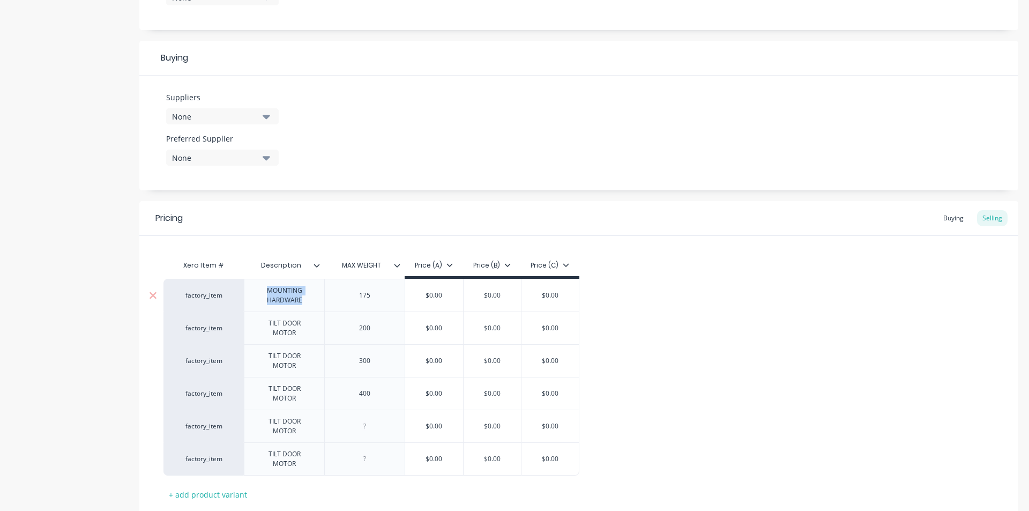
copy div "MOUNTING HARDWARE"
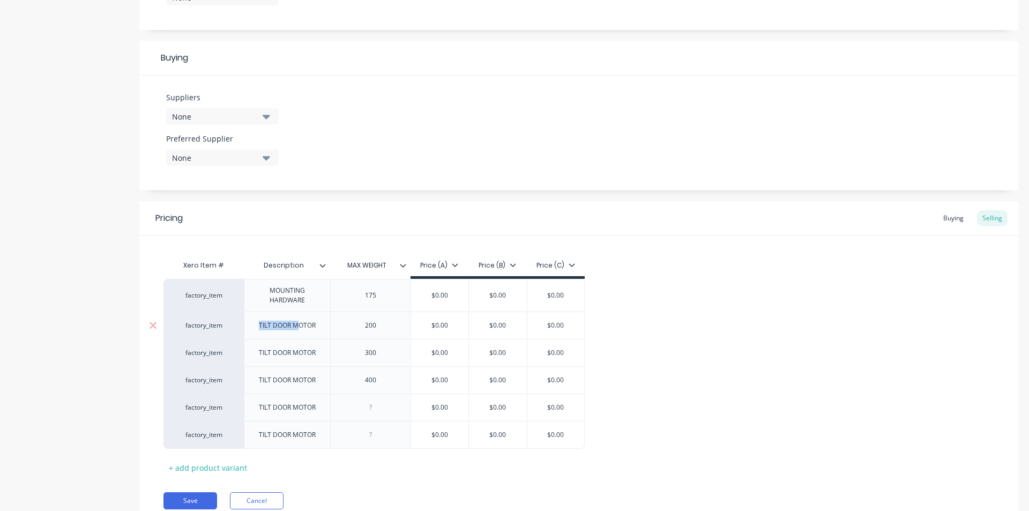
drag, startPoint x: 298, startPoint y: 337, endPoint x: 316, endPoint y: 331, distance: 19.3
click at [260, 324] on div "TILT DOOR MOTOR" at bounding box center [287, 325] width 74 height 14
drag, startPoint x: 317, startPoint y: 328, endPoint x: 226, endPoint y: 329, distance: 91.1
click at [226, 329] on div "factory_item TILT DOOR MOTOR 200 $0.00 $0.00 $0.00" at bounding box center [373, 324] width 421 height 27
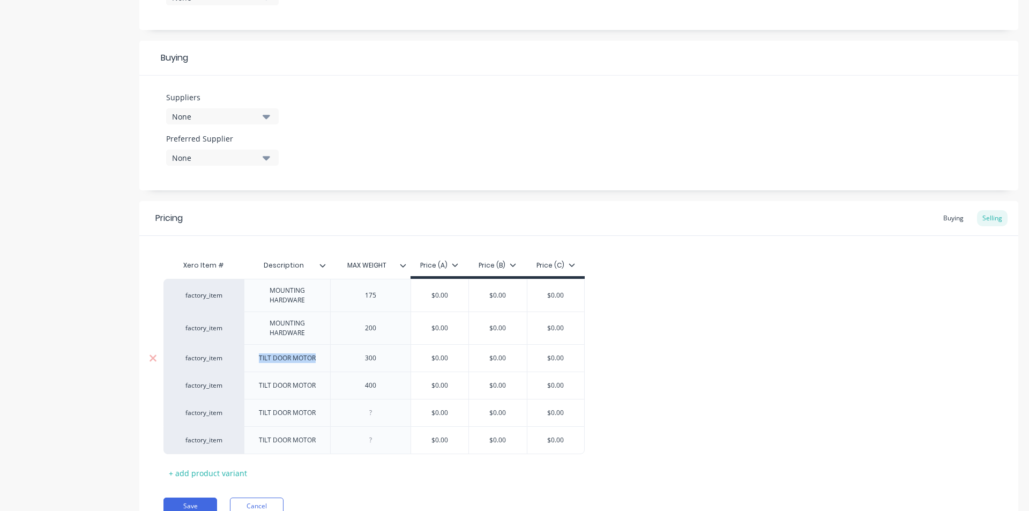
drag, startPoint x: 315, startPoint y: 361, endPoint x: 256, endPoint y: 357, distance: 59.1
click at [256, 357] on div "TILT DOOR MOTOR" at bounding box center [287, 358] width 74 height 14
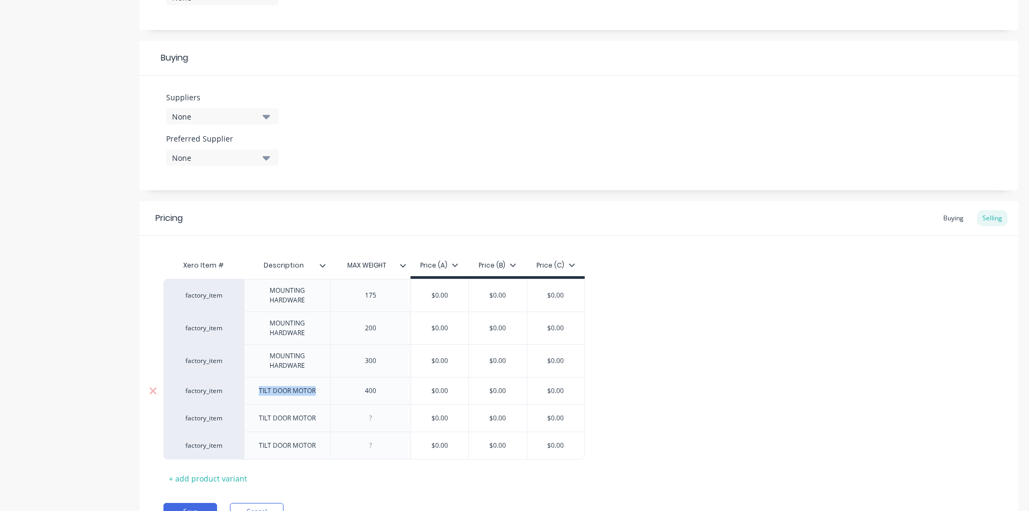
drag, startPoint x: 318, startPoint y: 396, endPoint x: 240, endPoint y: 390, distance: 77.9
click at [240, 390] on div "factory_item TILT DOOR MOTOR 400 $0.00 $0.00 $0.00" at bounding box center [373, 390] width 421 height 27
drag, startPoint x: 317, startPoint y: 427, endPoint x: 252, endPoint y: 427, distance: 64.3
click at [252, 427] on div "TILT DOOR MOTOR" at bounding box center [287, 423] width 74 height 14
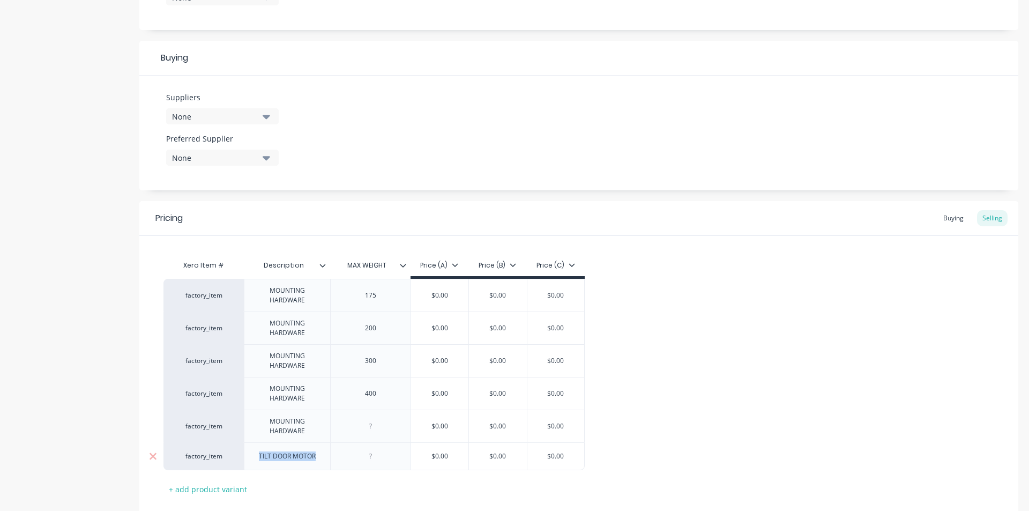
drag, startPoint x: 318, startPoint y: 459, endPoint x: 251, endPoint y: 454, distance: 67.2
click at [251, 454] on div "TILT DOOR MOTOR" at bounding box center [287, 456] width 74 height 14
click at [697, 404] on div "factory_item MOUNTING HARDWARE 175 $0.00 $0.00 $0.00 factory_item MOUNTING HARD…" at bounding box center [578, 377] width 831 height 197
click at [940, 217] on div "Buying" at bounding box center [953, 218] width 31 height 16
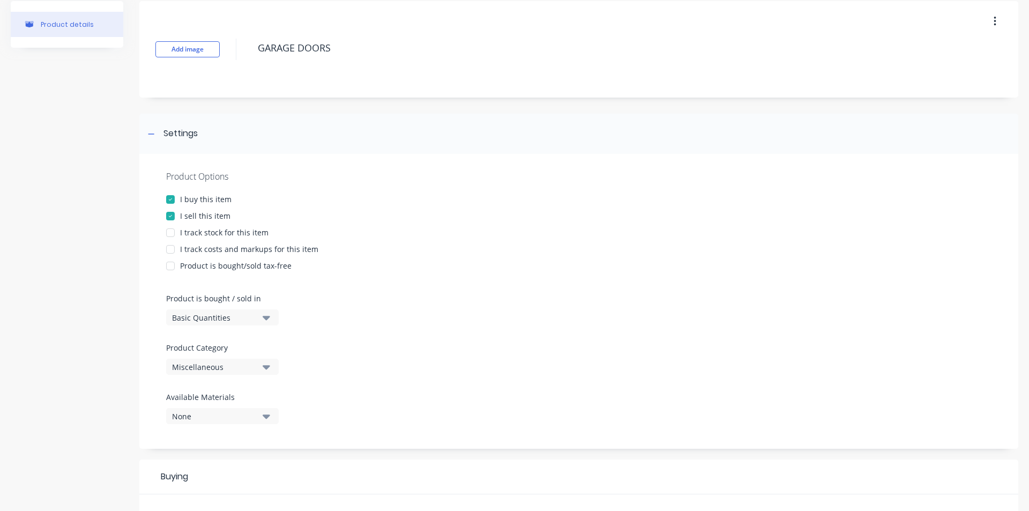
scroll to position [34, 0]
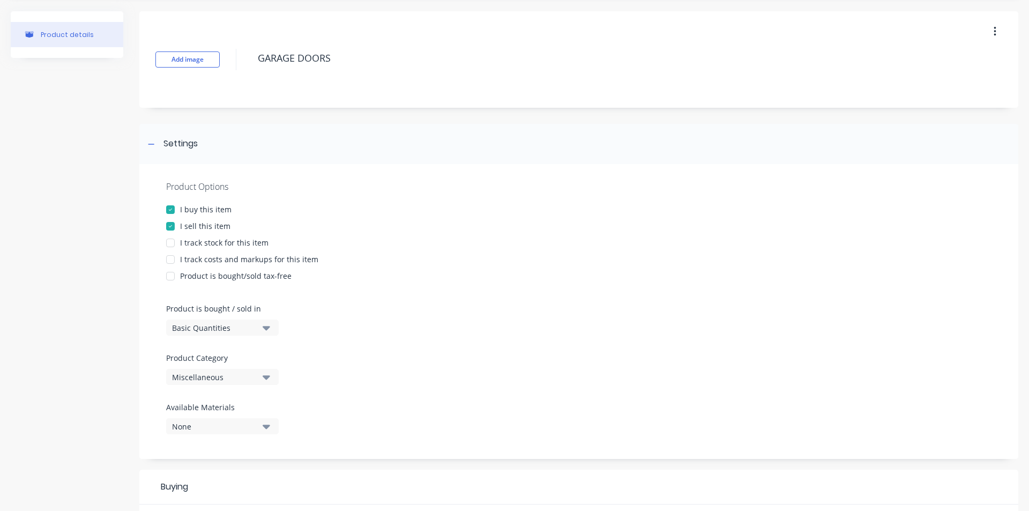
click at [168, 244] on div at bounding box center [170, 242] width 21 height 21
click at [168, 260] on div at bounding box center [170, 259] width 21 height 21
type textarea "x"
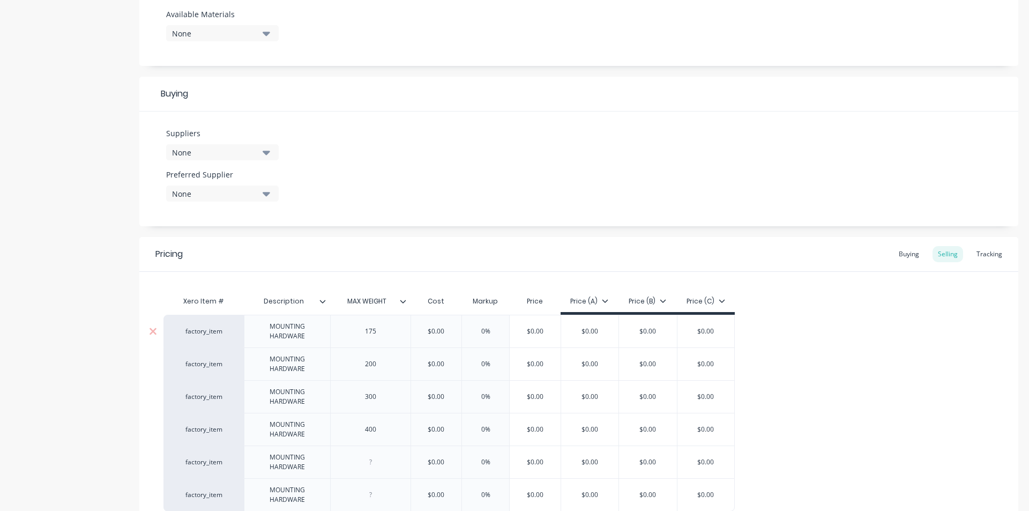
scroll to position [463, 0]
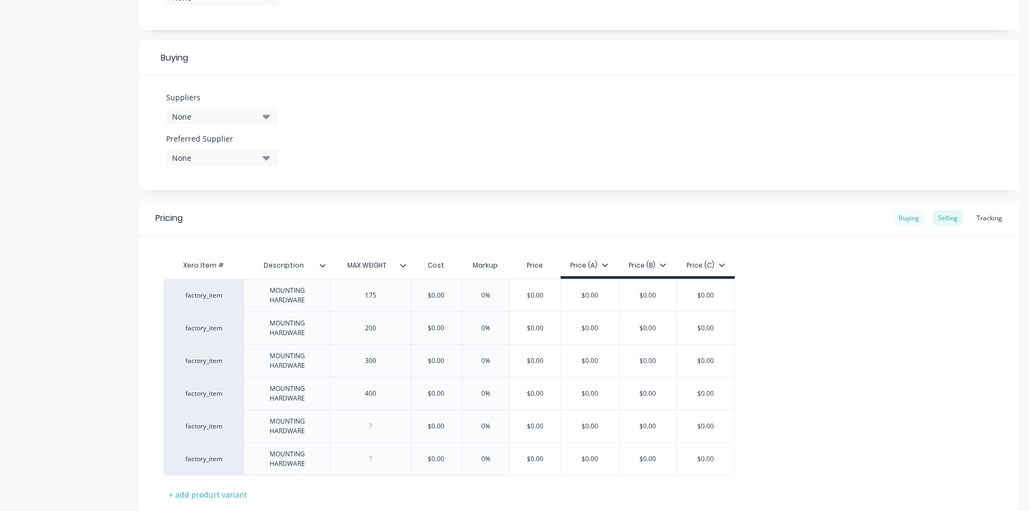
click at [899, 219] on div "Buying" at bounding box center [908, 218] width 31 height 16
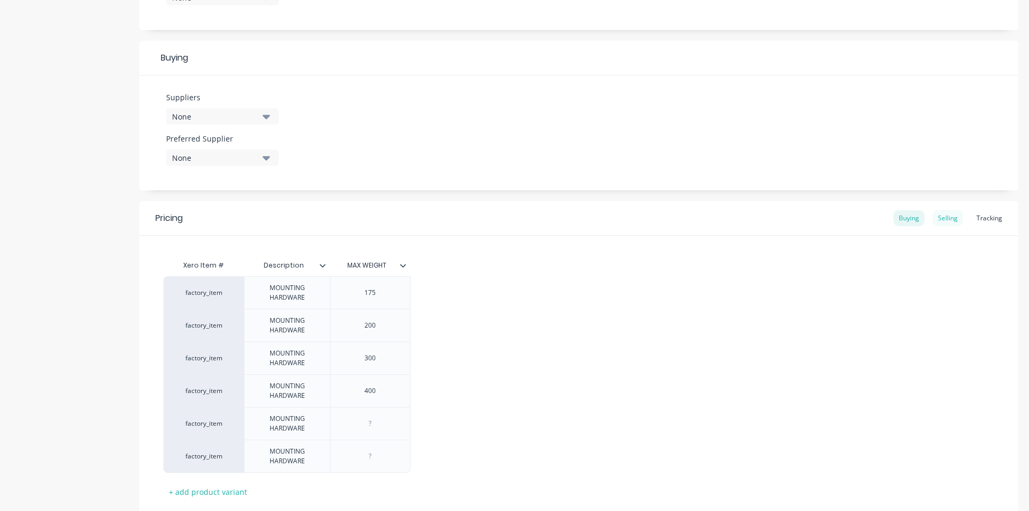
click at [943, 218] on div "Selling" at bounding box center [947, 218] width 31 height 16
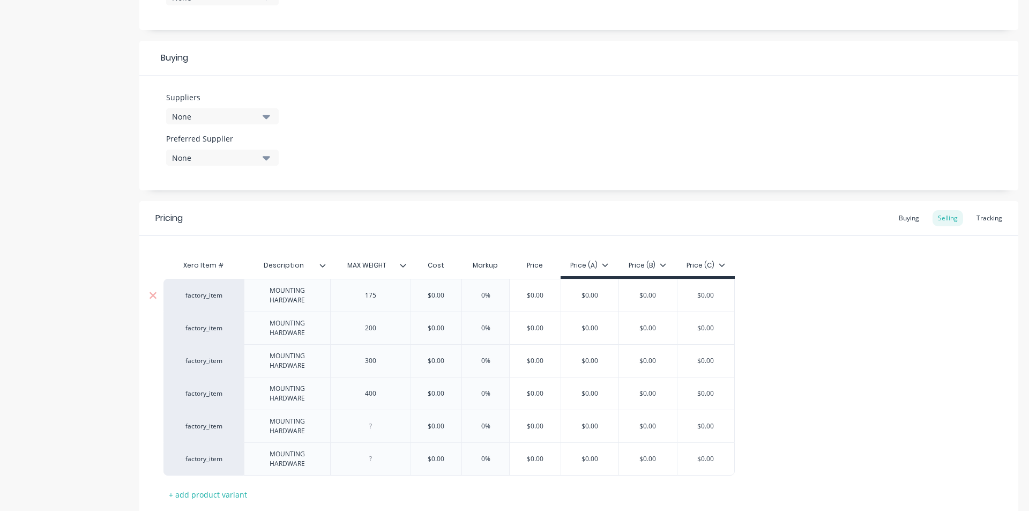
type input "$0.00"
drag, startPoint x: 446, startPoint y: 295, endPoint x: 429, endPoint y: 298, distance: 17.4
click at [429, 298] on input "$0.00" at bounding box center [436, 295] width 54 height 10
click at [983, 216] on div "Tracking" at bounding box center [989, 218] width 36 height 16
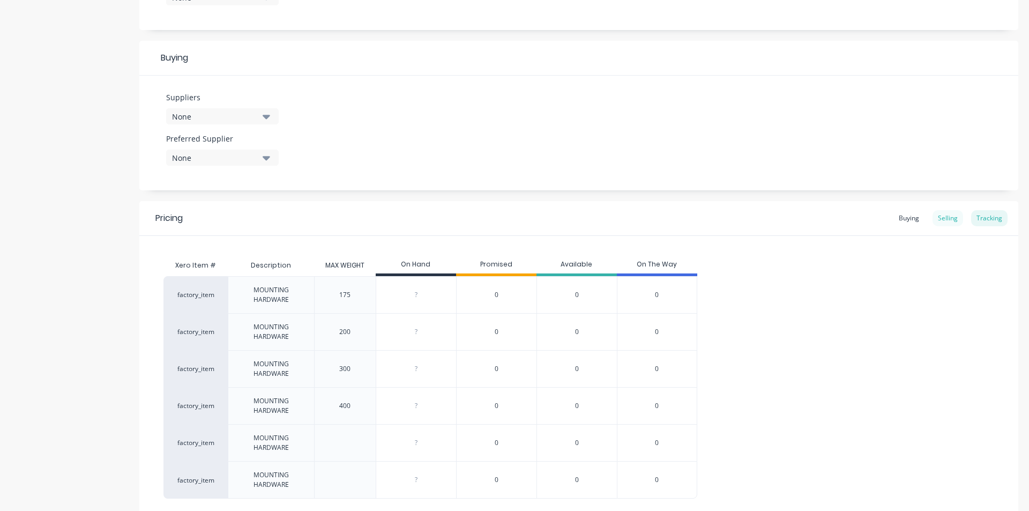
click at [932, 219] on div "Selling" at bounding box center [947, 218] width 31 height 16
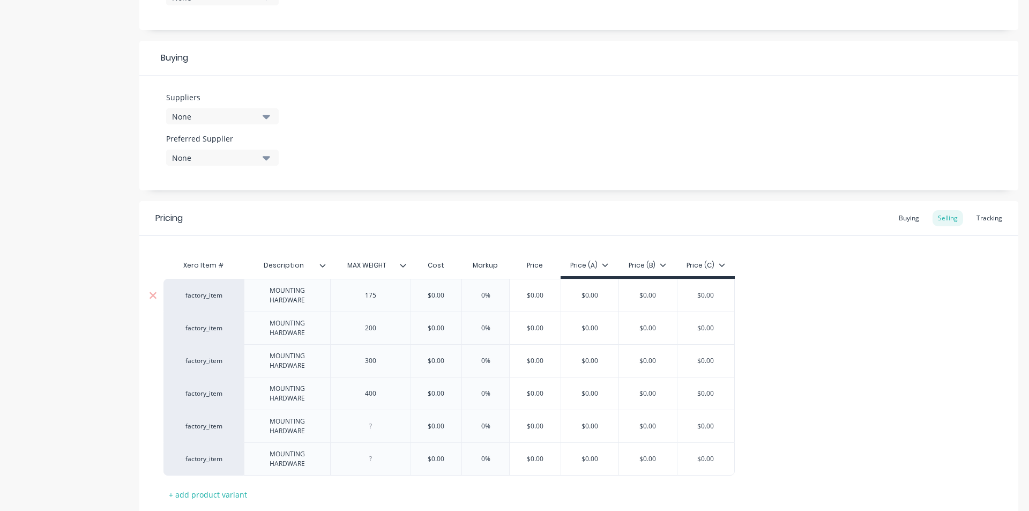
type input "$0.00"
drag, startPoint x: 445, startPoint y: 298, endPoint x: 420, endPoint y: 302, distance: 25.4
click at [420, 302] on div "$0.00 $0.00" at bounding box center [436, 295] width 54 height 27
type textarea "x"
type input "1"
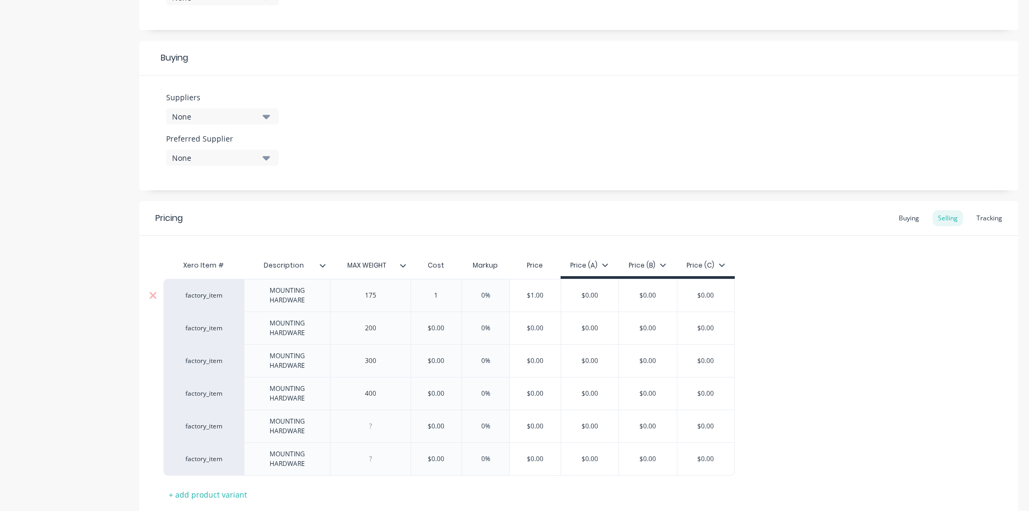
type textarea "x"
type input "16"
type textarea "x"
type input "169"
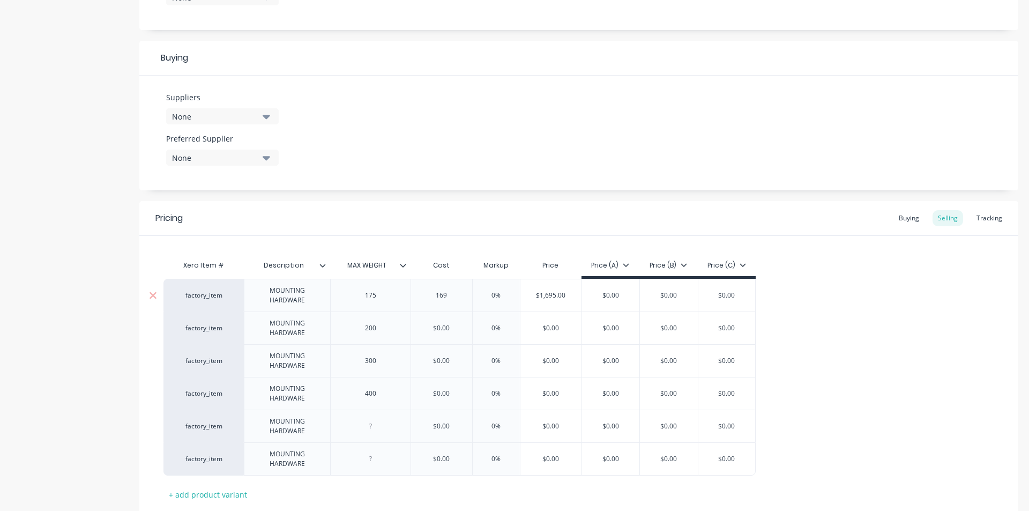
type textarea "x"
type input "1695"
type input "$0.00"
drag, startPoint x: 454, startPoint y: 327, endPoint x: 430, endPoint y: 332, distance: 25.0
click at [430, 332] on input "$0.00" at bounding box center [441, 328] width 61 height 10
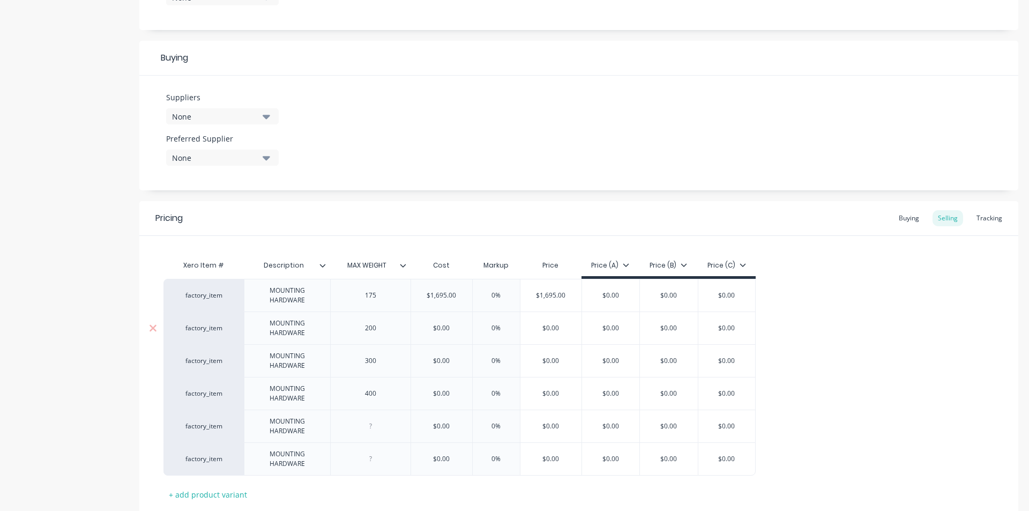
type textarea "x"
type input "1"
type textarea "x"
type input "19"
type textarea "x"
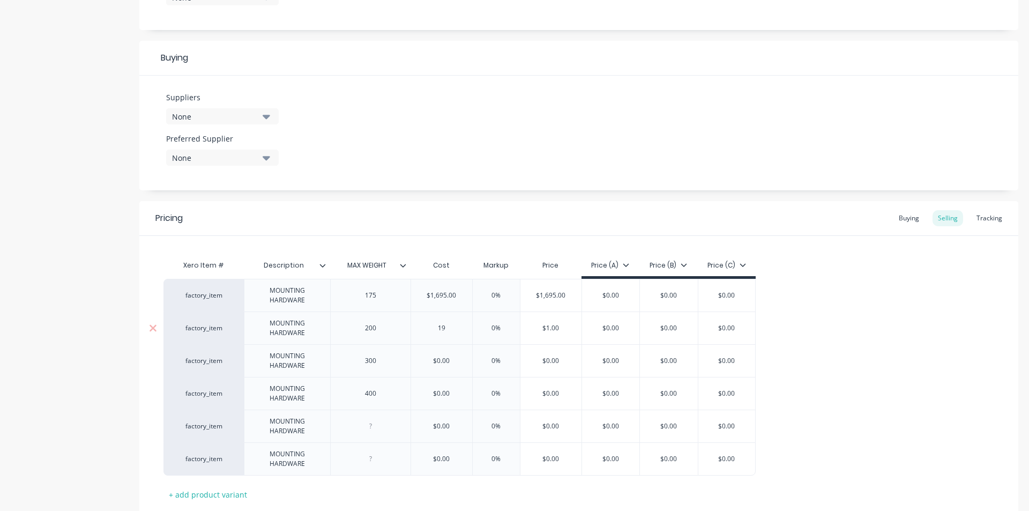
type input "198"
type textarea "x"
type input "1980"
type input "$0.00"
drag, startPoint x: 455, startPoint y: 358, endPoint x: 431, endPoint y: 363, distance: 24.7
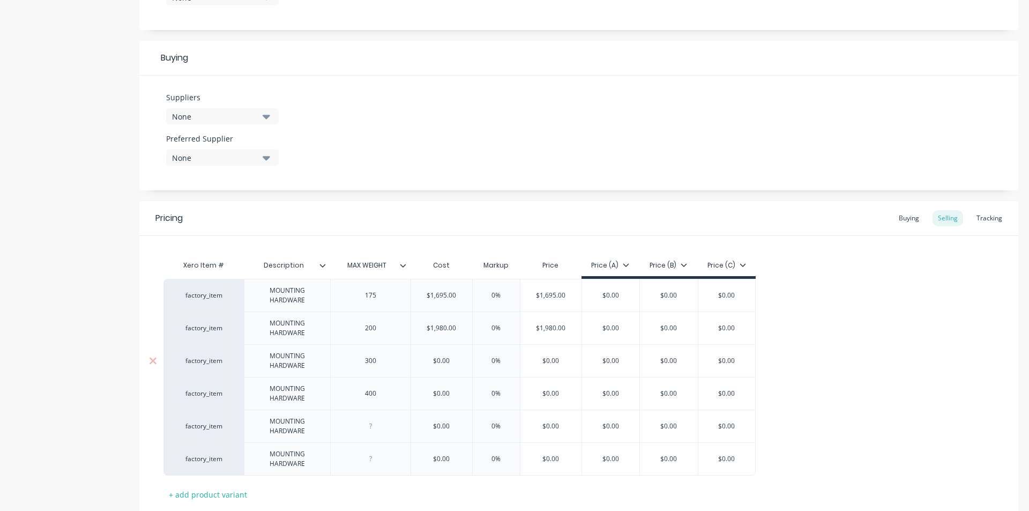
click at [431, 363] on input "$0.00" at bounding box center [441, 361] width 61 height 10
type textarea "x"
type input "4"
type textarea "x"
type input "40"
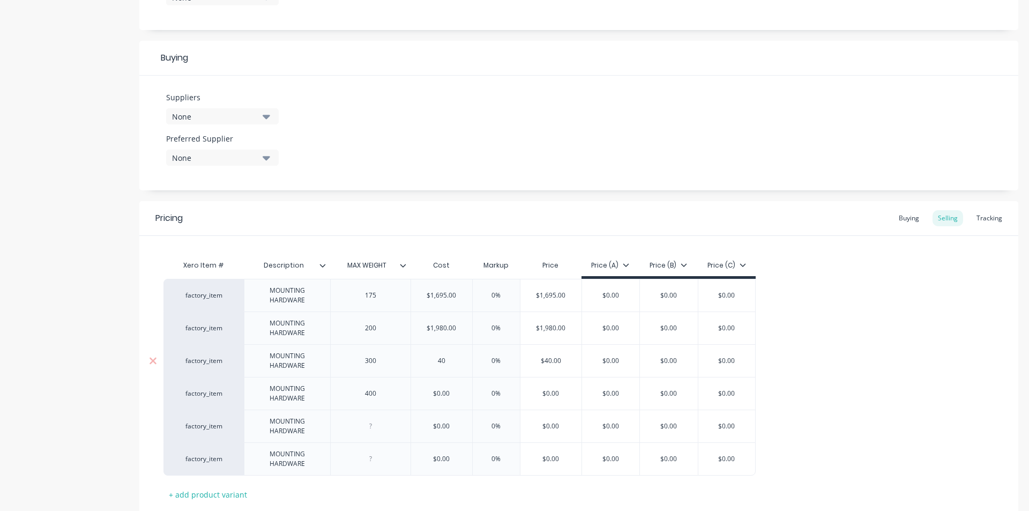
type textarea "x"
type input "406"
type textarea "x"
type input "4065"
type input "$0.00"
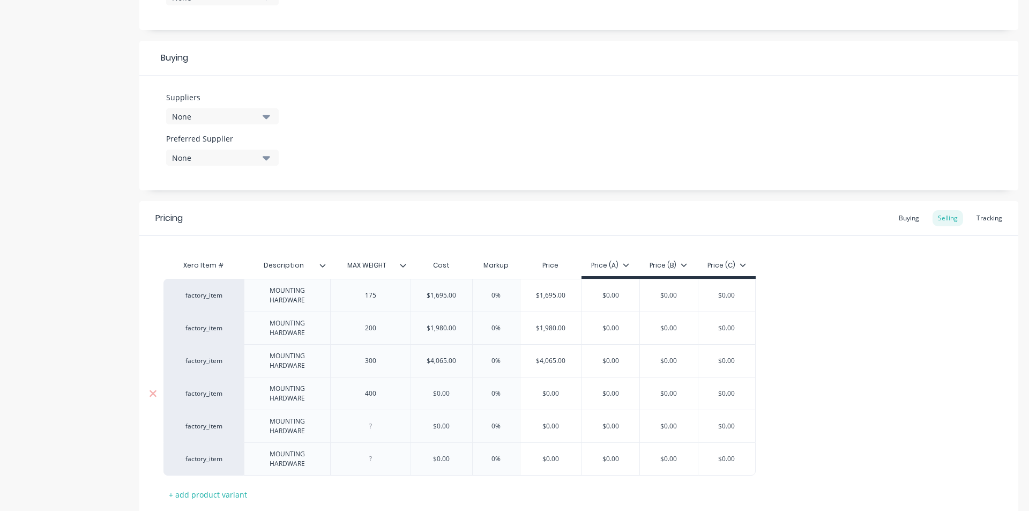
drag, startPoint x: 454, startPoint y: 395, endPoint x: 424, endPoint y: 395, distance: 30.0
click at [424, 395] on input "$0.00" at bounding box center [441, 394] width 61 height 10
type textarea "x"
type input "4"
type textarea "x"
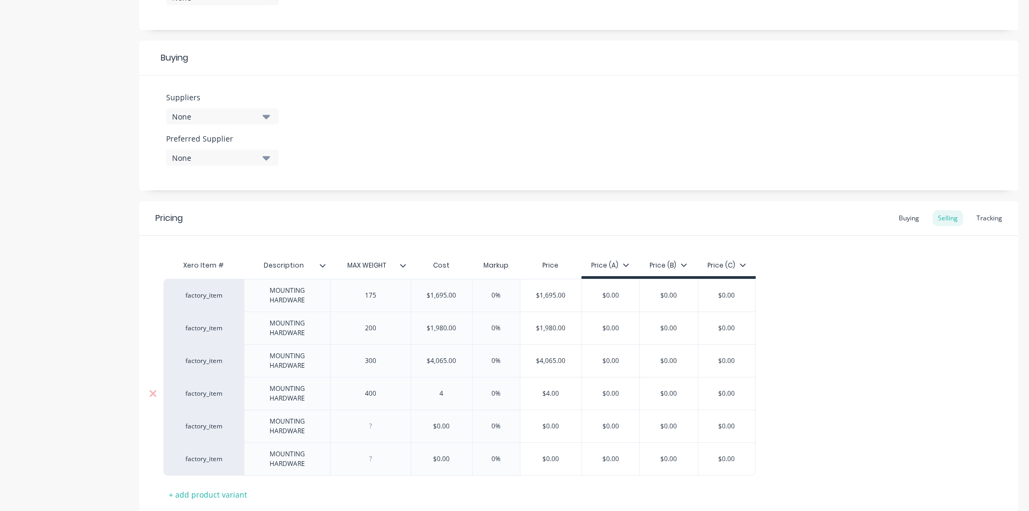
type input "44"
type textarea "x"
type input "440"
type textarea "x"
type input "4405"
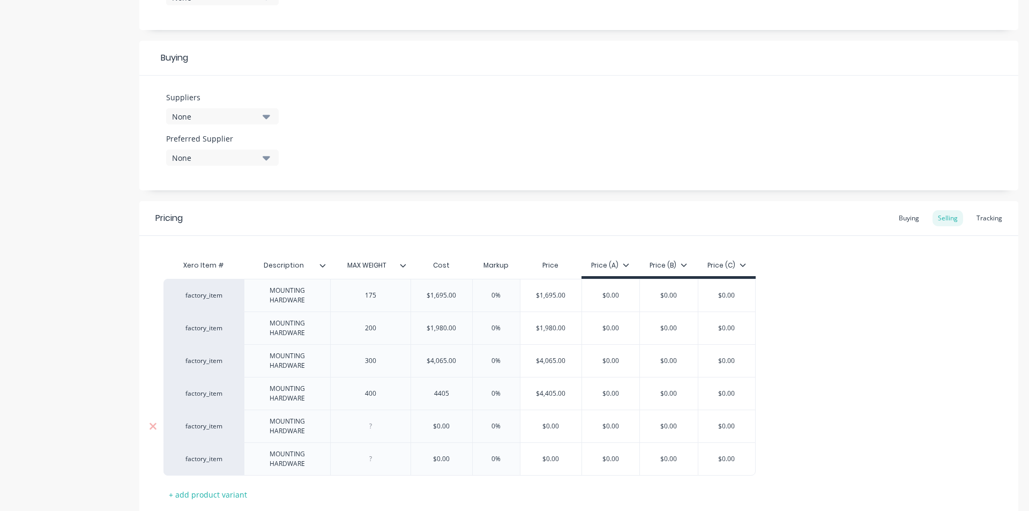
type input "$0.00"
click at [454, 427] on input "$0.00" at bounding box center [441, 426] width 61 height 10
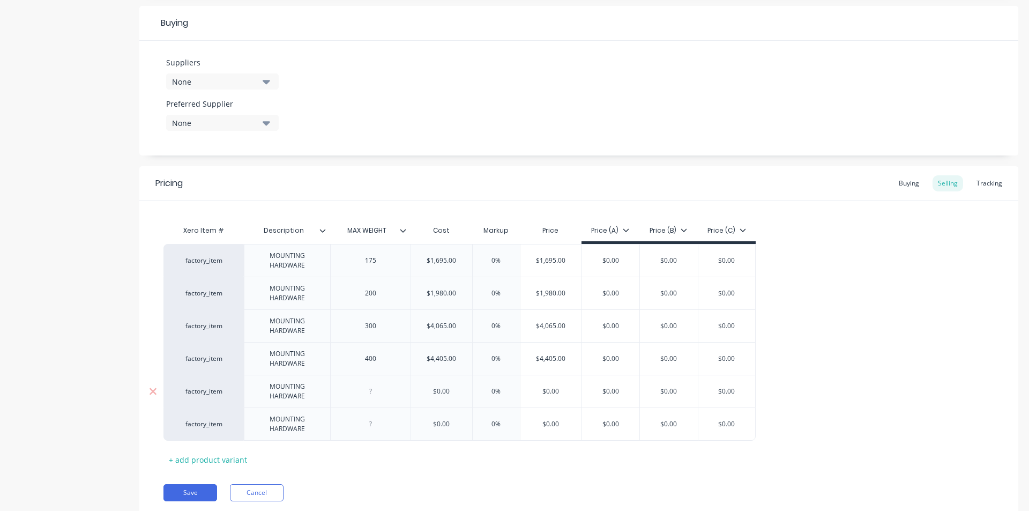
scroll to position [517, 0]
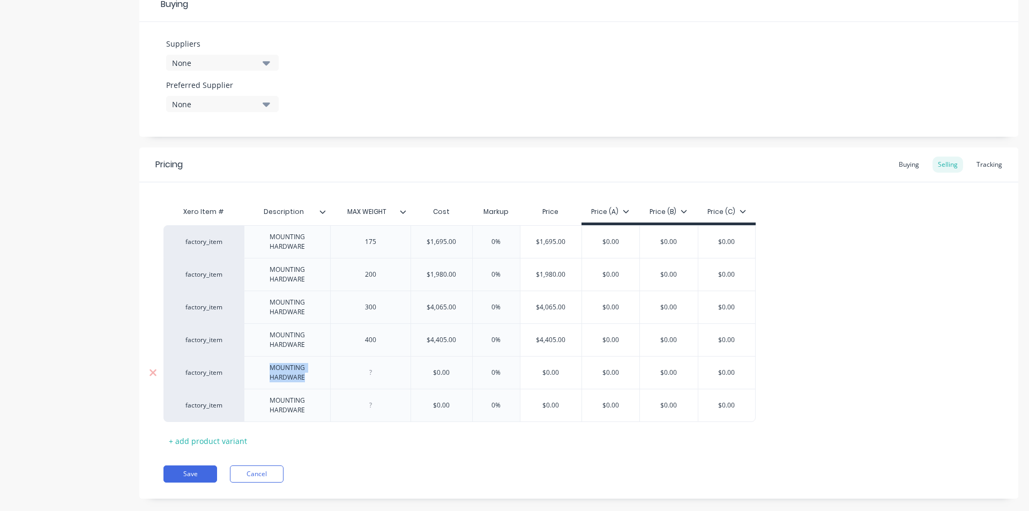
drag, startPoint x: 307, startPoint y: 382, endPoint x: 265, endPoint y: 369, distance: 43.7
click at [265, 369] on div "MOUNTING HARDWARE" at bounding box center [287, 373] width 77 height 24
click at [412, 460] on div "Save Cancel" at bounding box center [590, 468] width 855 height 17
type textarea "x"
click at [378, 372] on div at bounding box center [370, 370] width 54 height 14
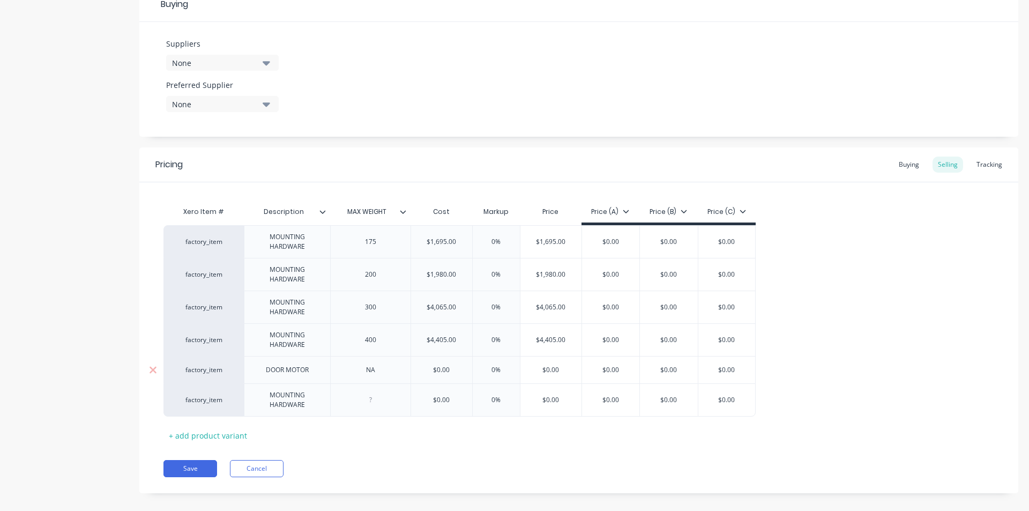
drag, startPoint x: 452, startPoint y: 373, endPoint x: 423, endPoint y: 375, distance: 29.6
click at [423, 375] on div "$0.00 $0.00" at bounding box center [441, 369] width 61 height 27
type textarea "x"
type input "5"
type textarea "x"
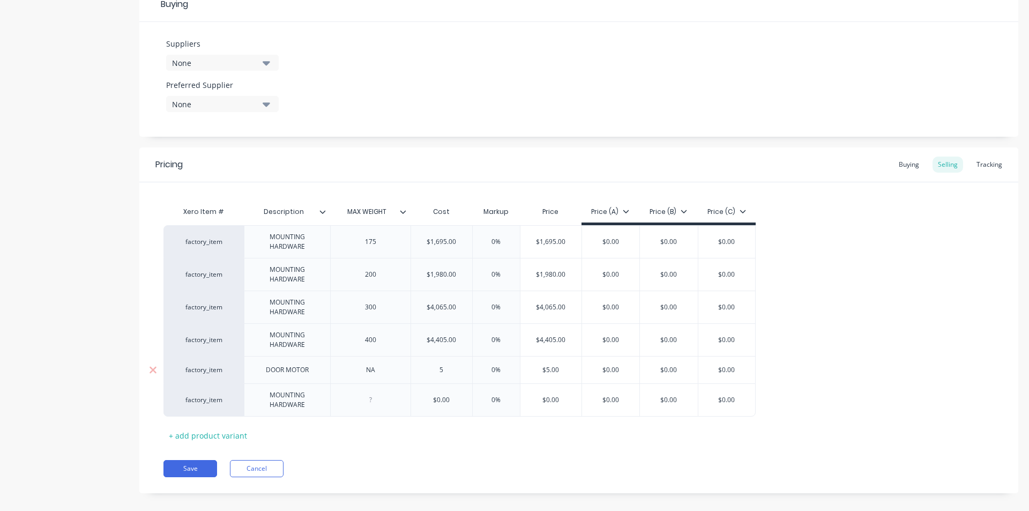
type input "56"
type textarea "x"
type input "560"
drag, startPoint x: 368, startPoint y: 371, endPoint x: 362, endPoint y: 371, distance: 5.9
click at [362, 371] on div "NA" at bounding box center [370, 370] width 54 height 14
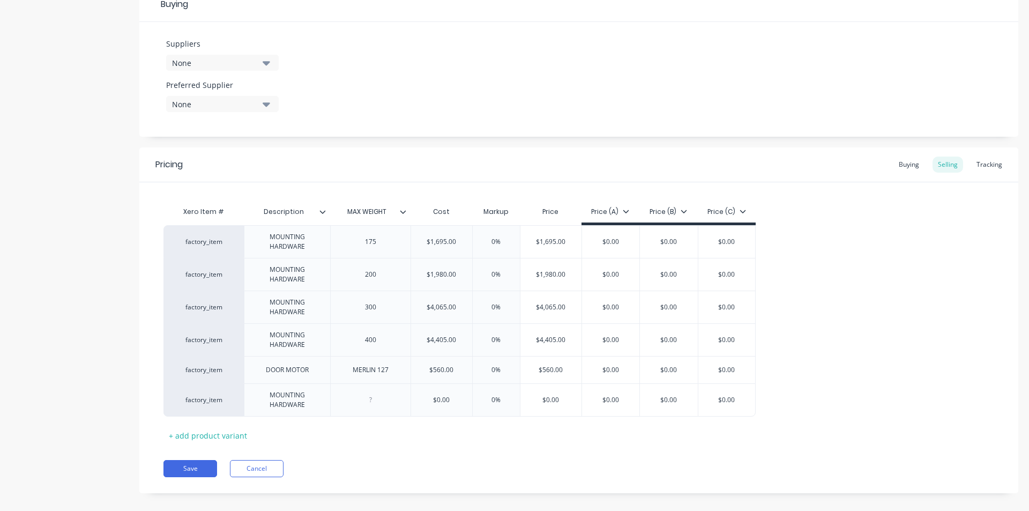
click at [458, 439] on div "Xero Item # Description MAX WEIGHT Cost Markup Price Price (A) Price (B) Price …" at bounding box center [578, 322] width 831 height 243
click at [204, 436] on div "+ add product variant" at bounding box center [207, 435] width 89 height 17
type textarea "x"
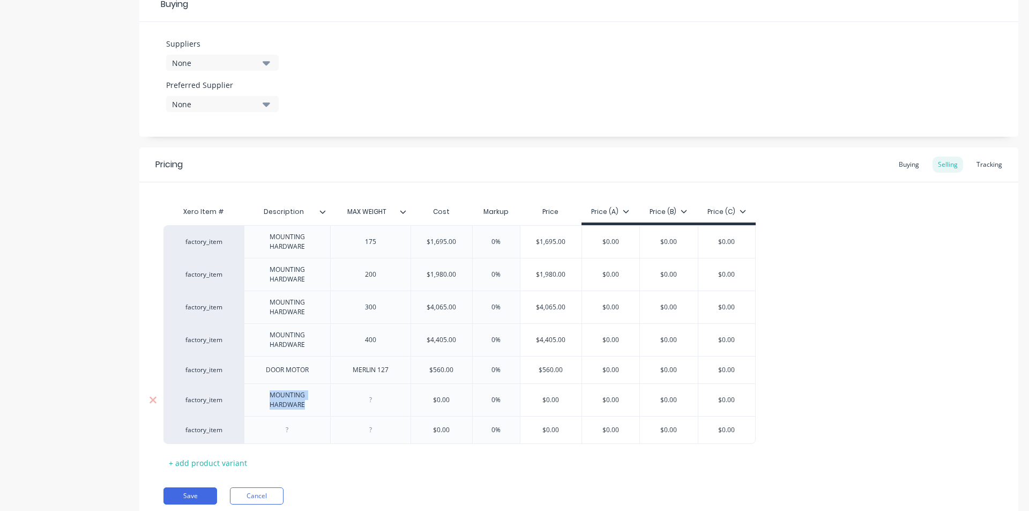
drag, startPoint x: 312, startPoint y: 408, endPoint x: 264, endPoint y: 398, distance: 49.9
click at [264, 398] on div "MOUNTING HARDWARE" at bounding box center [287, 400] width 77 height 24
type textarea "x"
click at [455, 476] on div "Pricing Buying Selling Tracking Xero Item # Description MAX WEIGHT Cost Markup …" at bounding box center [578, 331] width 879 height 368
click at [374, 395] on div at bounding box center [370, 397] width 54 height 14
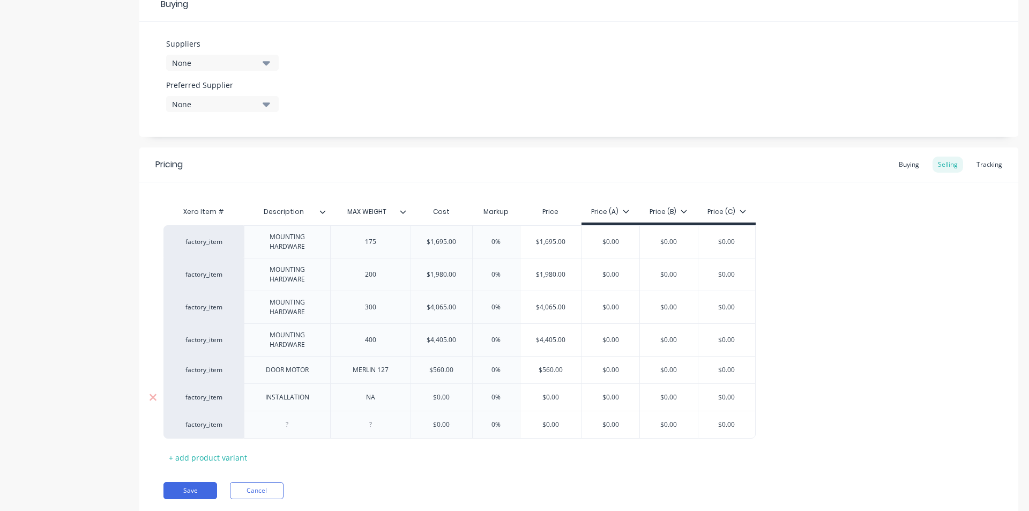
type textarea "x"
type input "$0.00"
drag, startPoint x: 452, startPoint y: 400, endPoint x: 430, endPoint y: 400, distance: 22.0
click at [430, 400] on input "$0.00" at bounding box center [441, 397] width 61 height 10
type textarea "x"
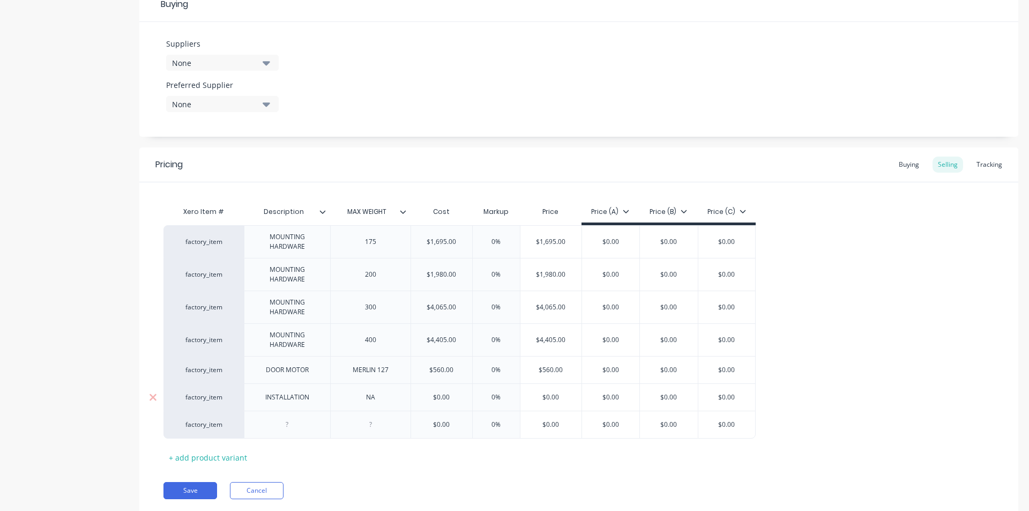
type input "1"
type textarea "x"
type input "13"
type textarea "x"
type input "132"
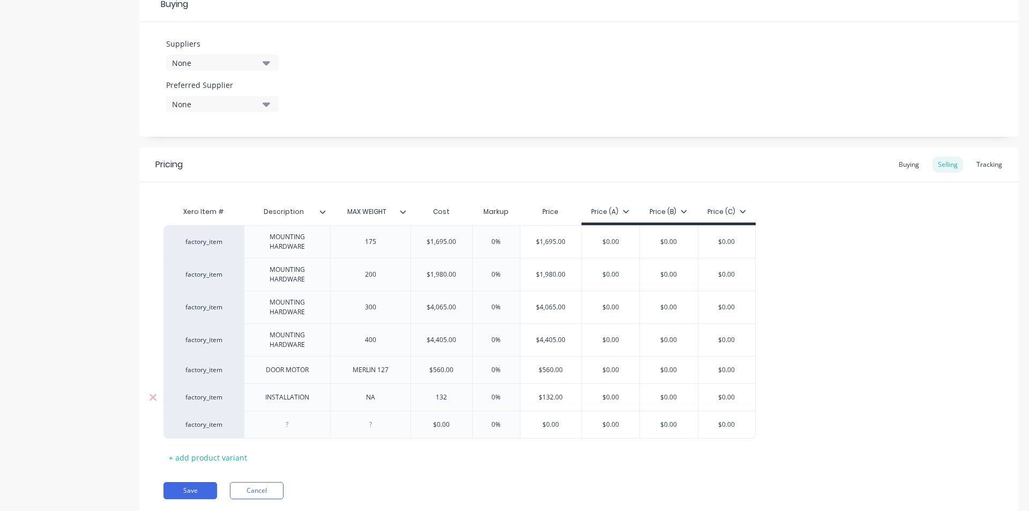
type textarea "x"
type input "1320"
click at [285, 430] on div at bounding box center [287, 424] width 54 height 14
type textarea "x"
click at [375, 427] on div at bounding box center [370, 424] width 54 height 14
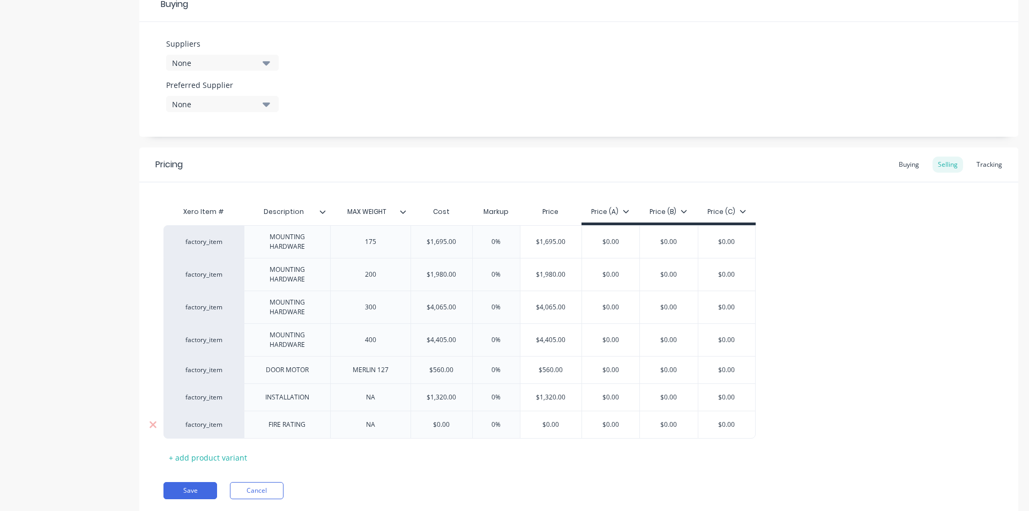
type textarea "x"
type input "$0.00"
drag, startPoint x: 452, startPoint y: 426, endPoint x: 430, endPoint y: 428, distance: 22.6
click at [430, 428] on input "$0.00" at bounding box center [441, 425] width 61 height 10
type textarea "x"
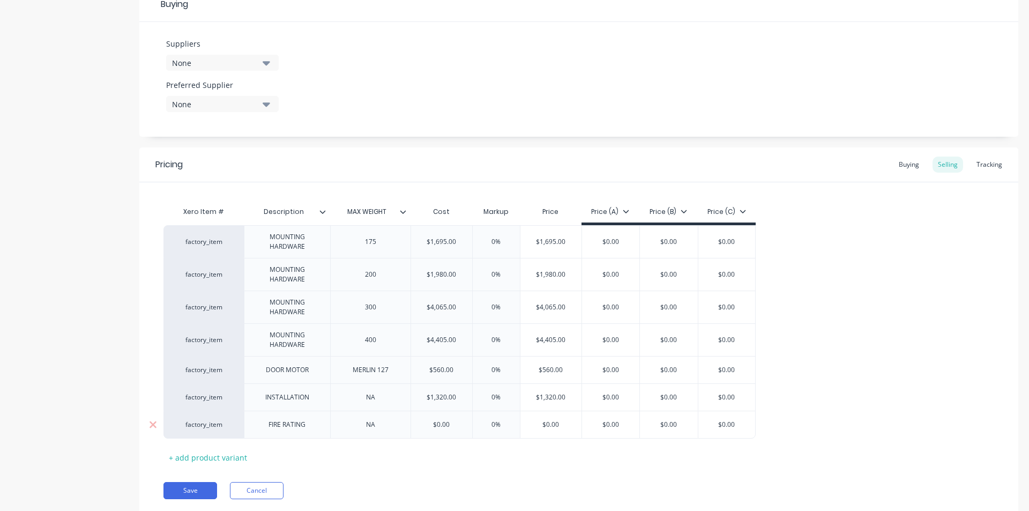
type input "2"
type textarea "x"
type input "25"
type textarea "x"
type input "250"
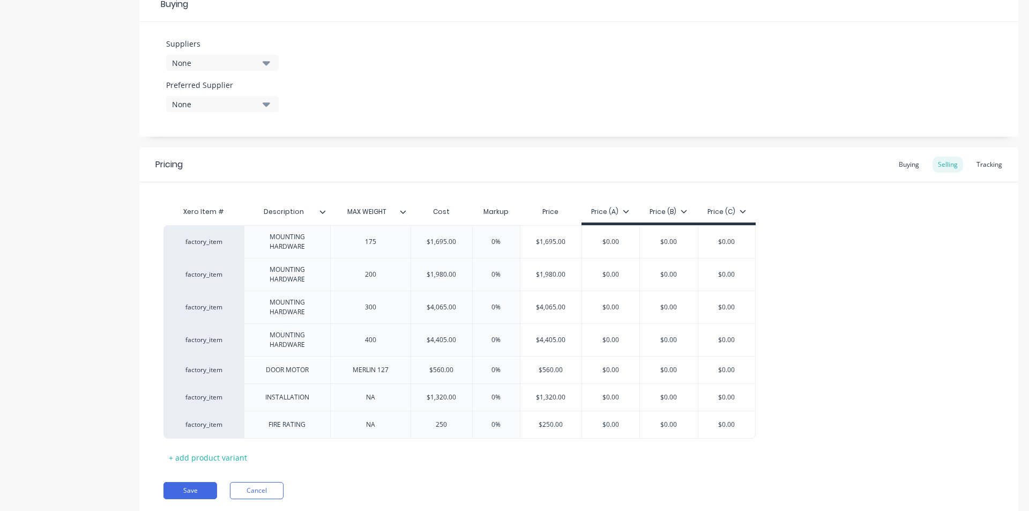
click at [451, 460] on div "Xero Item # Description MAX WEIGHT Cost Markup Price Price (A) Price (B) Price …" at bounding box center [578, 333] width 831 height 265
type input "0%"
drag, startPoint x: 498, startPoint y: 241, endPoint x: 488, endPoint y: 244, distance: 10.7
click at [488, 244] on input "0%" at bounding box center [496, 242] width 54 height 10
type textarea "x"
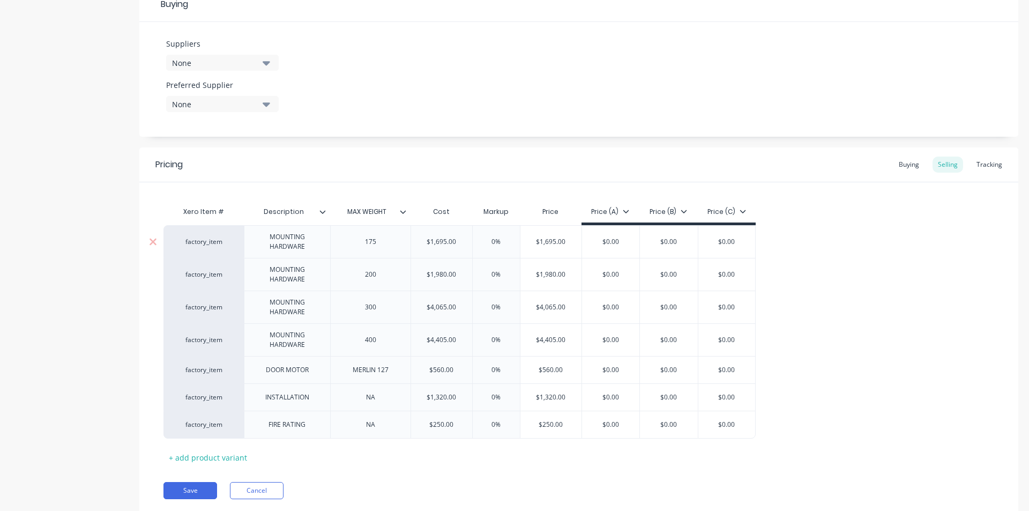
type input "2"
type textarea "x"
type input "25"
type input "0%"
drag, startPoint x: 502, startPoint y: 278, endPoint x: 486, endPoint y: 278, distance: 16.1
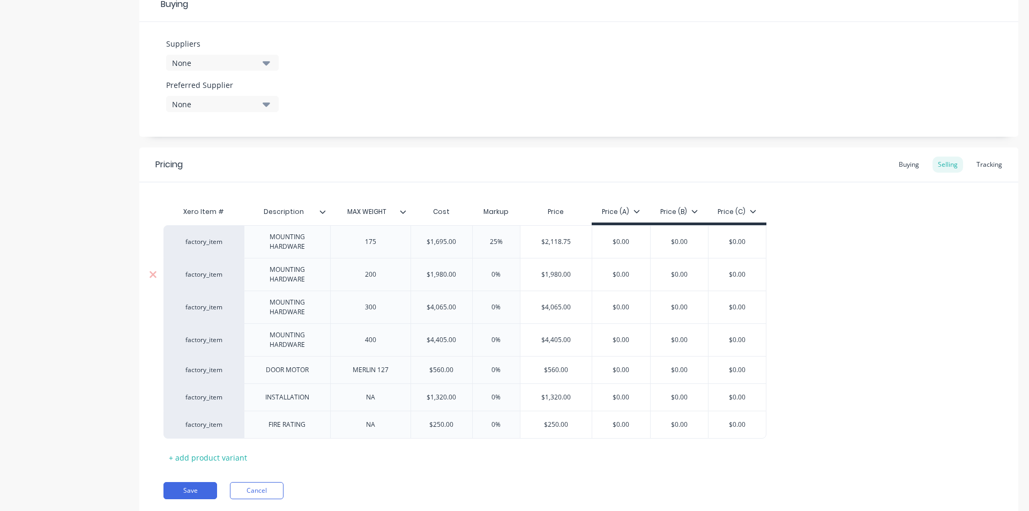
click at [486, 278] on input "0%" at bounding box center [496, 275] width 54 height 10
type textarea "x"
type input "2"
type textarea "x"
drag, startPoint x: 508, startPoint y: 313, endPoint x: 472, endPoint y: 308, distance: 36.8
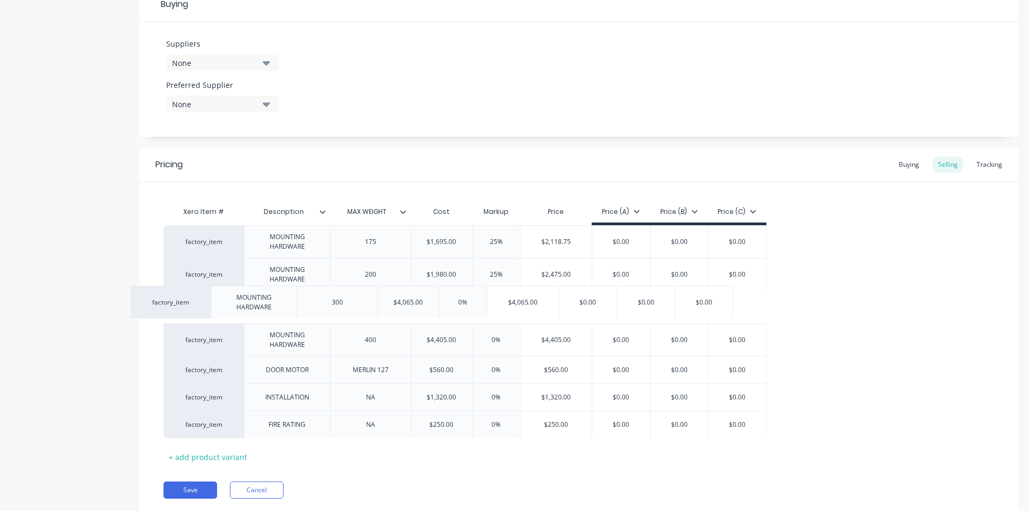
click at [472, 308] on div "factory_item MOUNTING HARDWARE 175 $1,695.00 1695 25% 25 $2,118.75 $0.00 $0.00 …" at bounding box center [578, 331] width 831 height 213
type input "25"
type input "0%"
drag, startPoint x: 505, startPoint y: 308, endPoint x: 488, endPoint y: 308, distance: 16.6
click at [488, 308] on input "0%" at bounding box center [496, 307] width 54 height 10
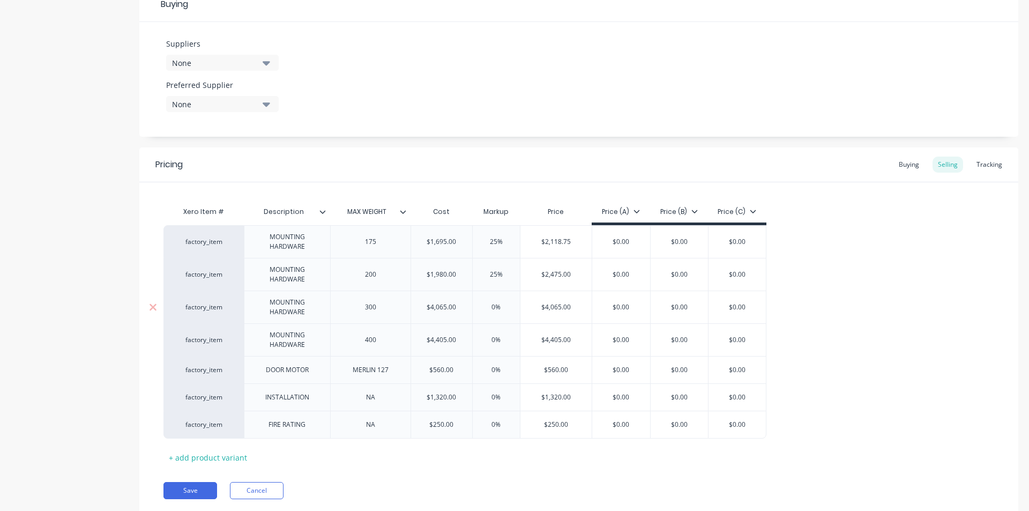
type textarea "x"
type input "2"
type textarea "x"
type input "25"
type input "0%"
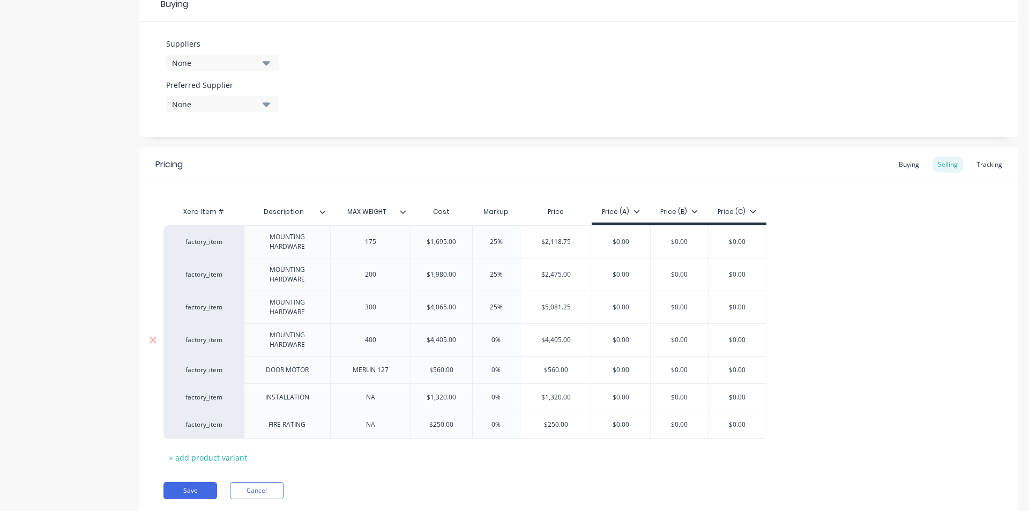
drag, startPoint x: 499, startPoint y: 340, endPoint x: 485, endPoint y: 341, distance: 14.0
click at [485, 341] on input "0%" at bounding box center [496, 340] width 54 height 10
type textarea "x"
type input "2"
type textarea "x"
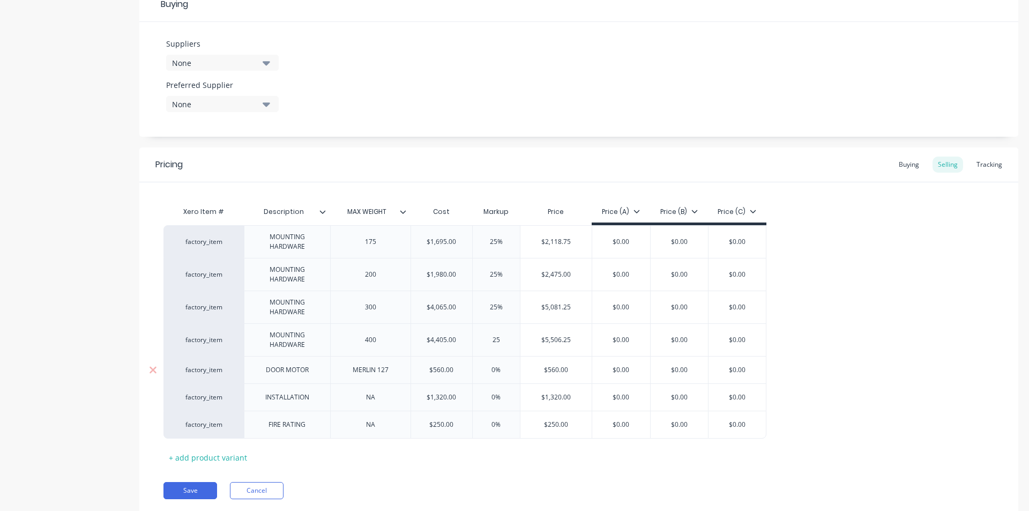
type input "25"
type input "0%"
drag, startPoint x: 502, startPoint y: 372, endPoint x: 486, endPoint y: 372, distance: 16.1
click at [486, 372] on input "0%" at bounding box center [496, 370] width 54 height 10
type textarea "x"
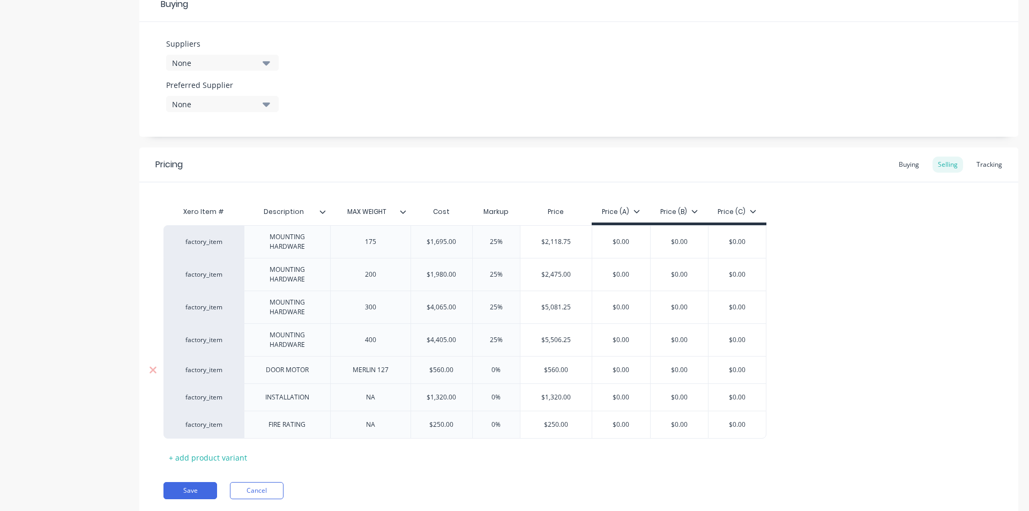
type input "2"
type textarea "x"
type input "25"
type input "0%"
drag, startPoint x: 502, startPoint y: 397, endPoint x: 479, endPoint y: 398, distance: 22.5
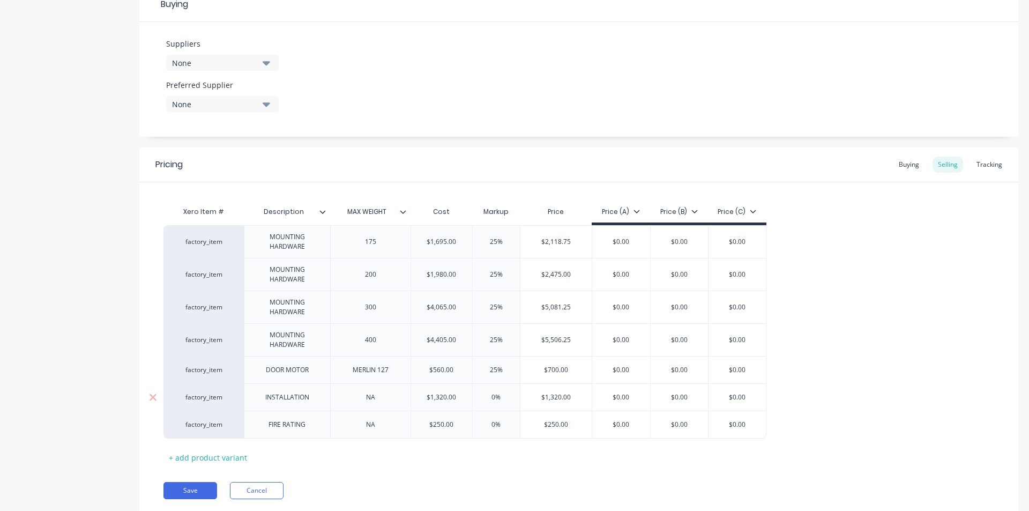
click at [479, 398] on input "0%" at bounding box center [496, 397] width 54 height 10
type textarea "x"
type input "2"
type textarea "x"
type input "25"
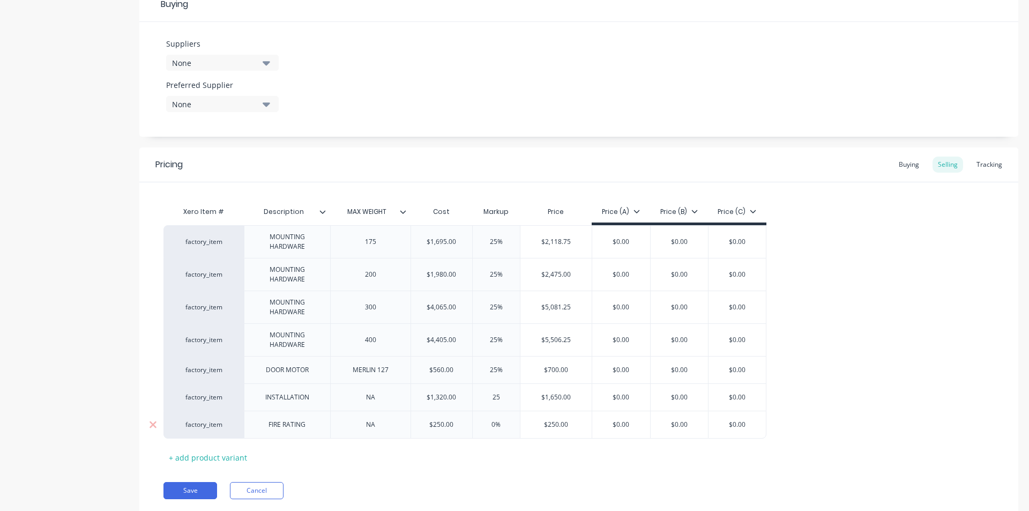
type input "0%"
drag, startPoint x: 502, startPoint y: 427, endPoint x: 481, endPoint y: 425, distance: 21.5
click at [481, 425] on input "0%" at bounding box center [496, 425] width 54 height 10
type textarea "x"
type input "2"
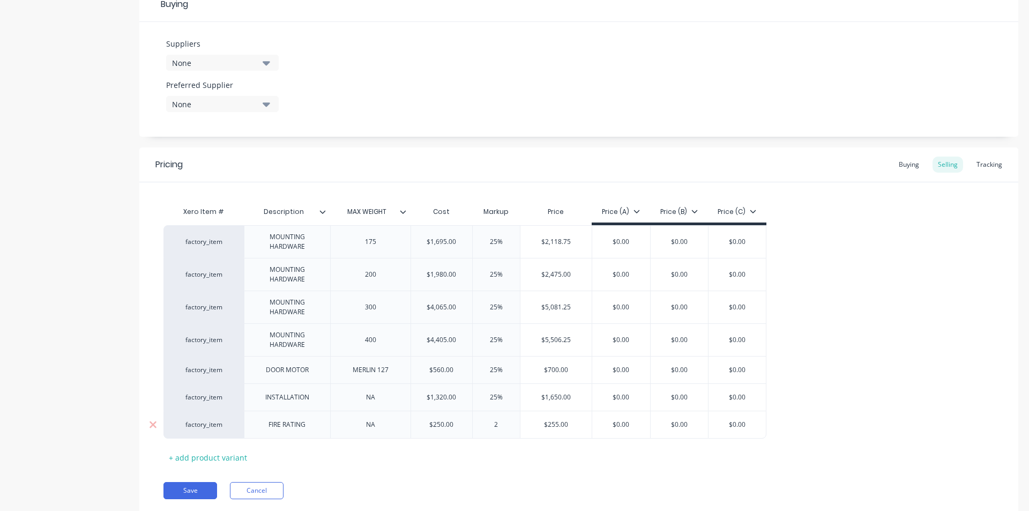
type textarea "x"
type input "25"
click at [502, 452] on div "Xero Item # Description MAX WEIGHT Cost Markup Price Price (A) Price (B) Price …" at bounding box center [578, 333] width 831 height 265
click at [188, 489] on button "Save" at bounding box center [190, 490] width 54 height 17
type textarea "x"
